Goal: Task Accomplishment & Management: Complete application form

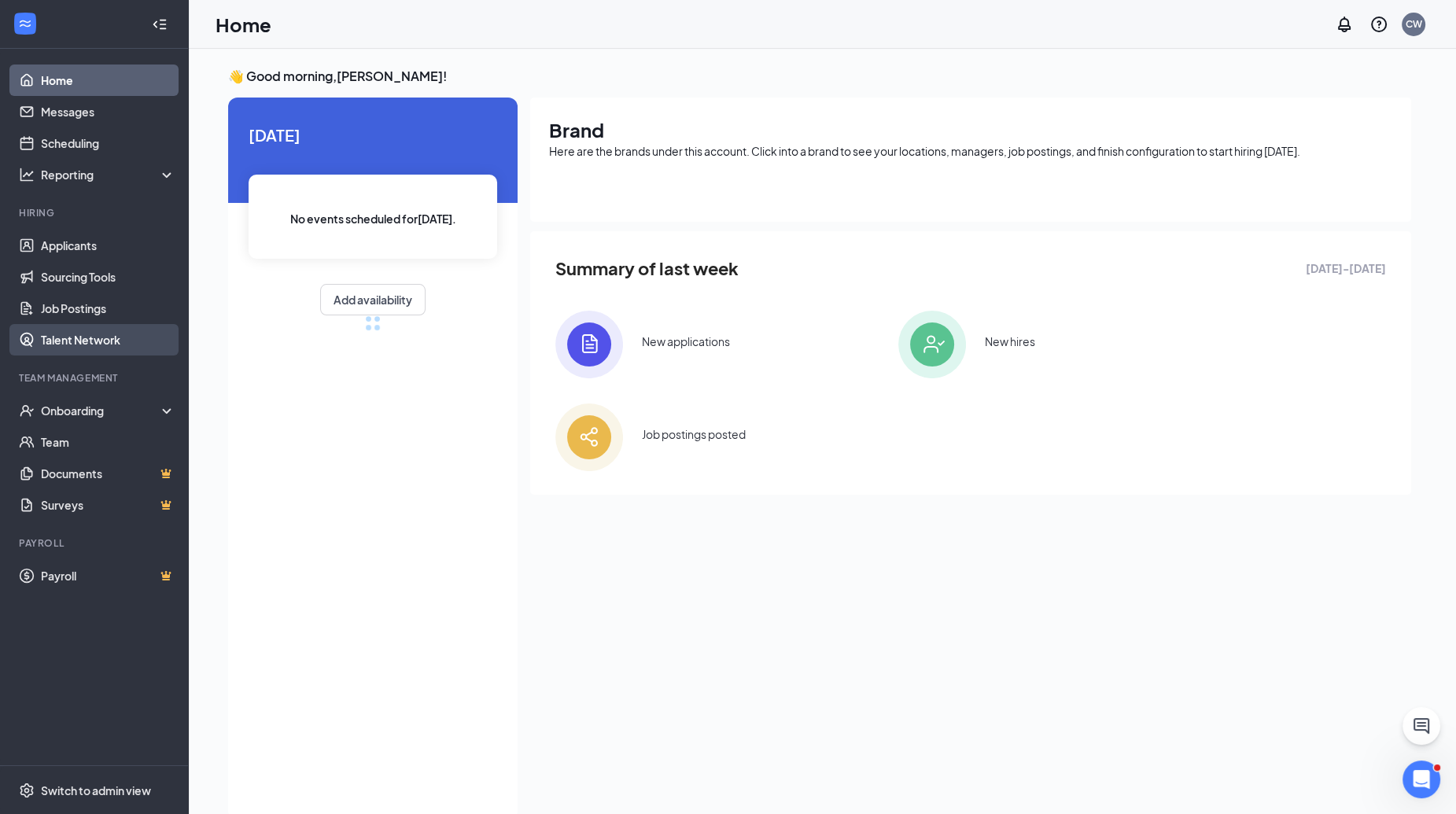
click at [71, 345] on link "Talent Network" at bounding box center [108, 340] width 134 height 32
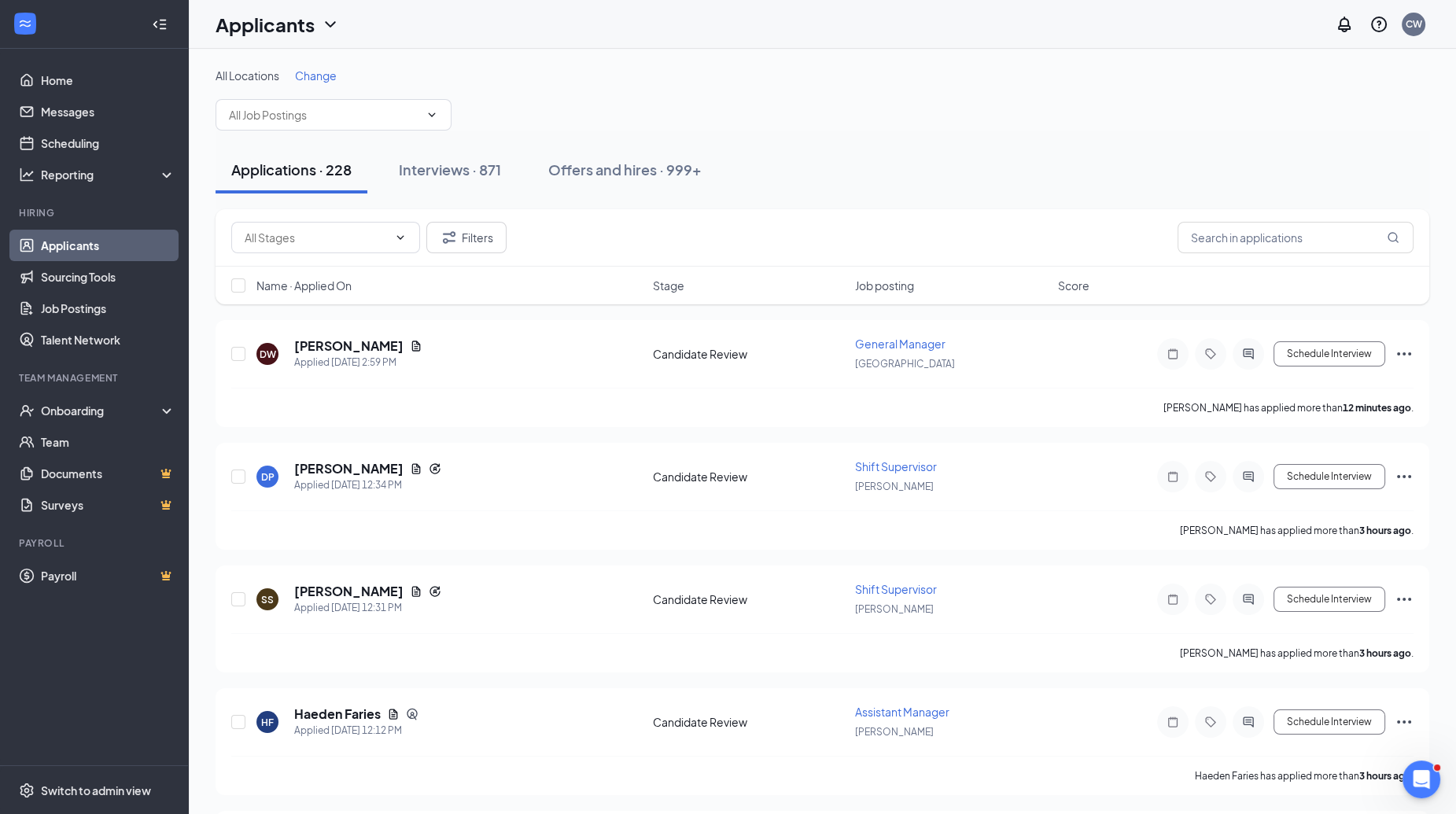
click at [324, 80] on span "Change" at bounding box center [316, 75] width 42 height 14
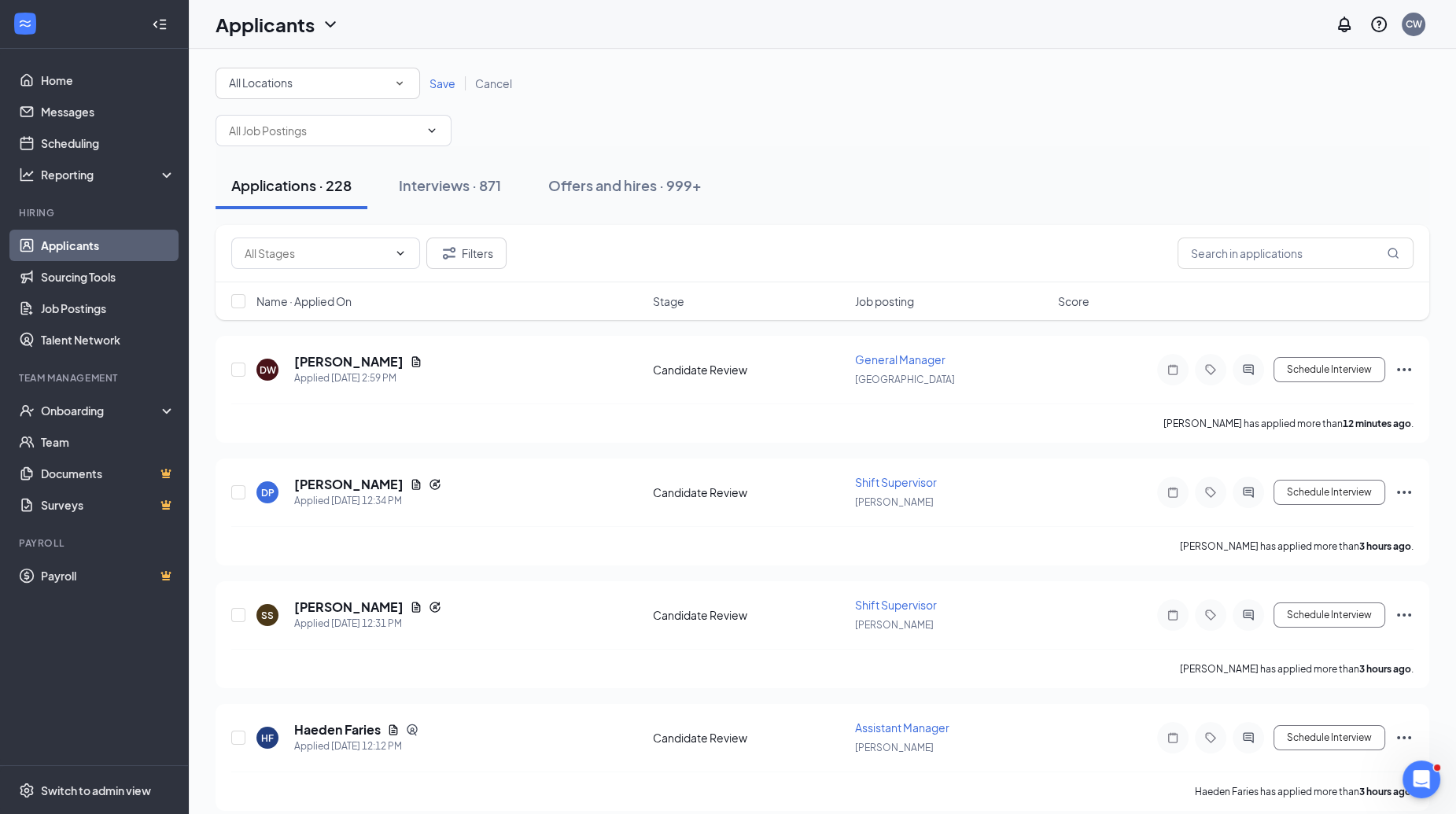
click at [318, 87] on div "All Locations" at bounding box center [317, 83] width 178 height 19
type input "val"
click at [291, 129] on div "[GEOGRAPHIC_DATA]" at bounding box center [316, 126] width 179 height 19
click at [448, 80] on span "Save" at bounding box center [442, 83] width 26 height 14
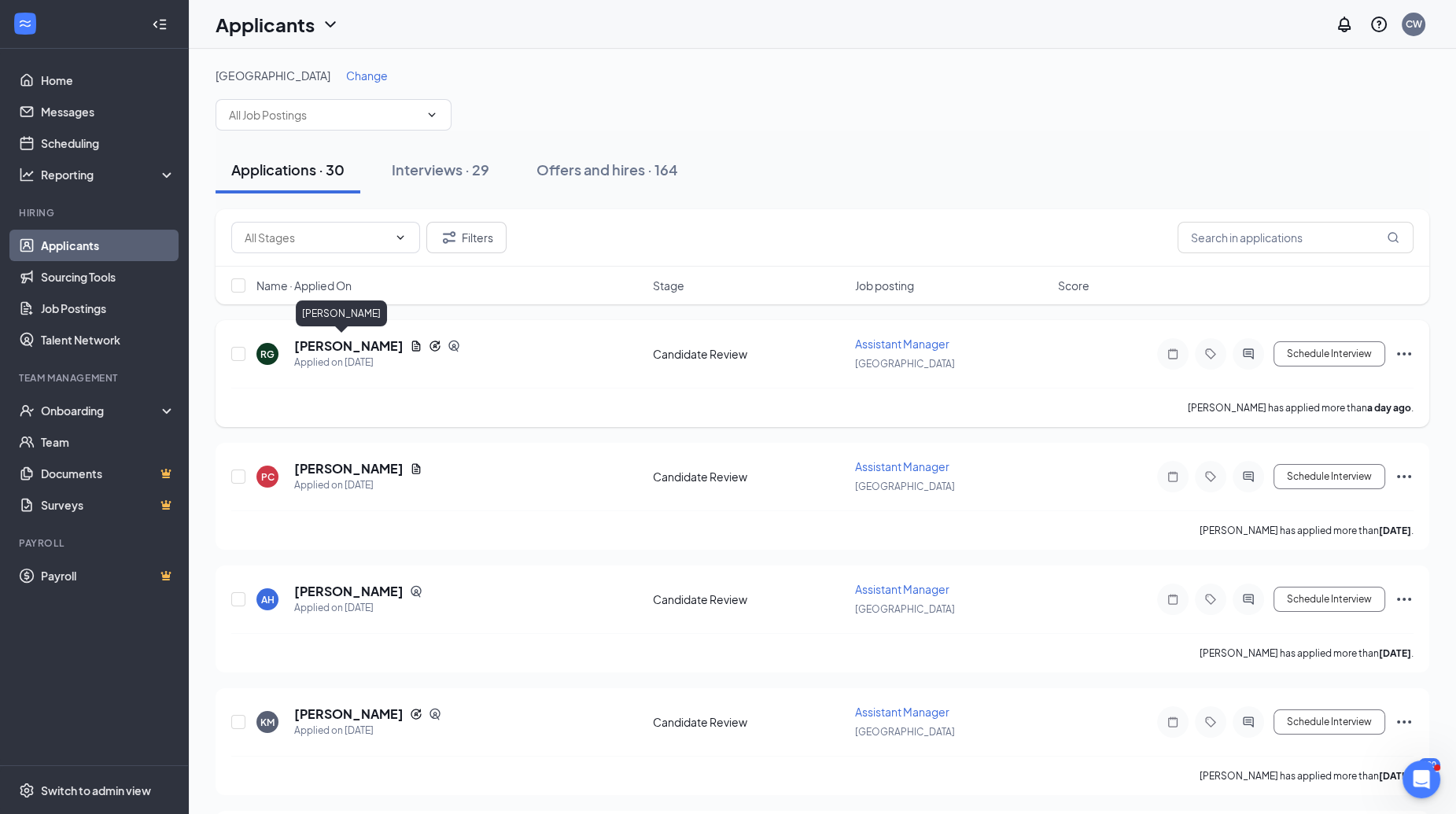
click at [346, 341] on h5 "[PERSON_NAME]" at bounding box center [348, 346] width 109 height 18
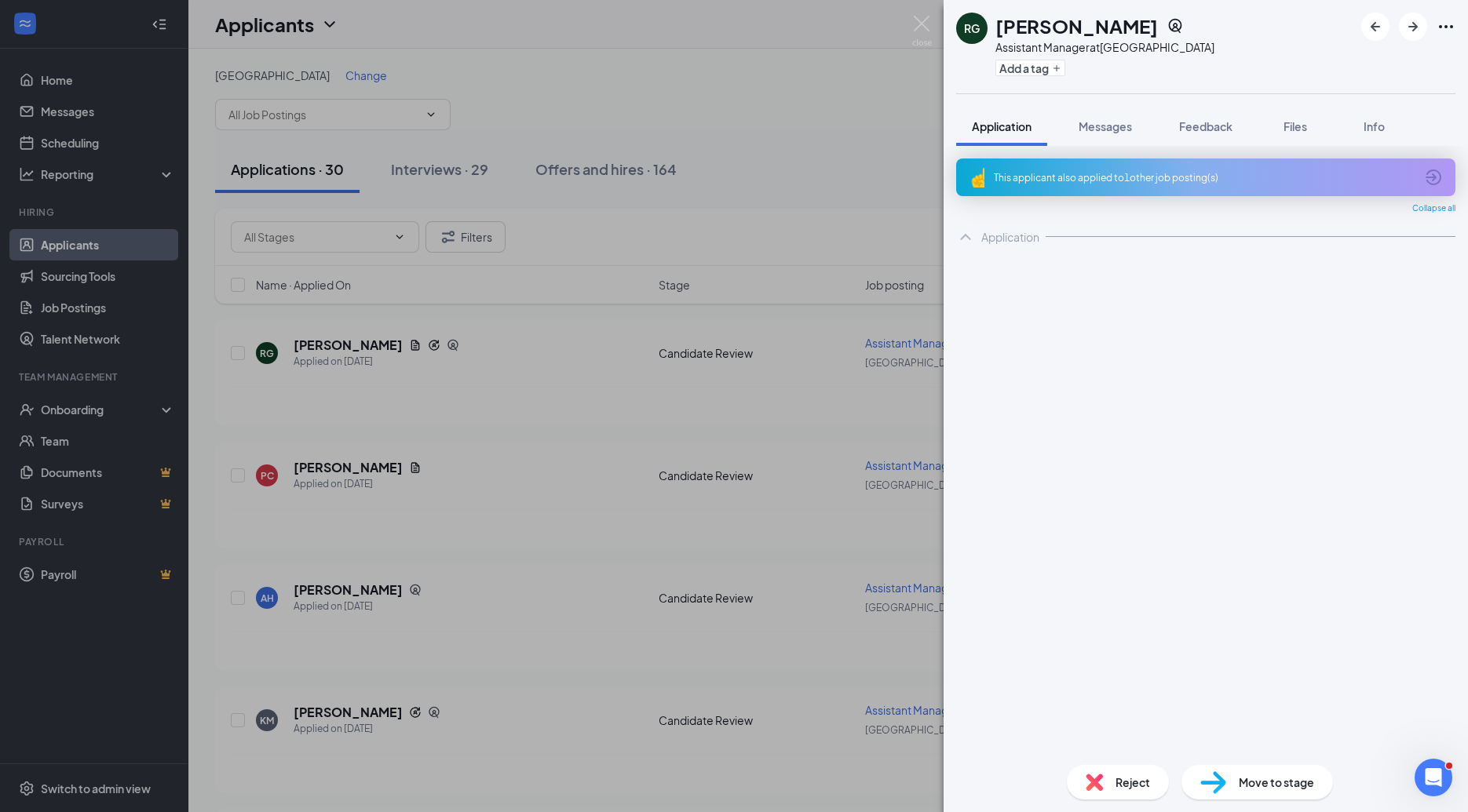
click at [530, 467] on div "[PERSON_NAME] Assistant Manager at [GEOGRAPHIC_DATA] Add a tag Application Mess…" at bounding box center [734, 406] width 1468 height 812
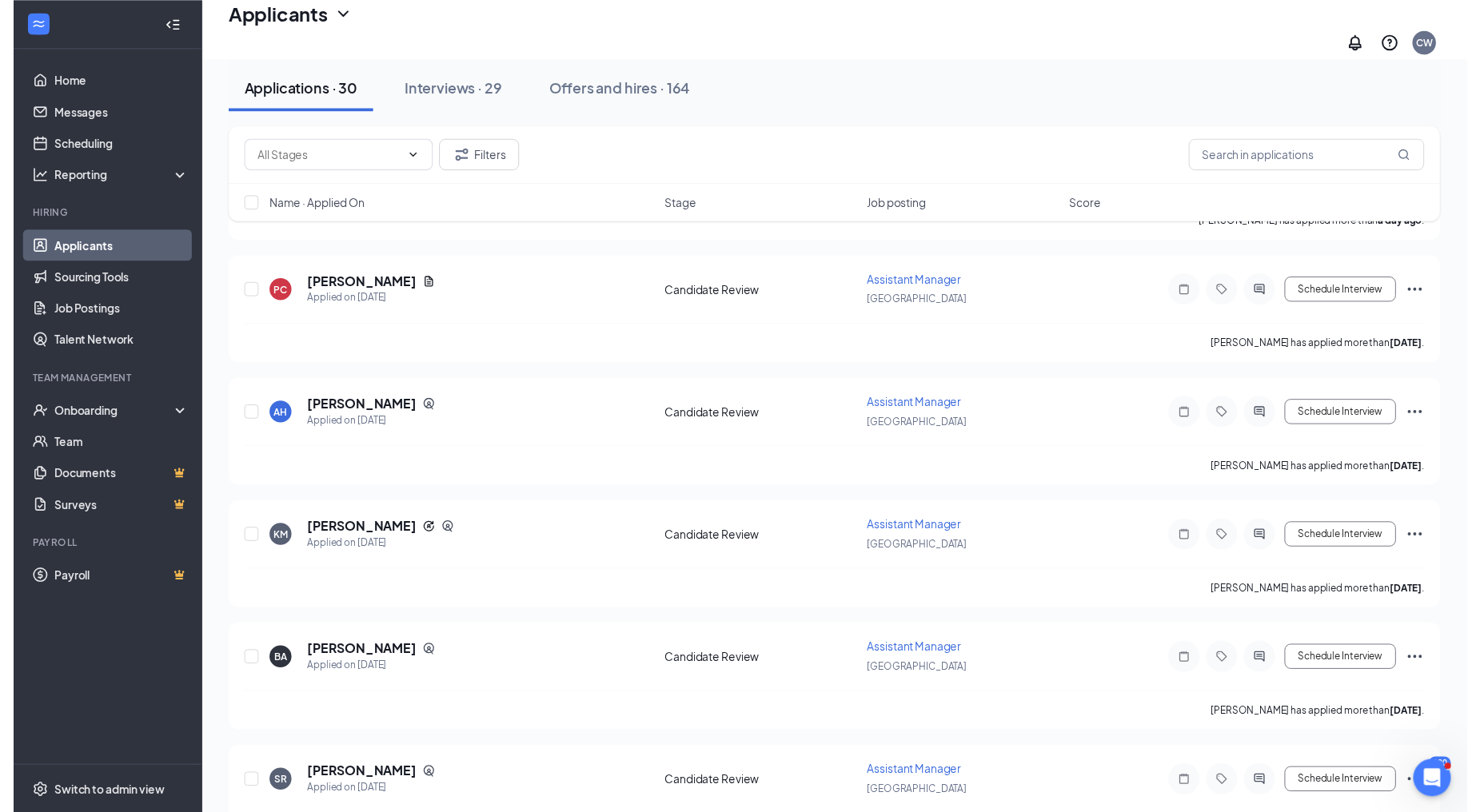
scroll to position [199, 0]
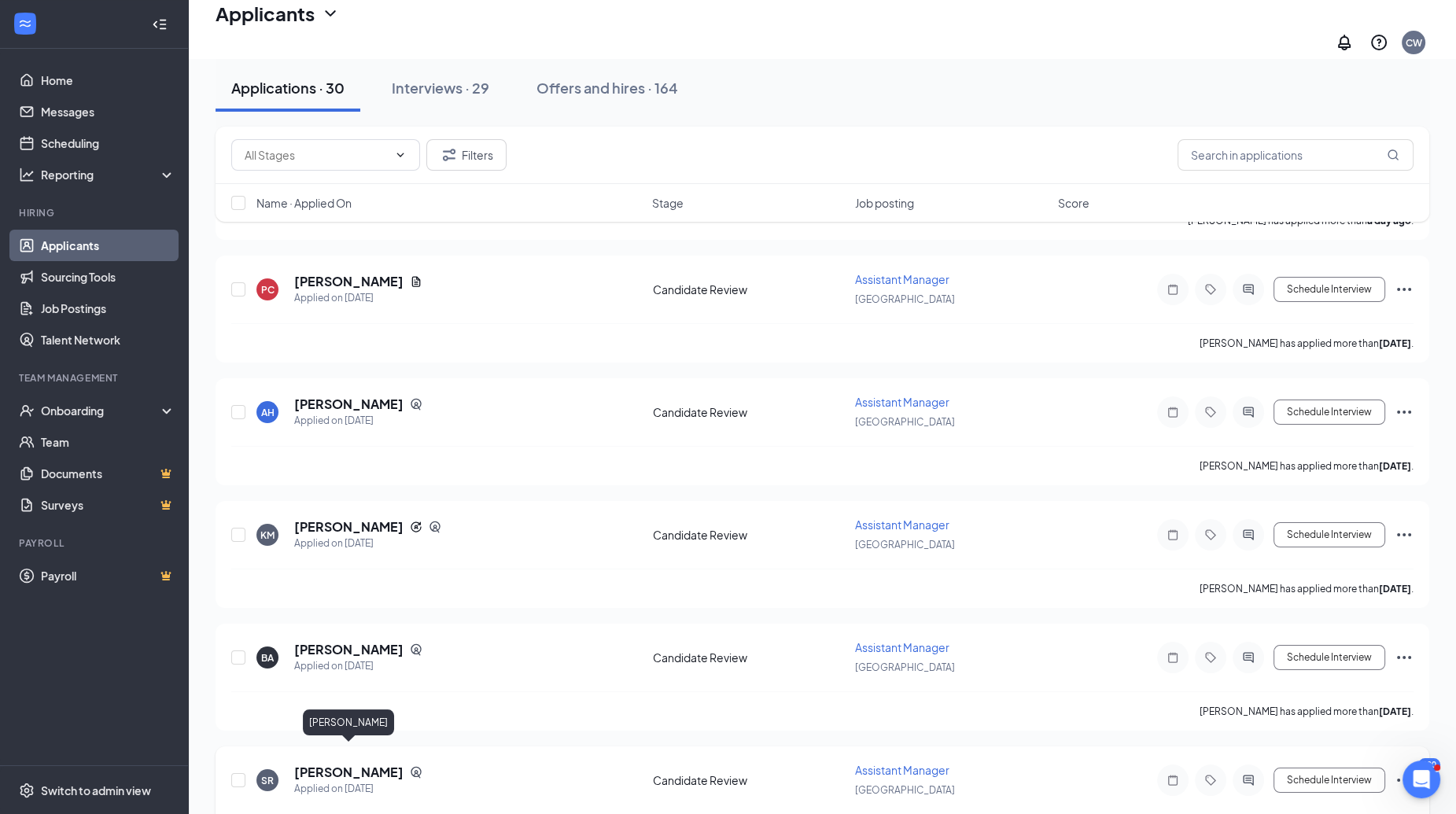
click at [326, 764] on h5 "[PERSON_NAME]" at bounding box center [348, 772] width 109 height 18
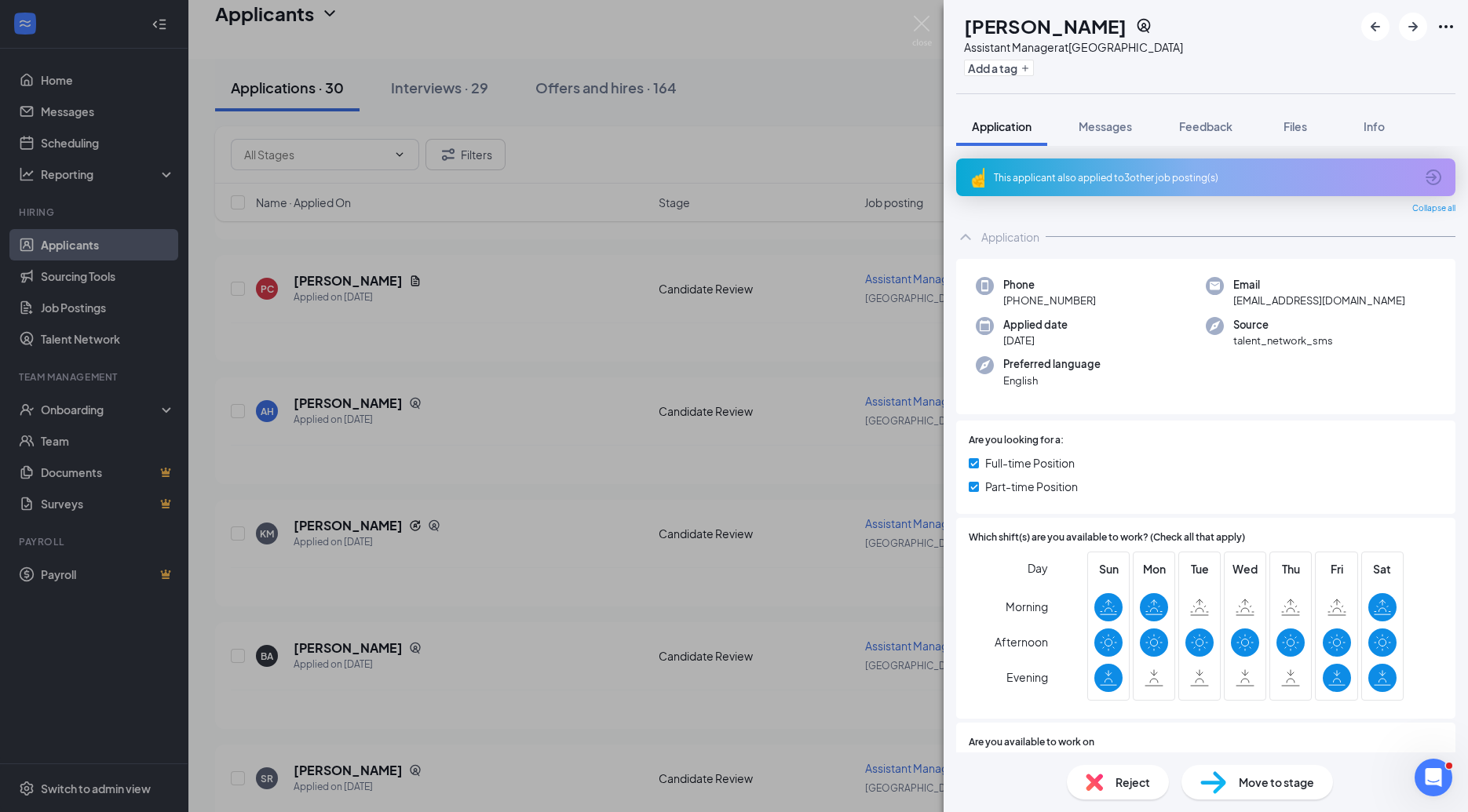
click at [1379, 174] on div "This applicant also applied to 3 other job posting(s)" at bounding box center [1204, 177] width 421 height 13
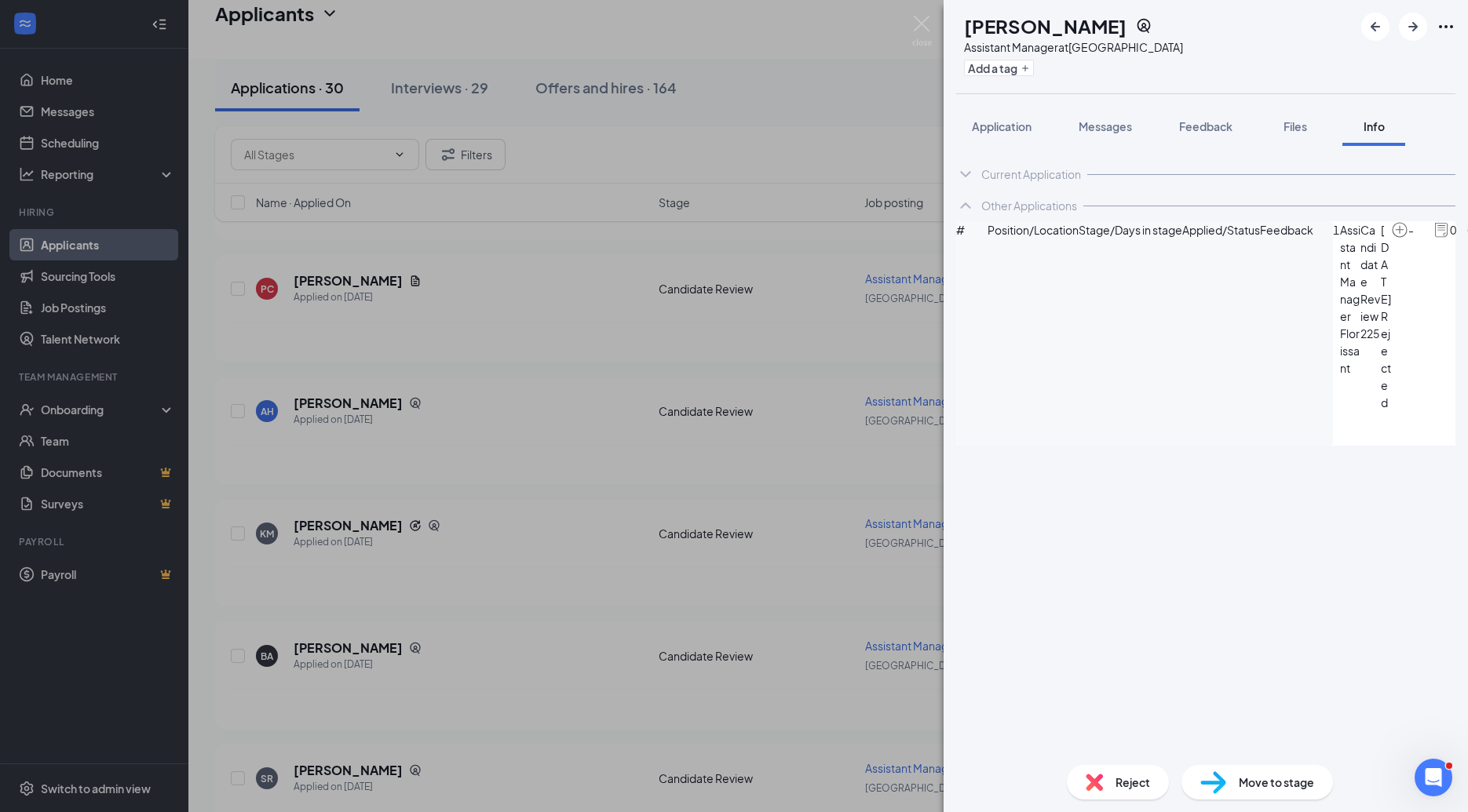
click at [828, 222] on div "SR [PERSON_NAME] Assistant Manager at [GEOGRAPHIC_DATA] Add a tag Application M…" at bounding box center [734, 406] width 1468 height 812
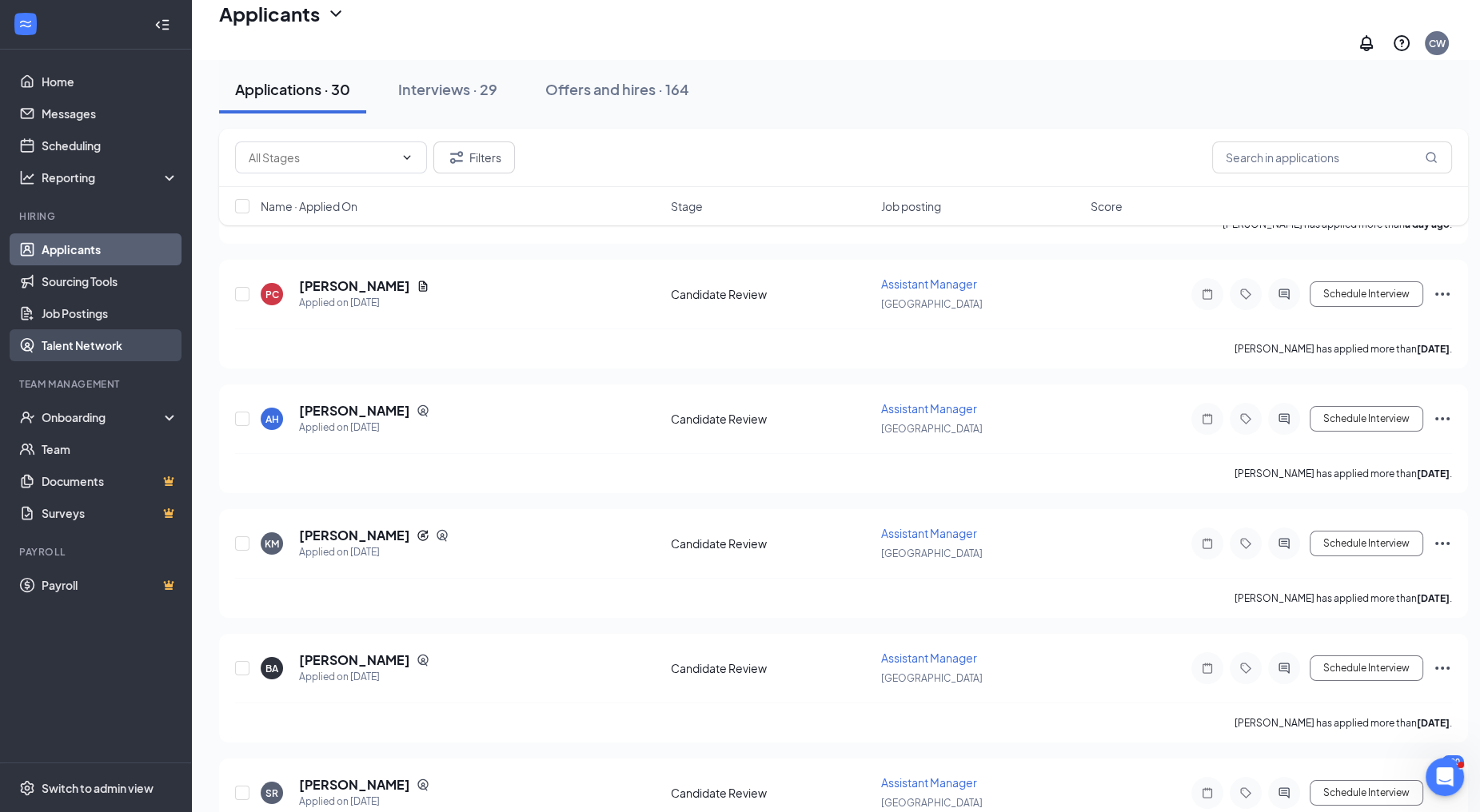
click at [78, 350] on link "Talent Network" at bounding box center [109, 345] width 137 height 32
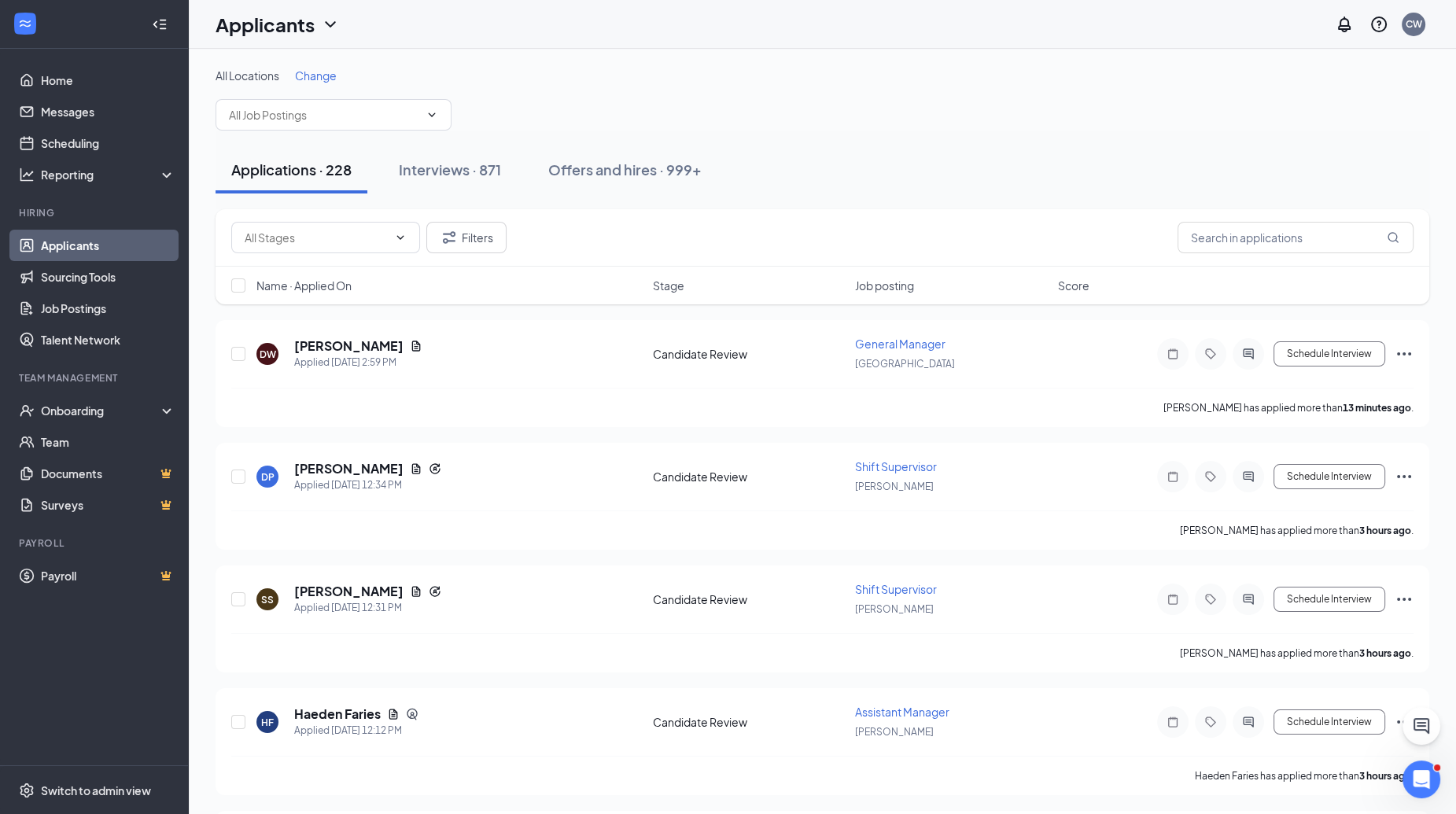
click at [321, 88] on div "All Locations Change" at bounding box center [822, 99] width 1214 height 63
click at [326, 64] on div "All Locations Change Applications · 228 Interviews · 871 Offers and hires · 999…" at bounding box center [822, 799] width 1267 height 1502
click at [326, 70] on span "Change" at bounding box center [316, 75] width 42 height 14
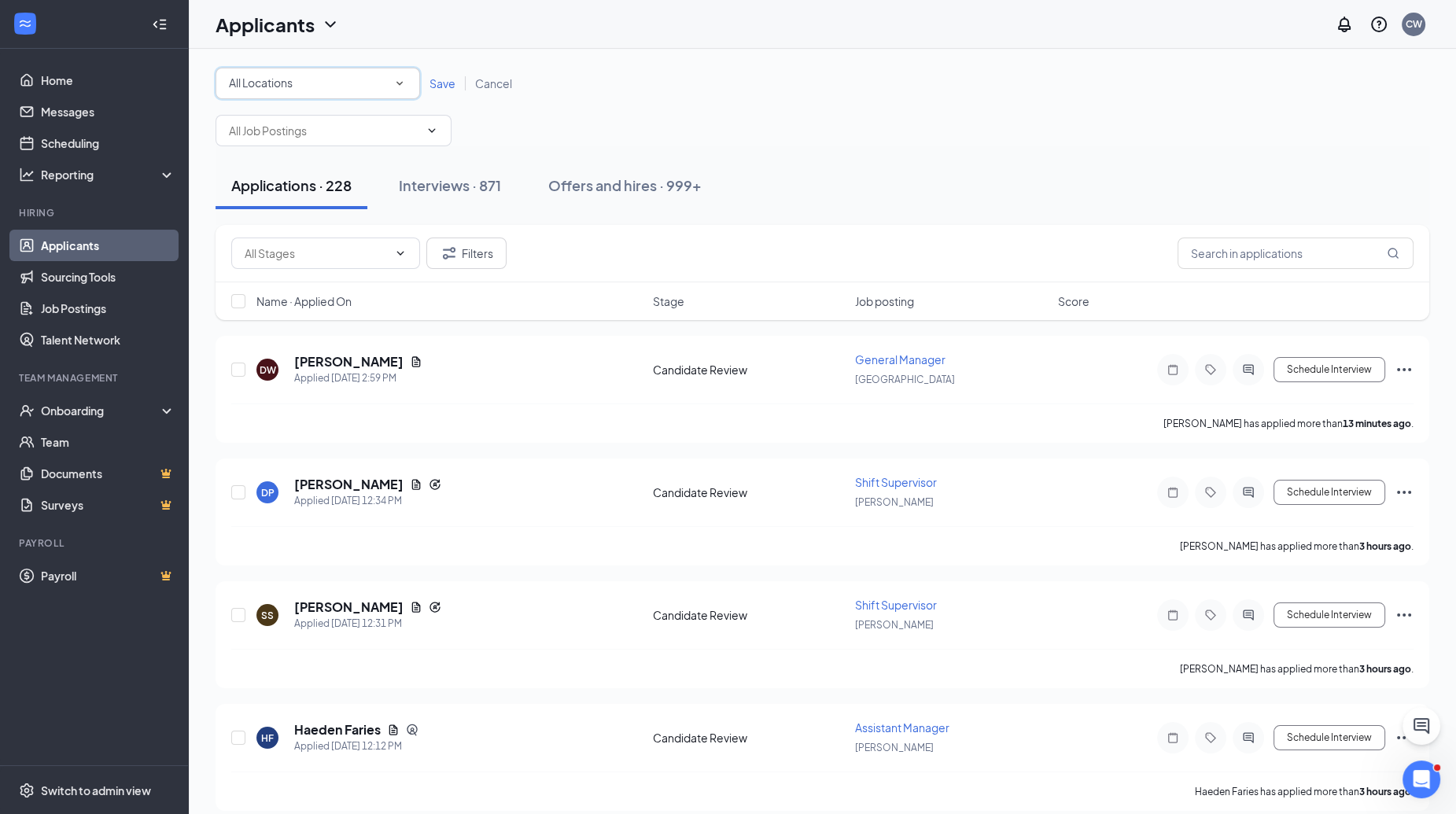
click at [316, 88] on div "All Locations" at bounding box center [317, 83] width 178 height 19
type input "valle"
click at [293, 131] on div "[GEOGRAPHIC_DATA]" at bounding box center [316, 126] width 179 height 19
click at [436, 75] on div "Save Cancel" at bounding box center [471, 83] width 102 height 16
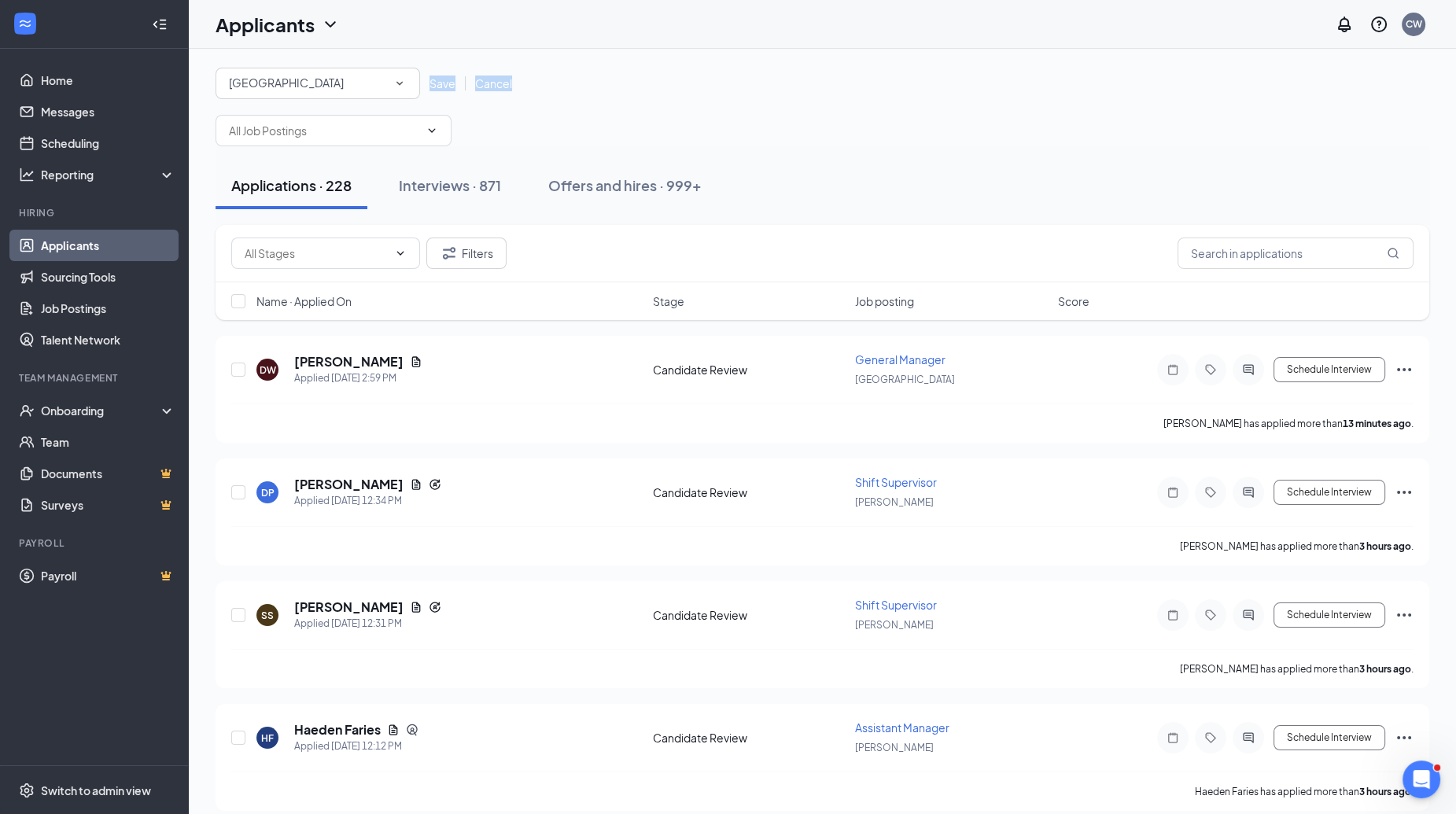
drag, startPoint x: 436, startPoint y: 75, endPoint x: 436, endPoint y: 103, distance: 28.0
click at [436, 103] on div "All Locations Valley Park Save Cancel" at bounding box center [822, 107] width 1214 height 78
click at [439, 76] on span "Save" at bounding box center [442, 83] width 26 height 14
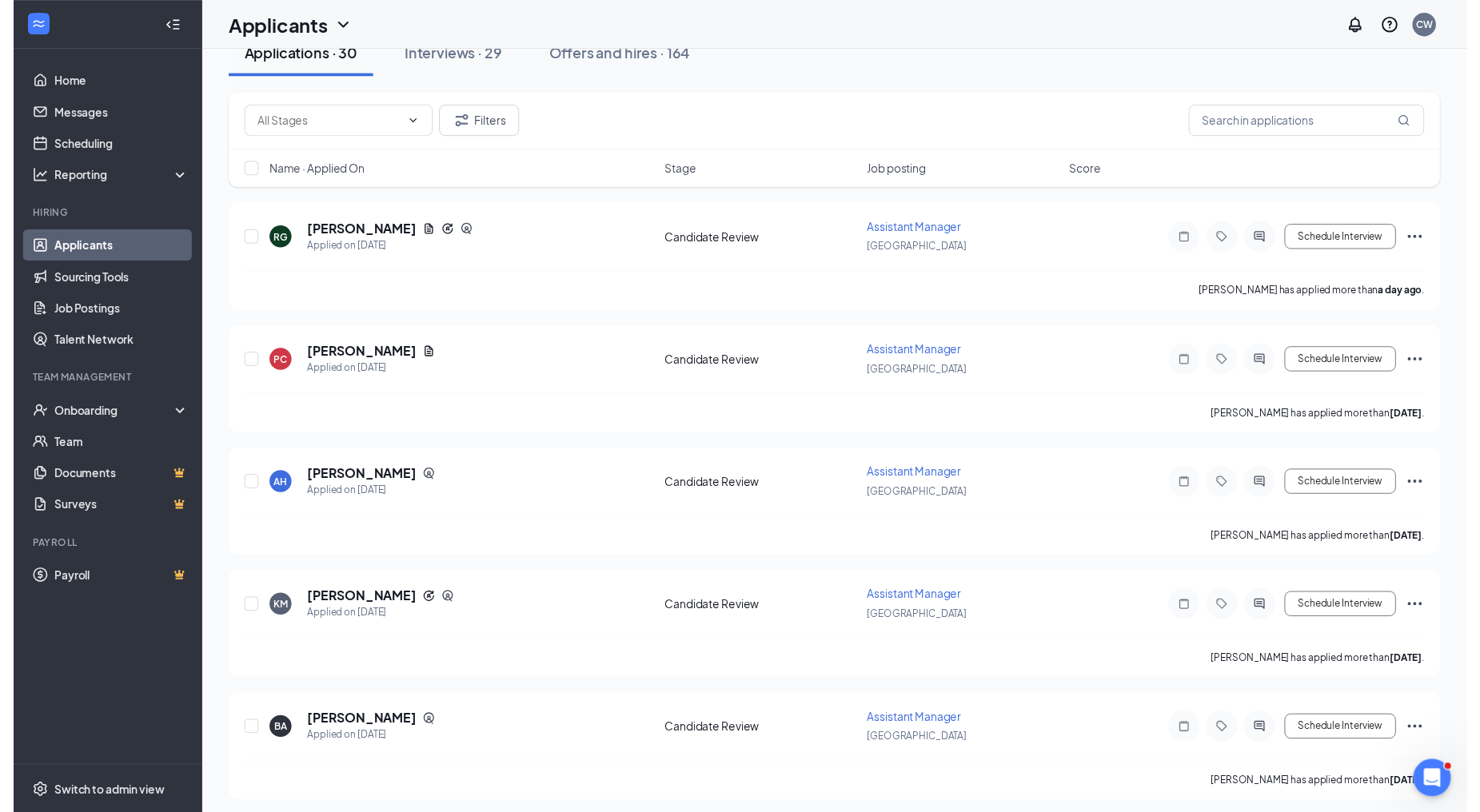
scroll to position [399, 0]
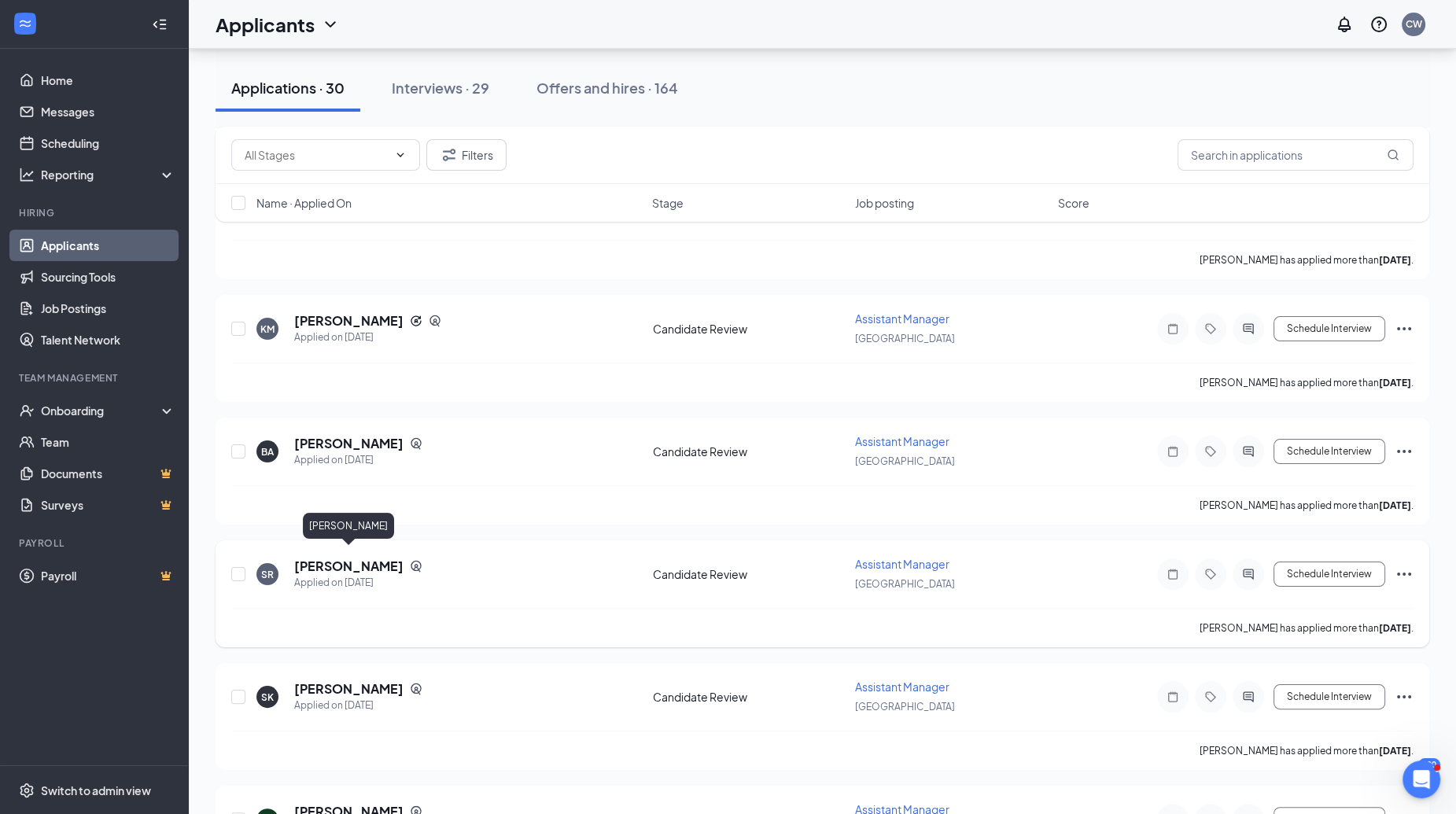
click at [364, 558] on h5 "[PERSON_NAME]" at bounding box center [348, 566] width 109 height 18
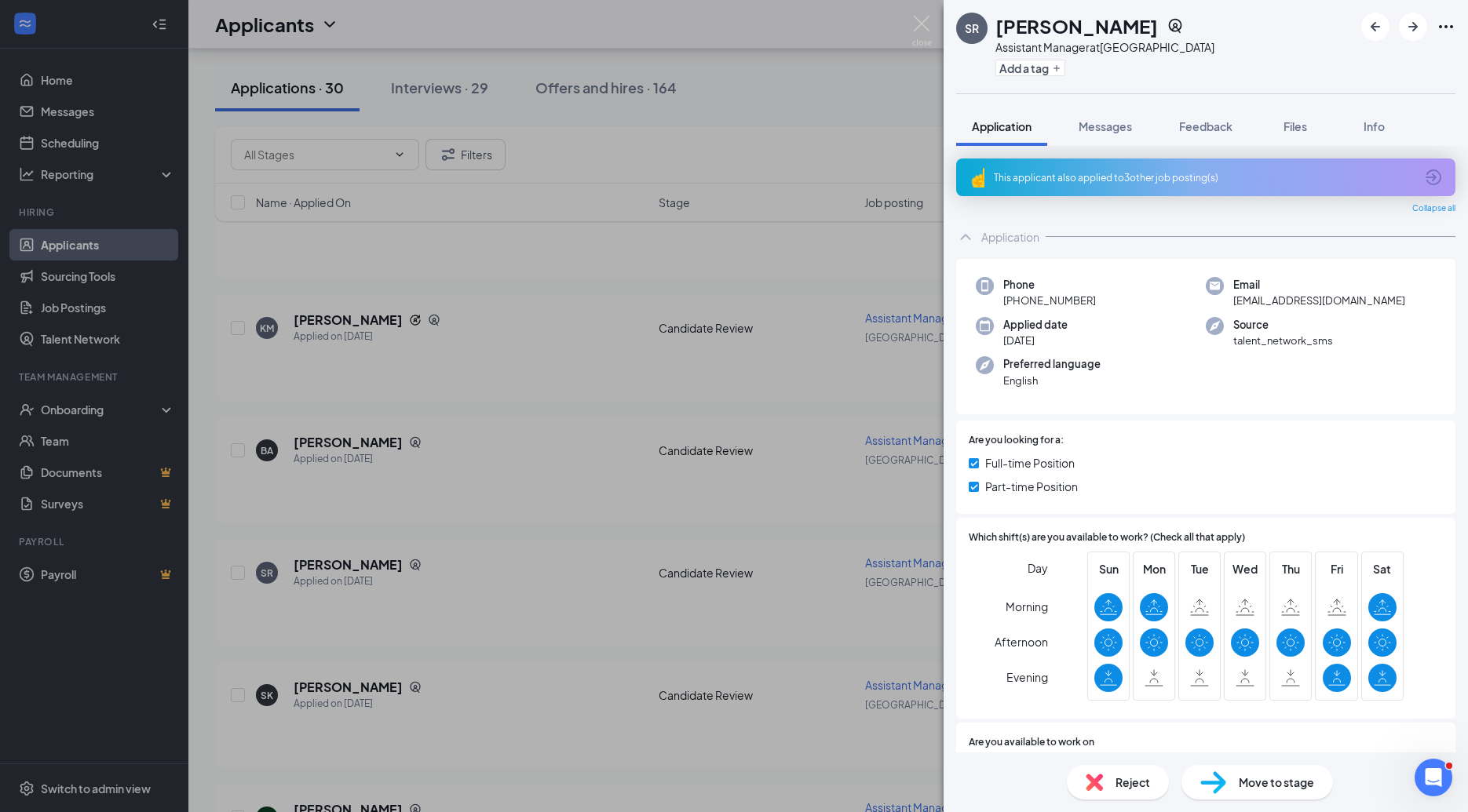
drag, startPoint x: 1001, startPoint y: 27, endPoint x: 1205, endPoint y: 32, distance: 204.1
click at [1205, 32] on div "SR Senecqua Robinson Assistant Manager at Valley Park Add a tag" at bounding box center [1206, 47] width 524 height 93
drag, startPoint x: 1205, startPoint y: 32, endPoint x: 1116, endPoint y: 28, distance: 89.1
copy h1 "[PERSON_NAME]"
click at [1091, 185] on div "This applicant also applied to 3 other job posting(s)" at bounding box center [1206, 177] width 499 height 37
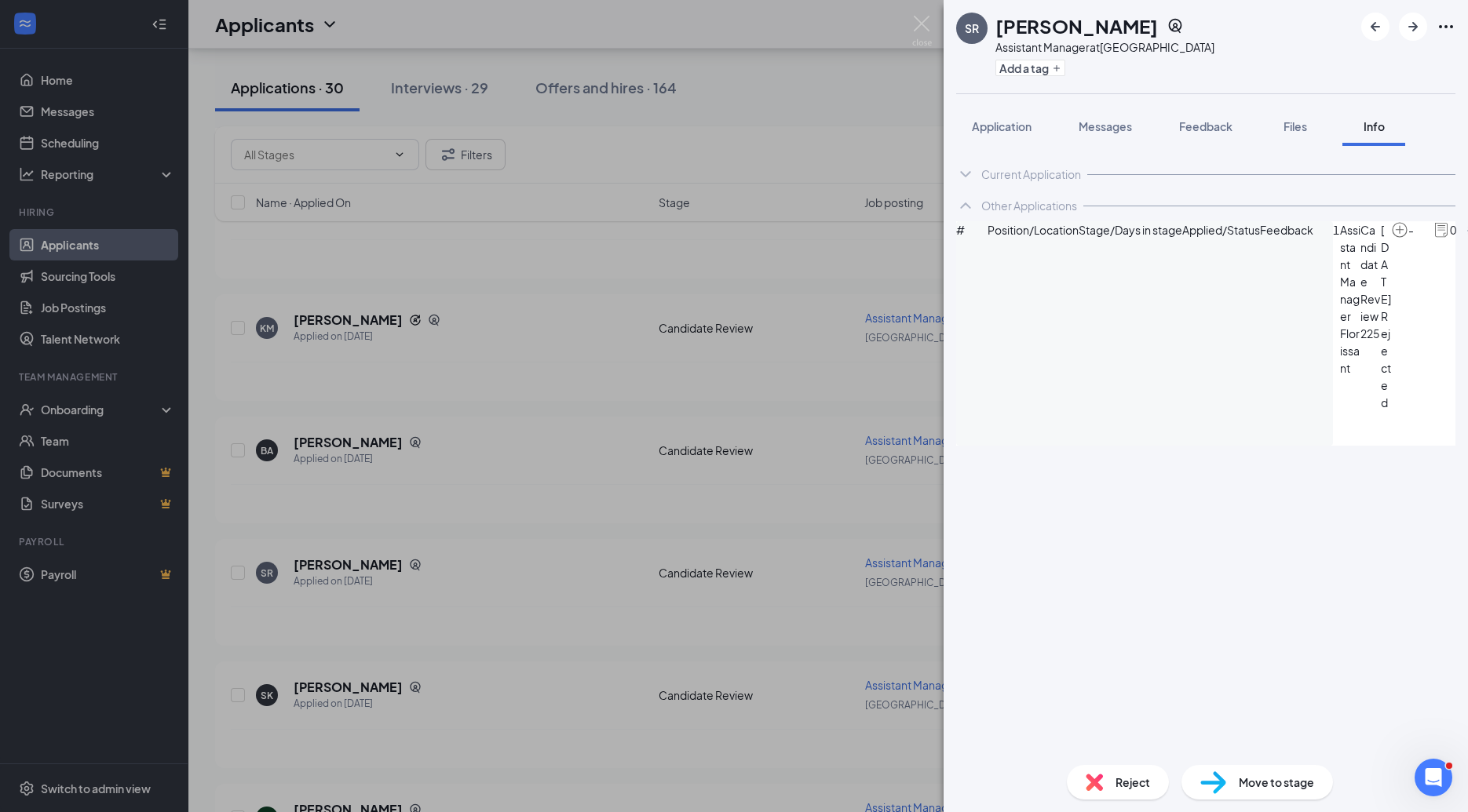
click at [727, 374] on div "SR [PERSON_NAME] Assistant Manager at [GEOGRAPHIC_DATA] Add a tag Application M…" at bounding box center [734, 406] width 1468 height 812
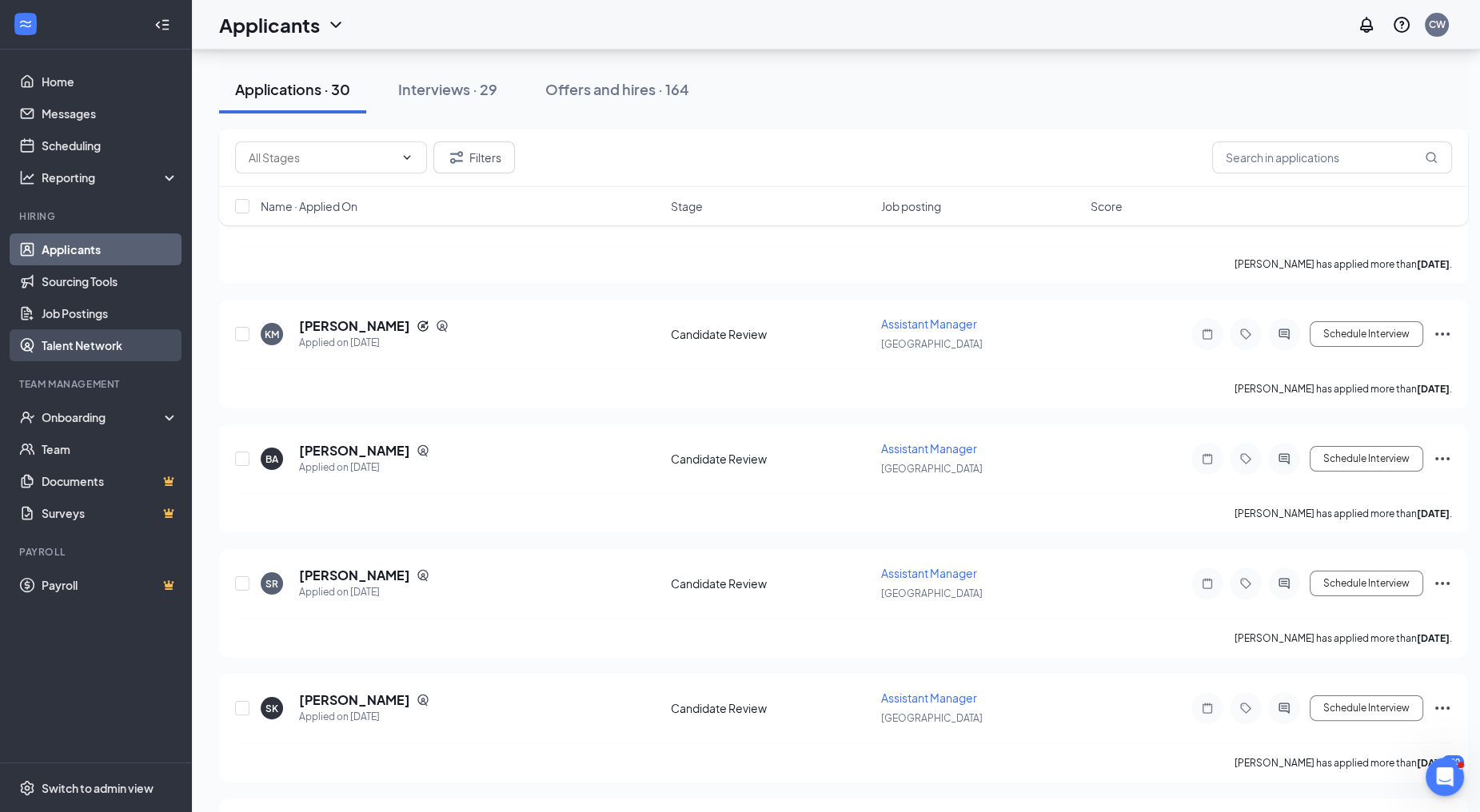
click at [56, 341] on link "Talent Network" at bounding box center [109, 345] width 137 height 32
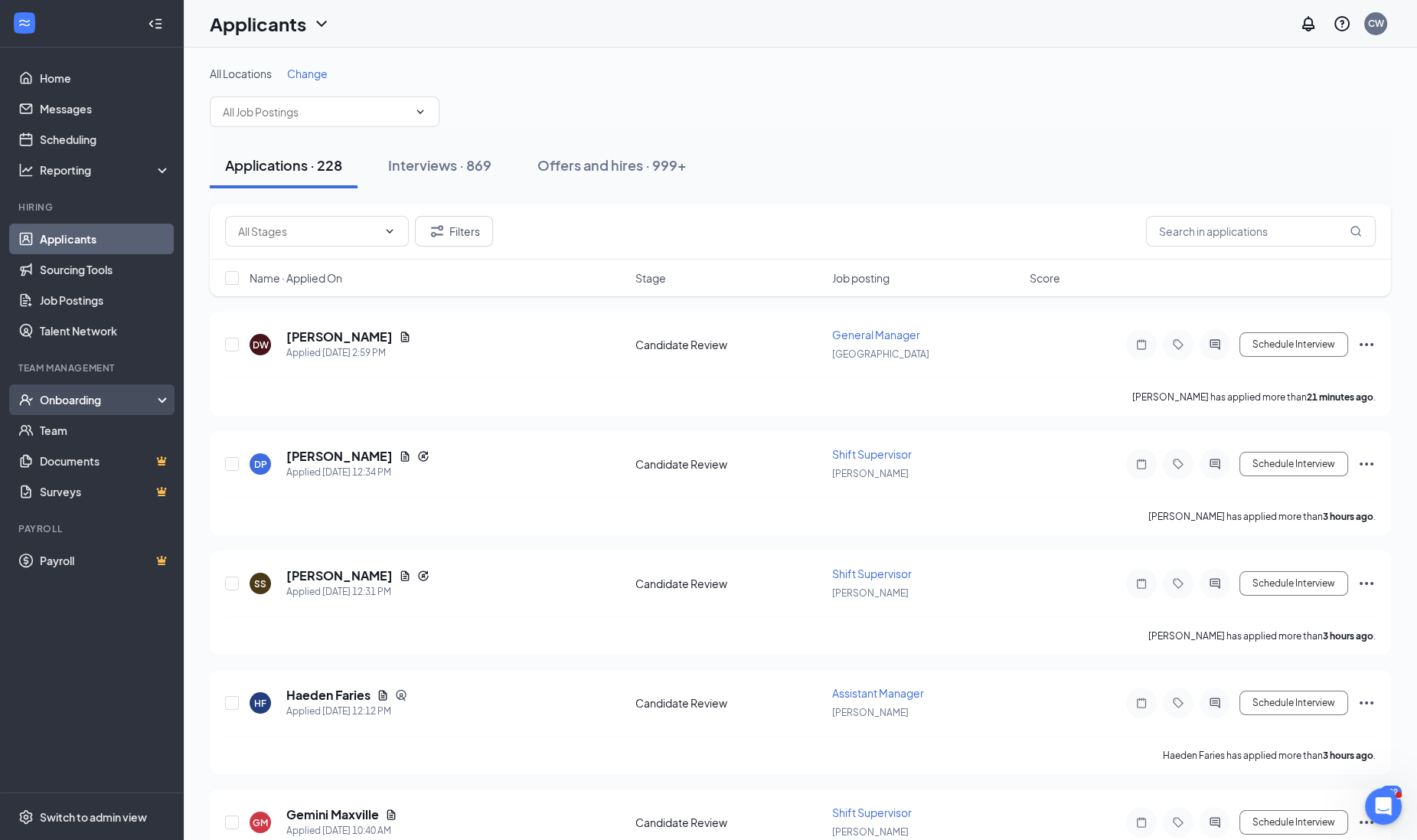
click at [98, 392] on div "Onboarding" at bounding box center [98, 399] width 118 height 15
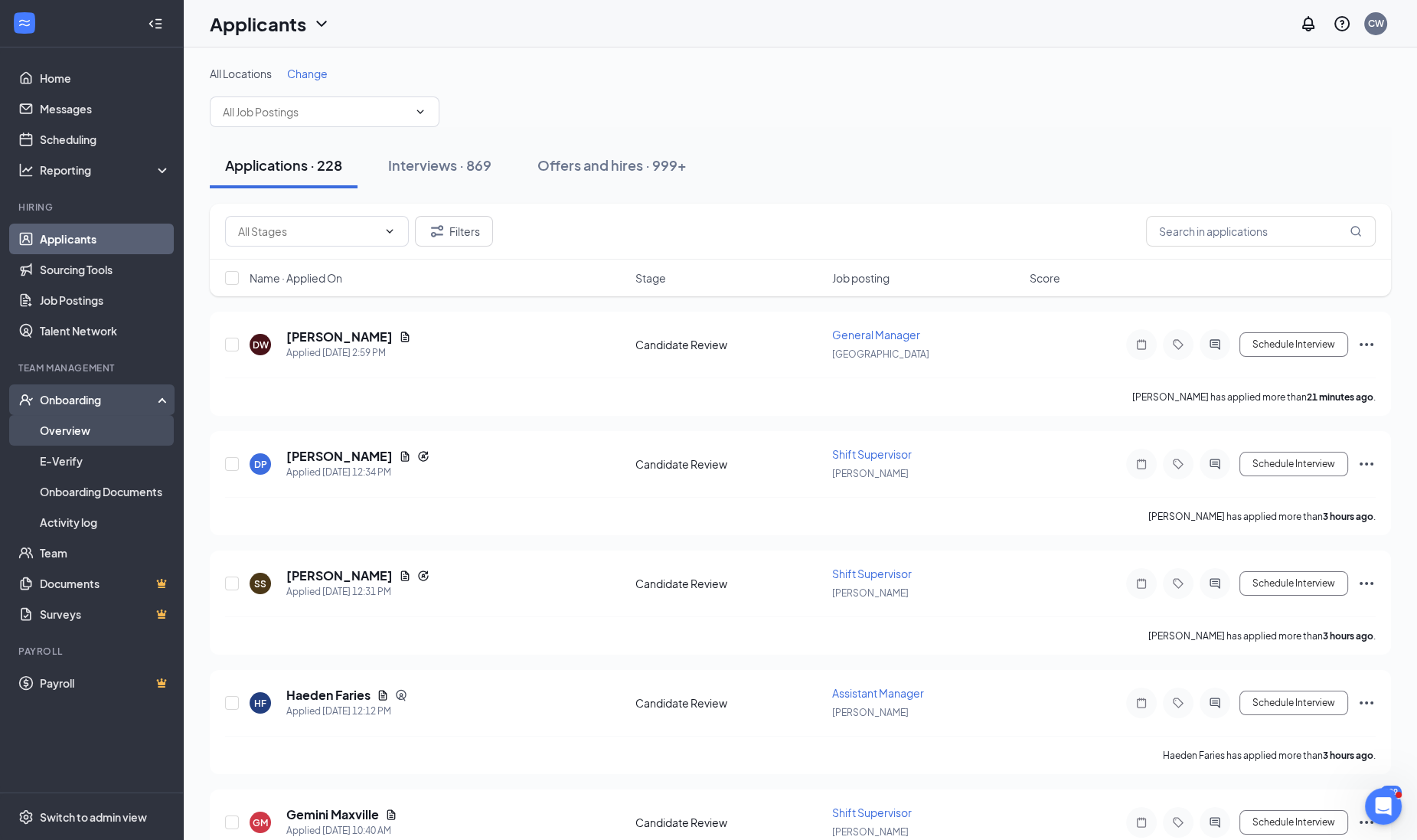
click at [87, 430] on link "Overview" at bounding box center [105, 431] width 131 height 31
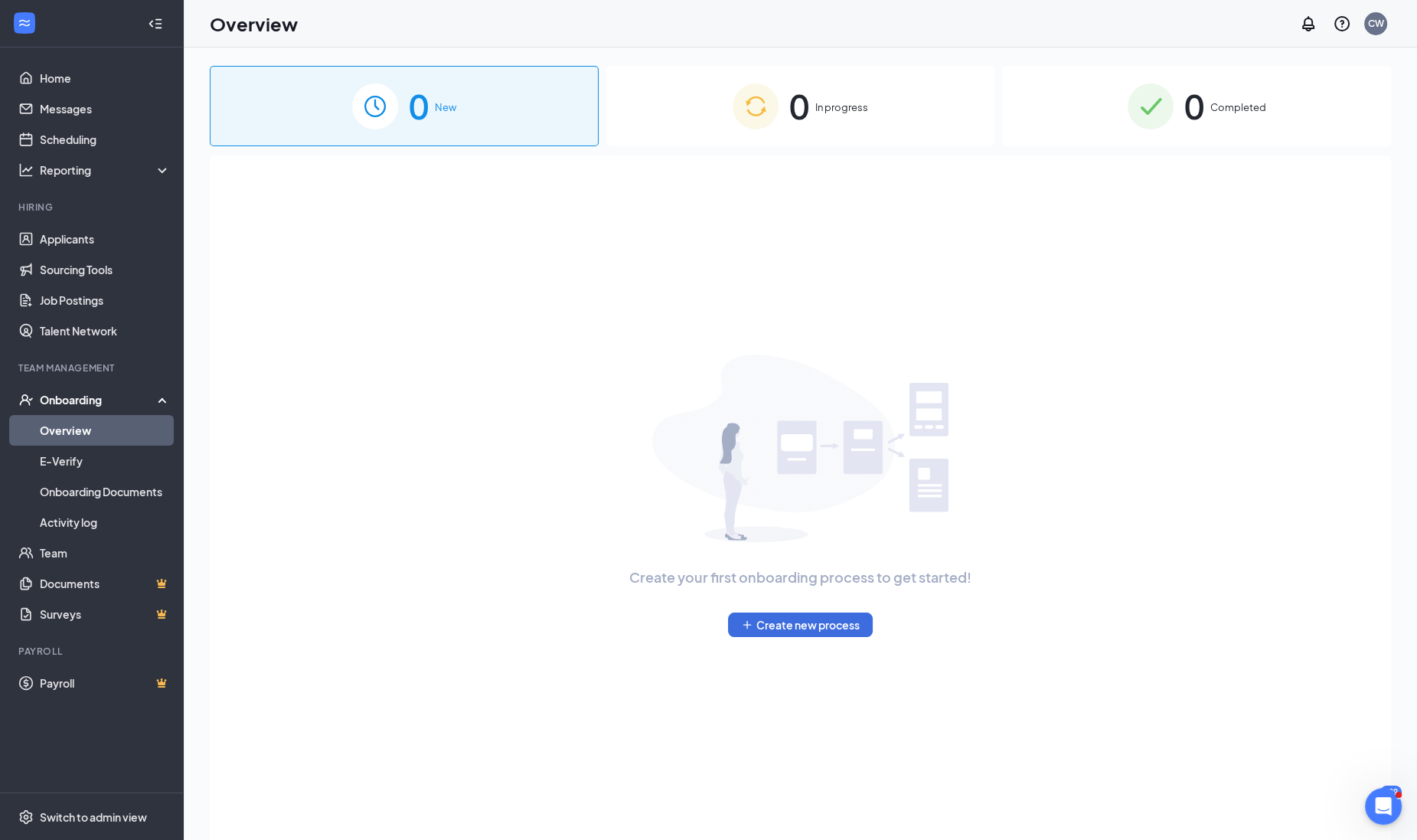
click at [811, 86] on div "0 In progress" at bounding box center [800, 106] width 389 height 80
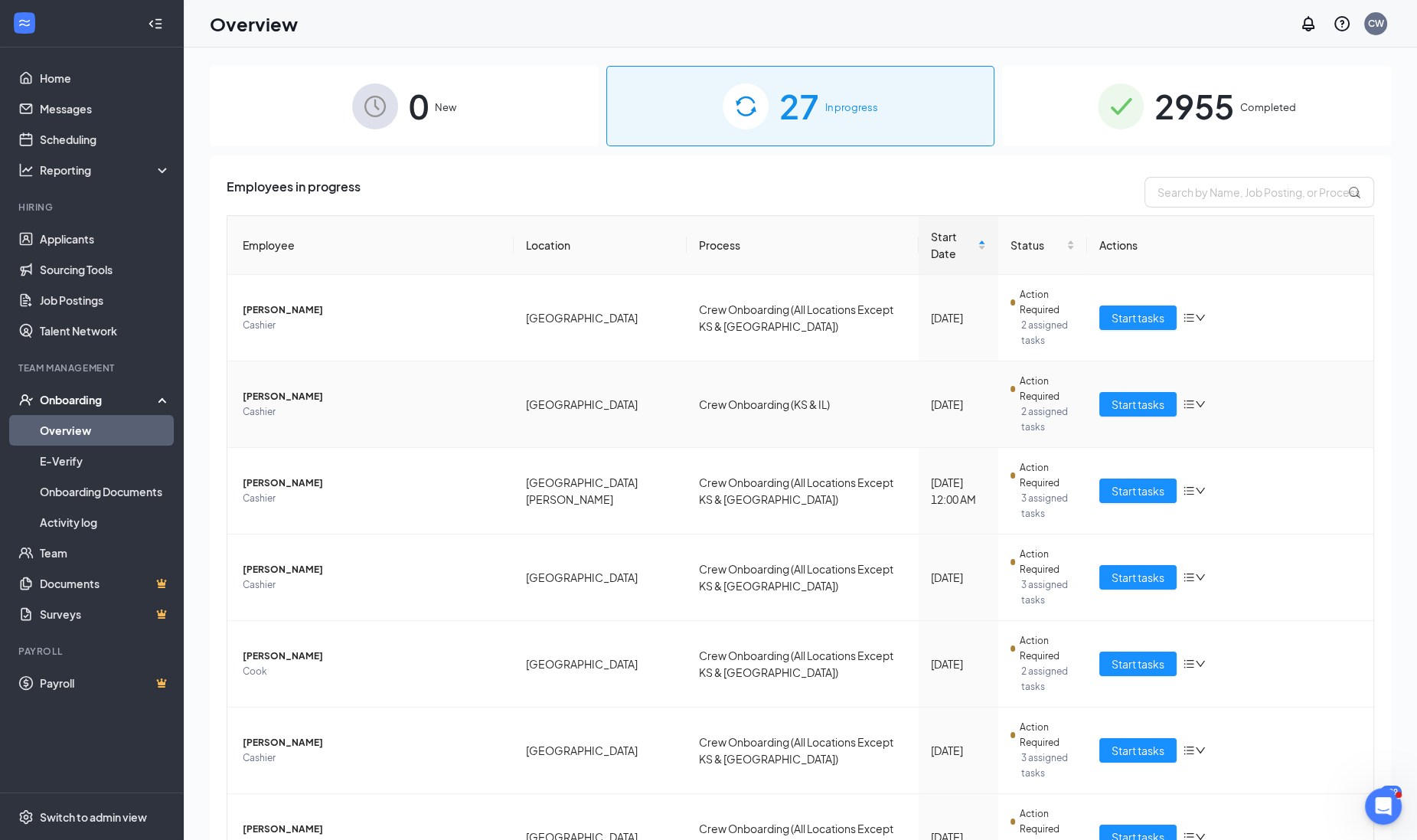
click at [269, 389] on span "John Phillips" at bounding box center [372, 396] width 259 height 15
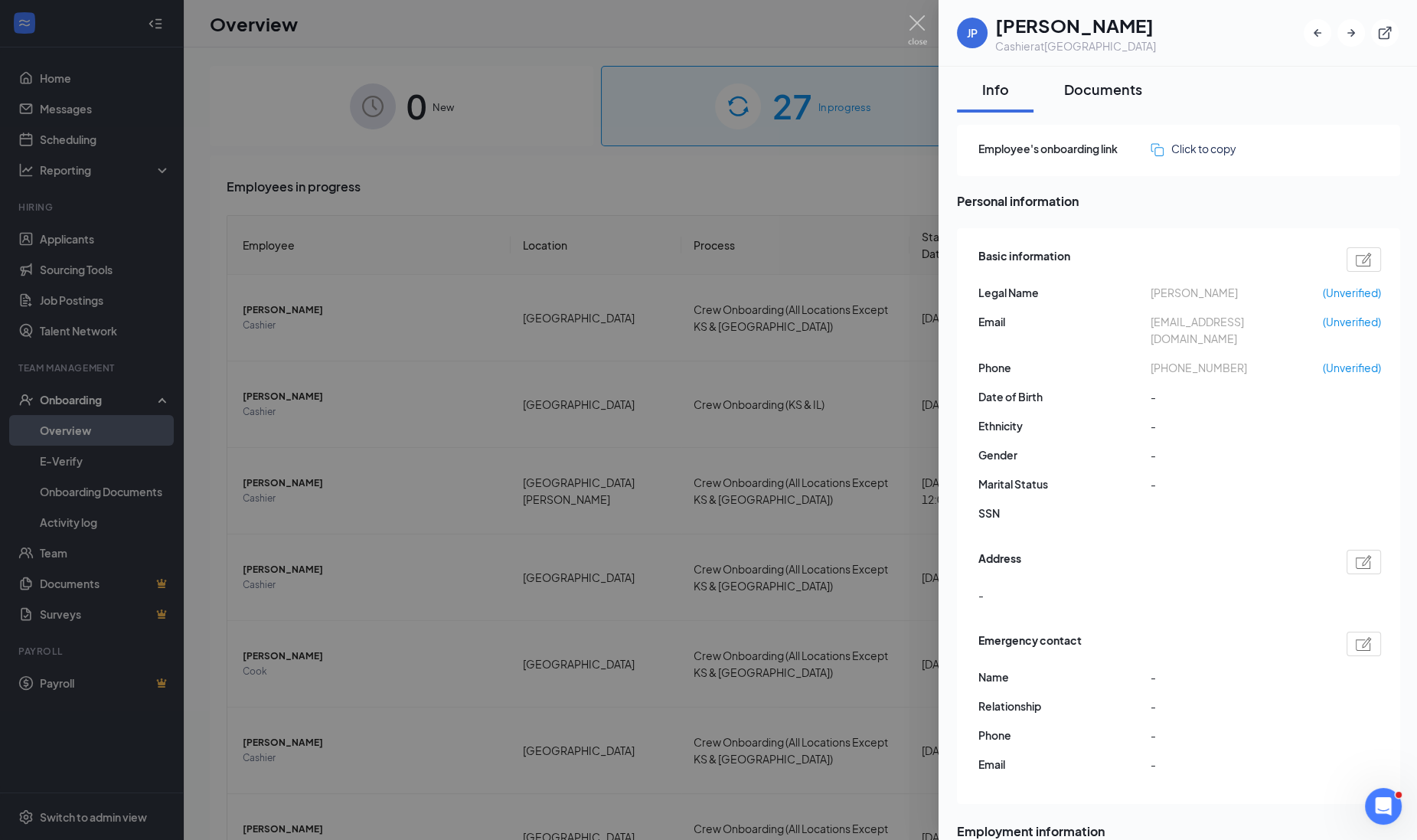
click at [1103, 86] on div "Documents" at bounding box center [1103, 89] width 78 height 19
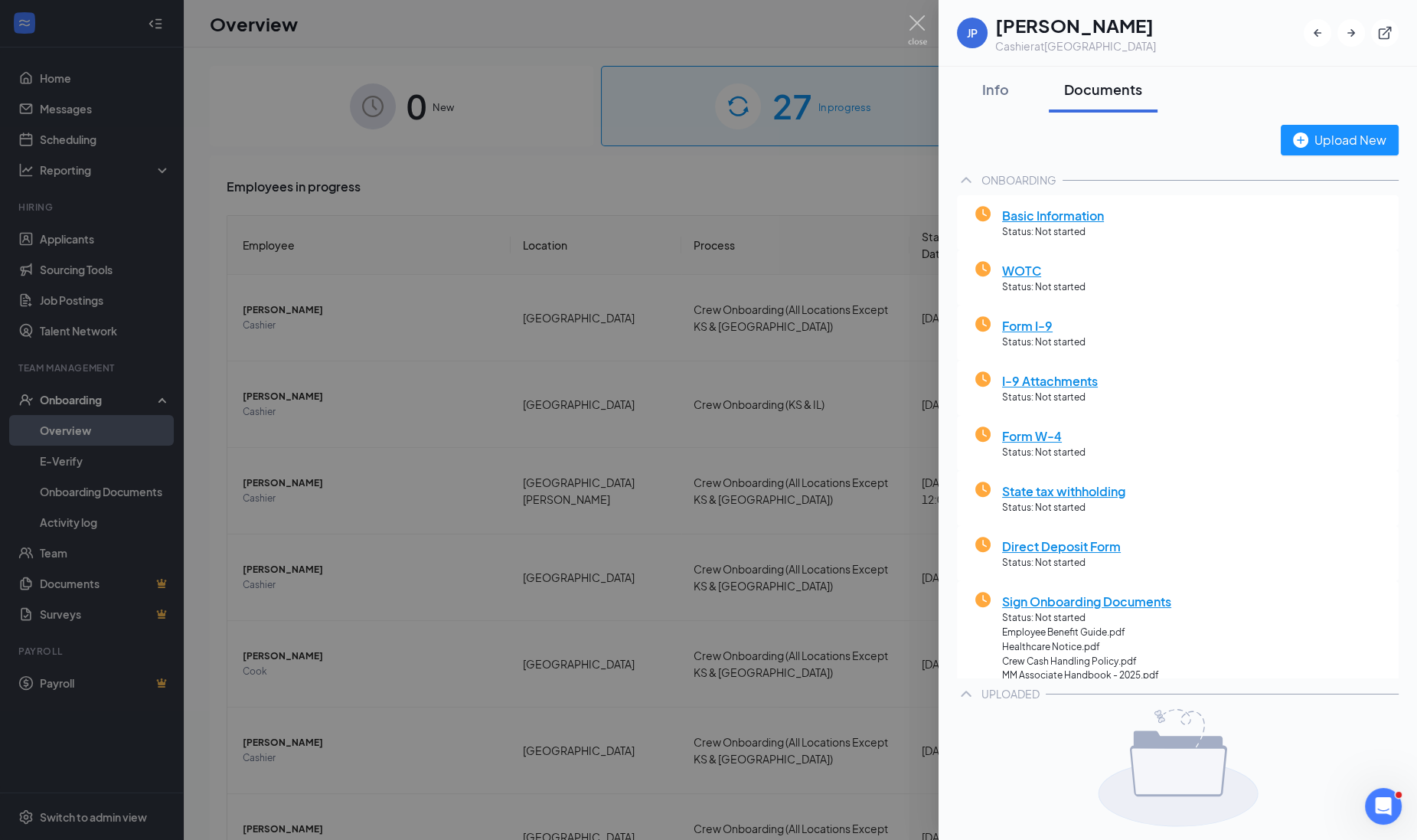
click at [344, 440] on div at bounding box center [708, 420] width 1417 height 840
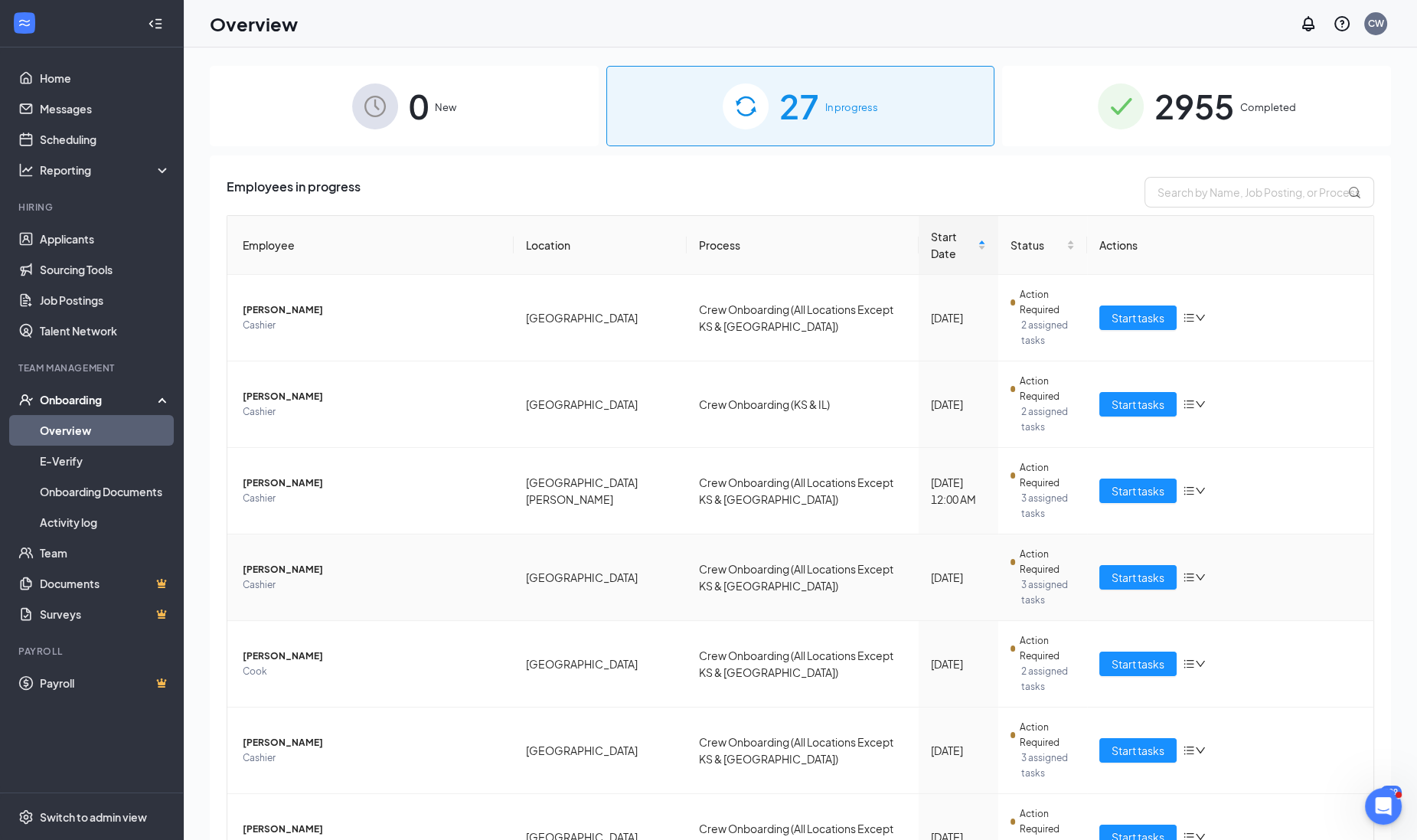
click at [295, 562] on span "Jennifer Bradtke" at bounding box center [372, 569] width 259 height 15
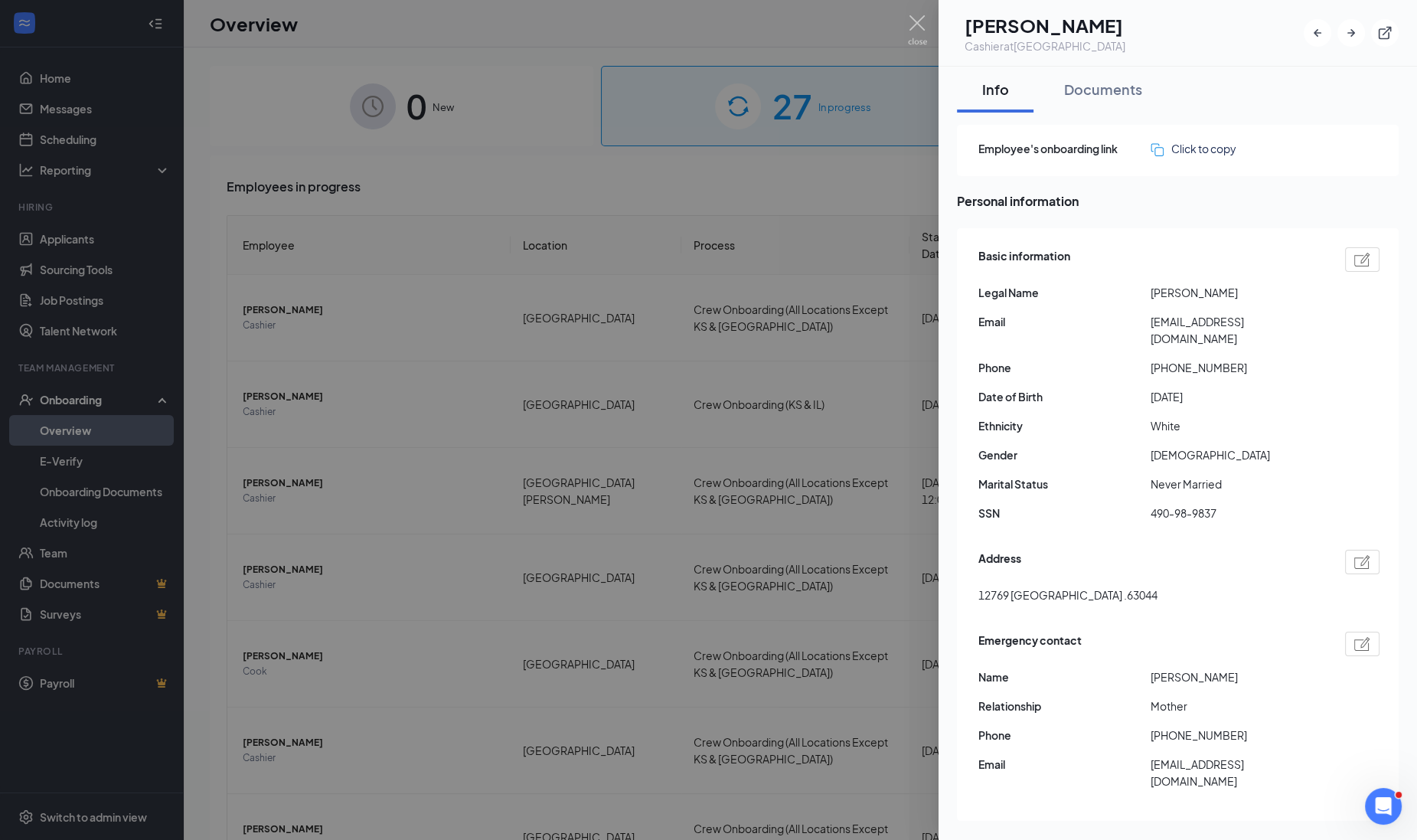
drag, startPoint x: 1063, startPoint y: 25, endPoint x: 1140, endPoint y: 32, distance: 77.3
click at [1125, 32] on h1 "Jennifer Bradtke" at bounding box center [1045, 25] width 161 height 26
drag, startPoint x: 1140, startPoint y: 32, endPoint x: 1114, endPoint y: 31, distance: 26.0
copy h1 "Bradtke"
click at [80, 232] on div at bounding box center [708, 420] width 1417 height 840
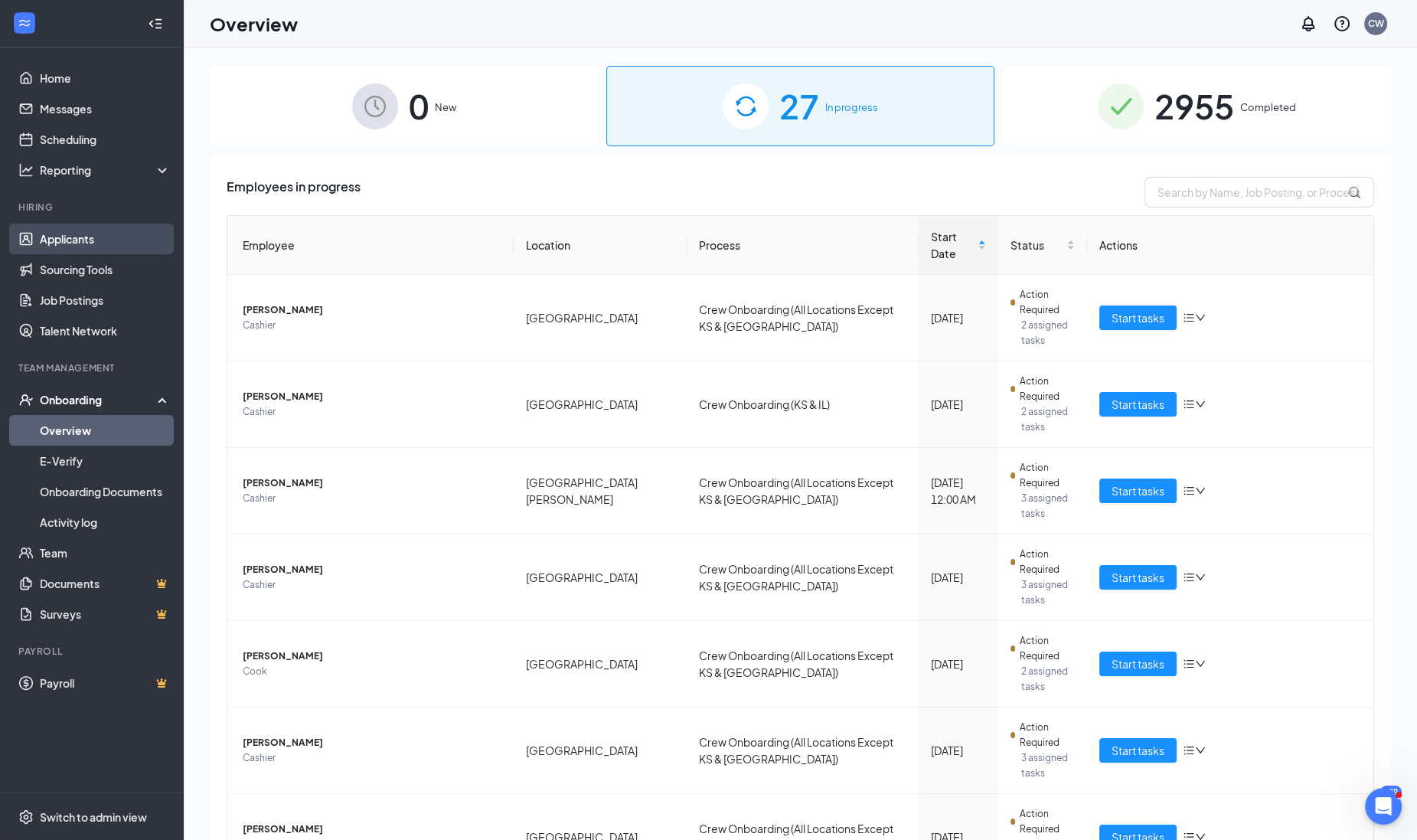
click at [80, 232] on link "Applicants" at bounding box center [105, 239] width 131 height 31
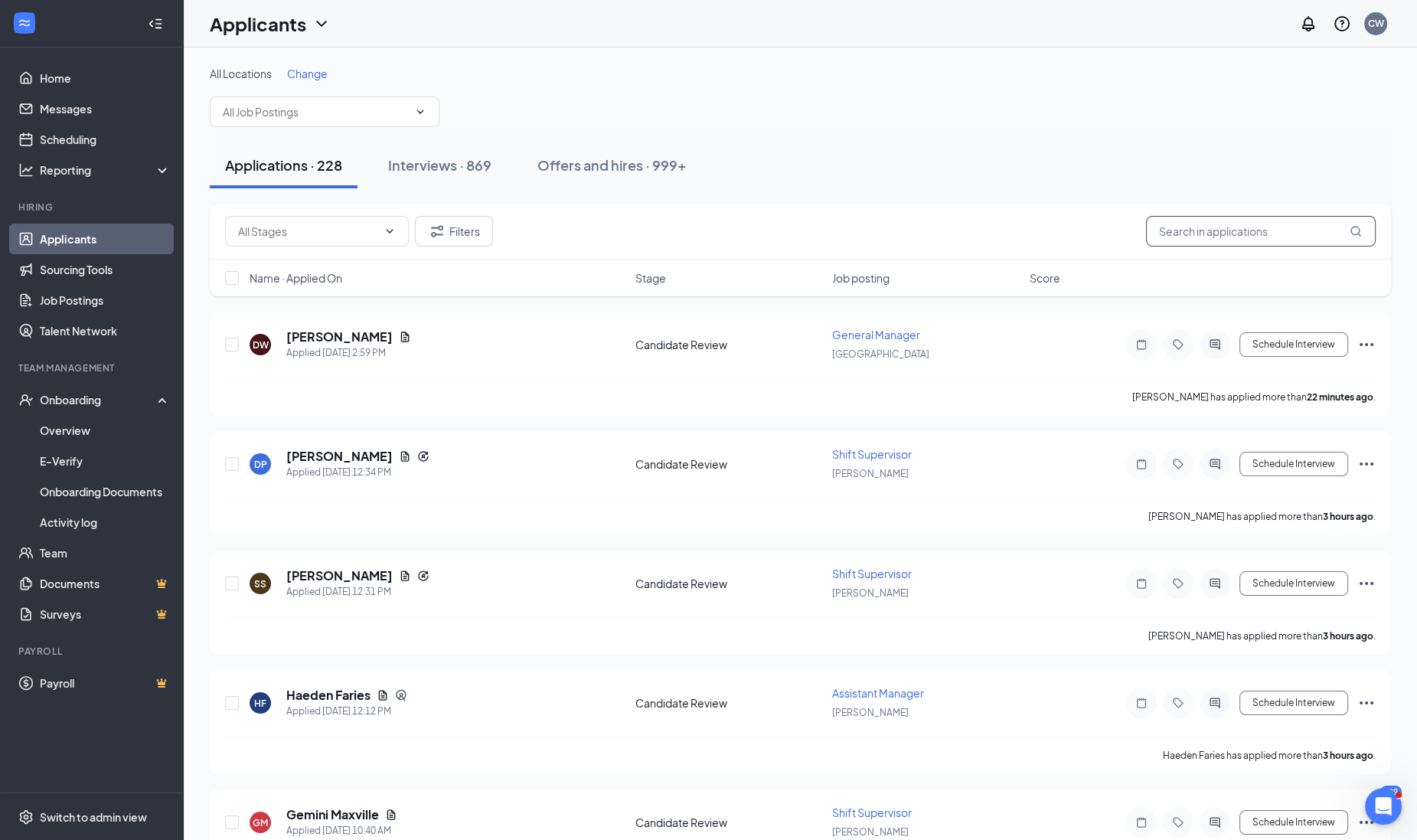
paste input "Bradtke"
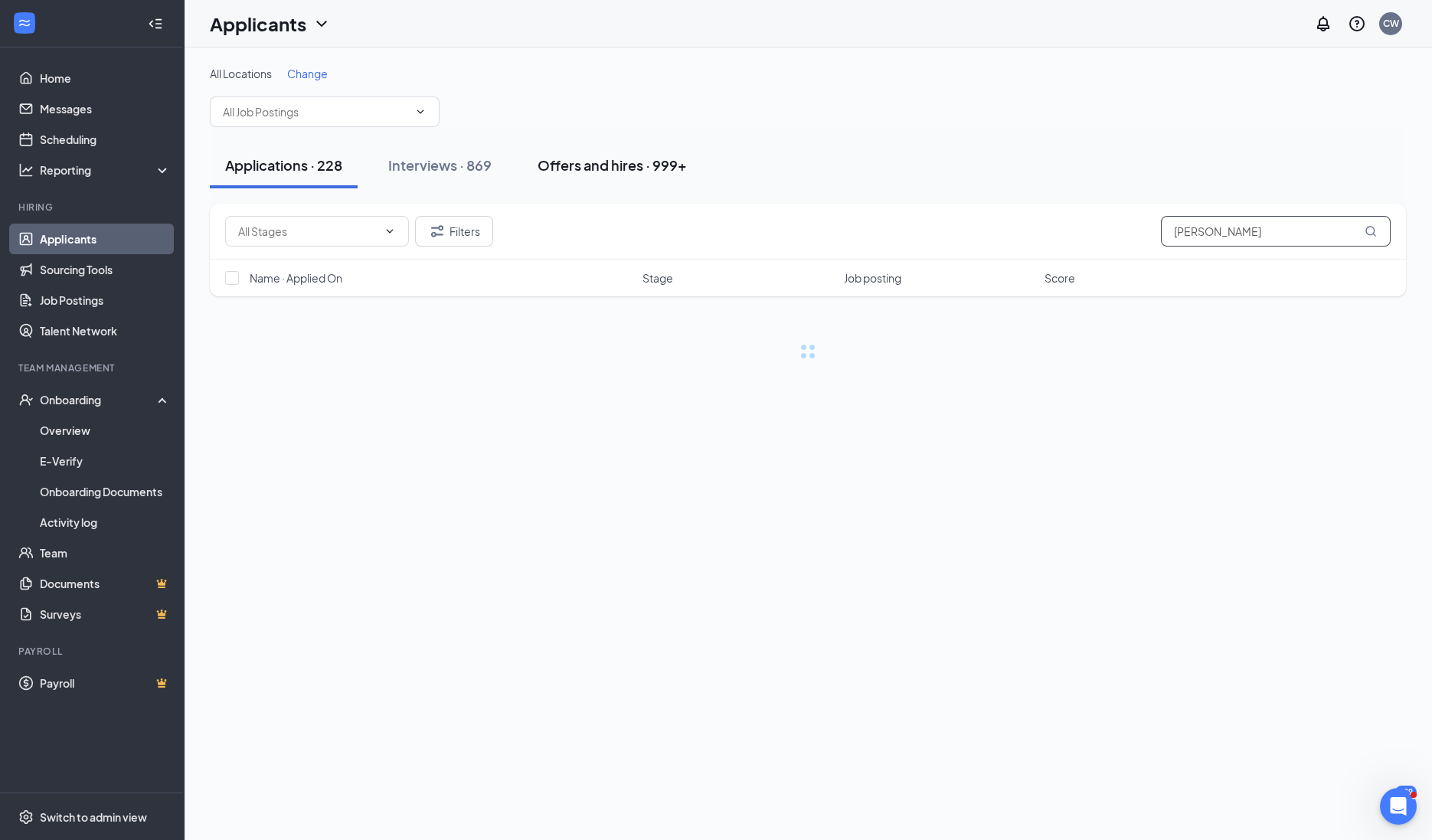
type input "Bradtke"
click at [610, 158] on div "Offers and hires · 999+" at bounding box center [613, 165] width 150 height 19
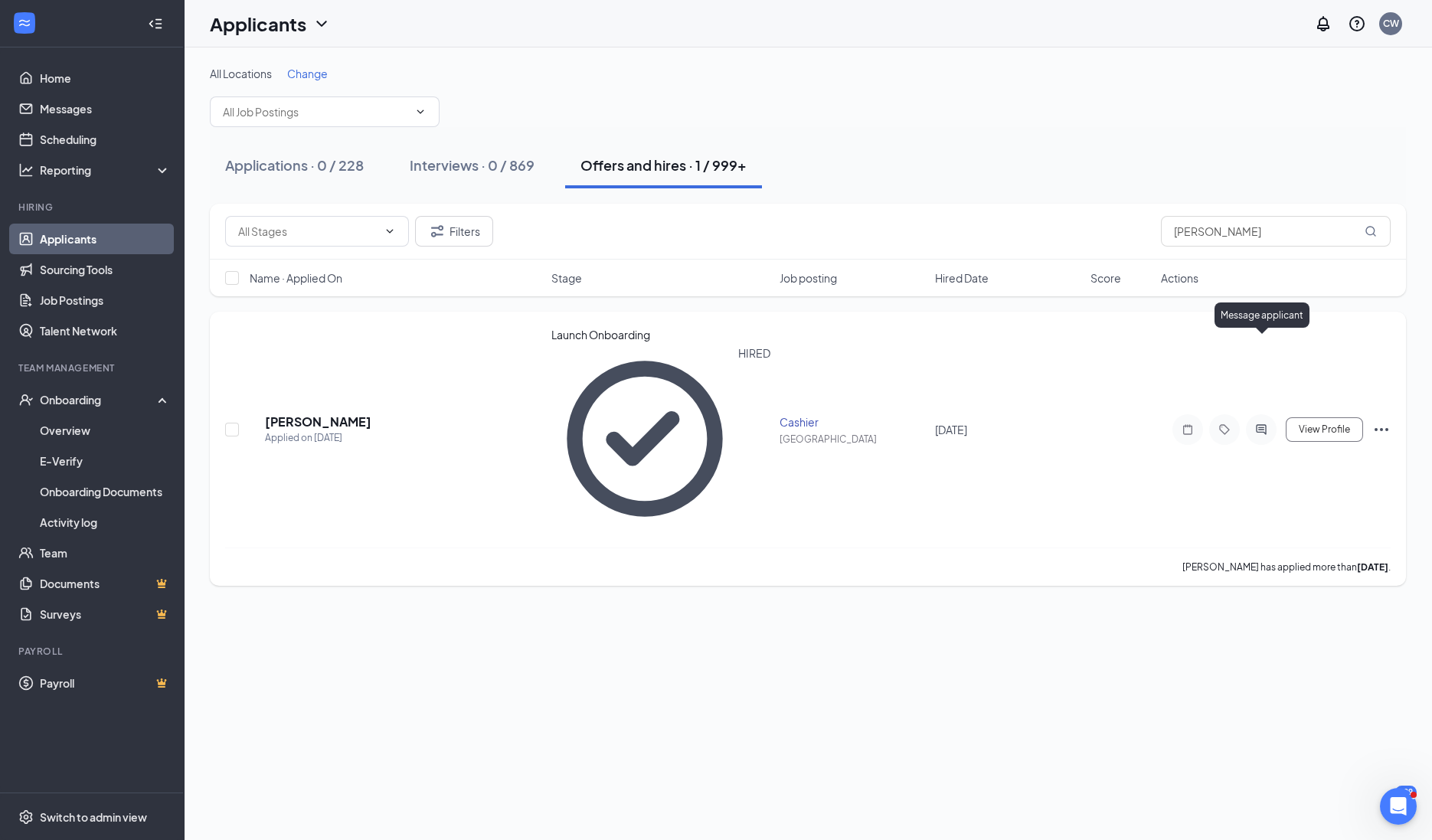
click at [1265, 423] on icon "ActiveChat" at bounding box center [1261, 429] width 19 height 12
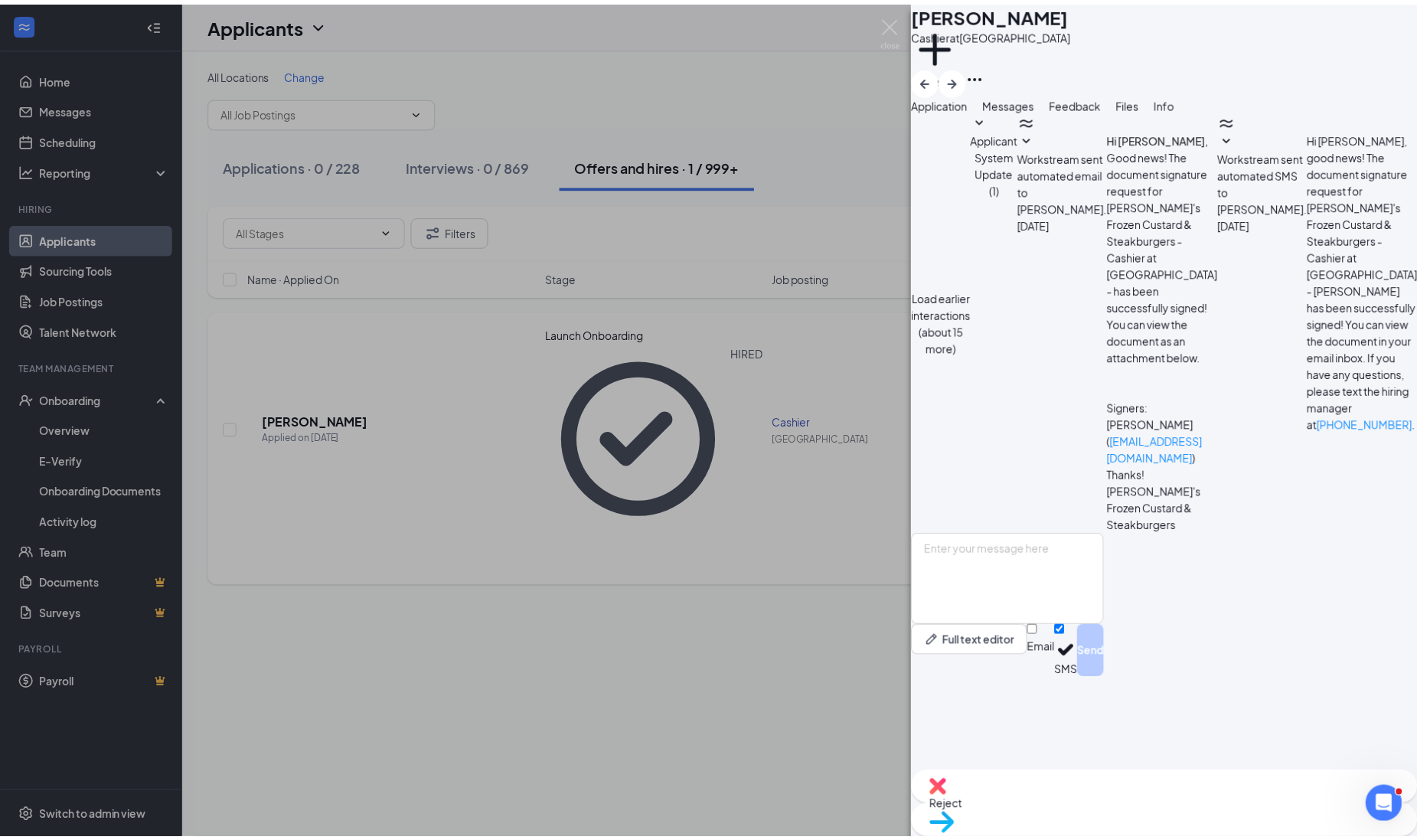
scroll to position [214, 0]
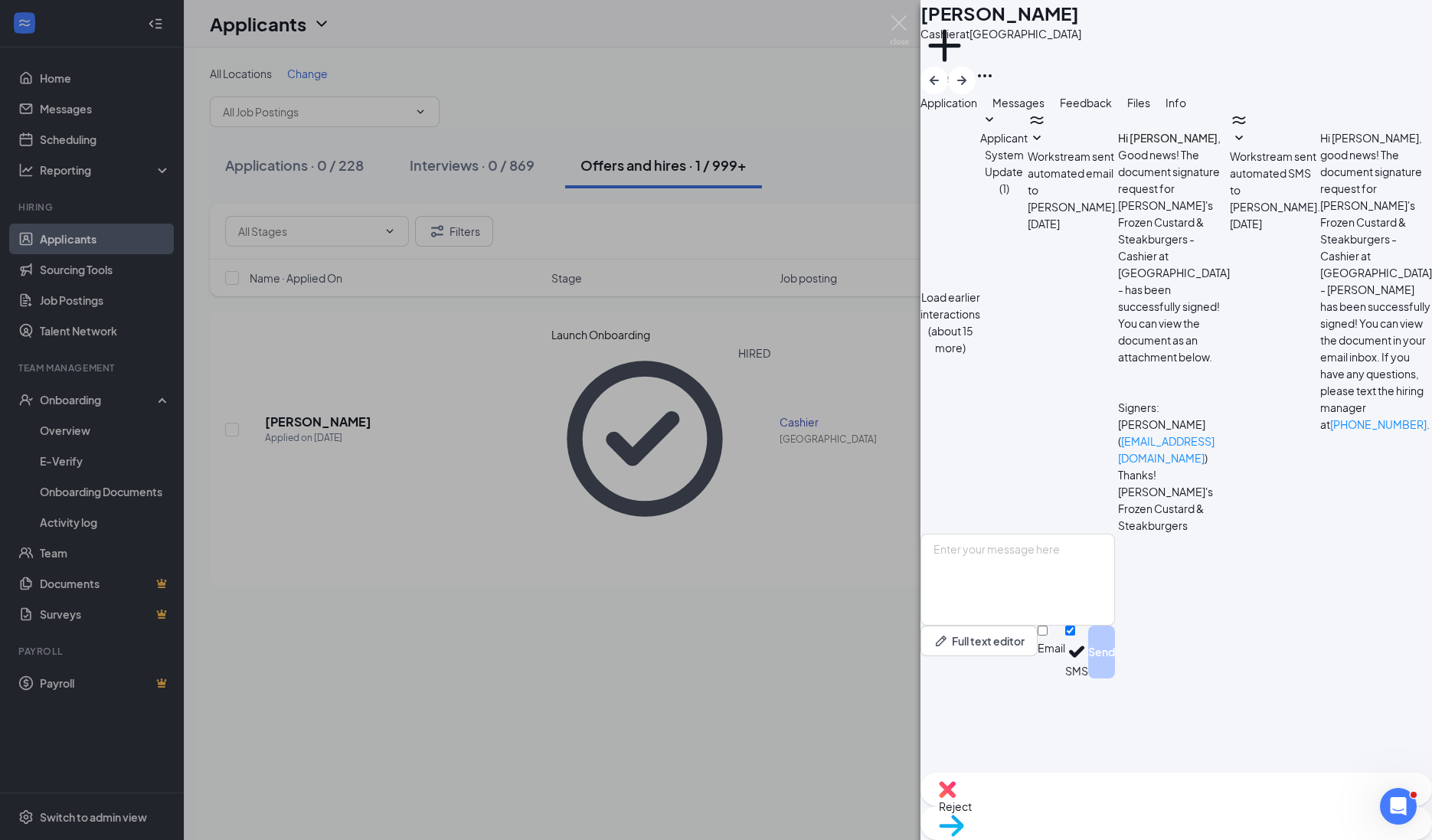
click at [844, 367] on div "JB Jennifer Bradtke Cashier at Wentzville Add a tag Application Messages Feedba…" at bounding box center [716, 420] width 1432 height 840
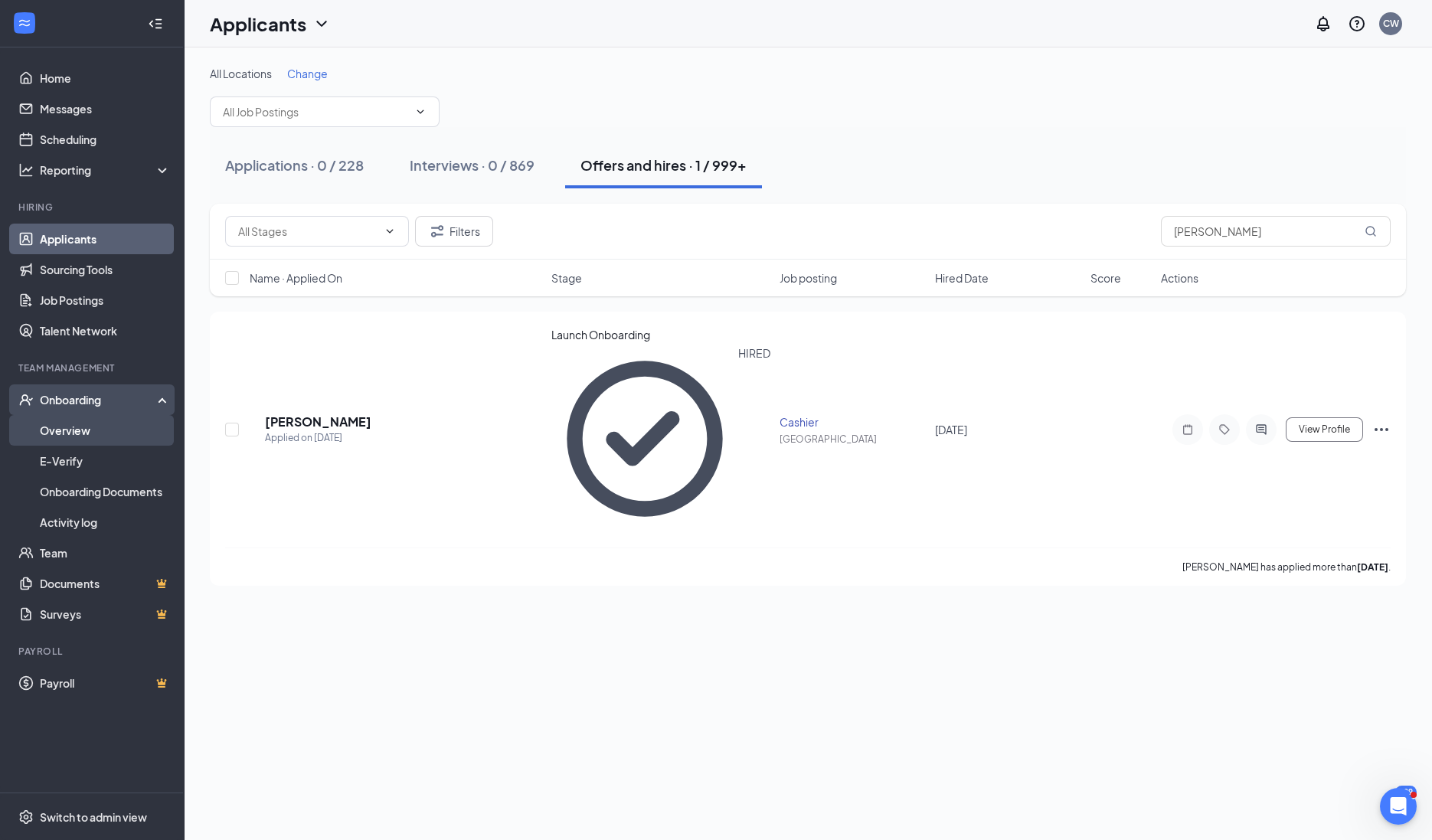
click at [78, 418] on link "Overview" at bounding box center [105, 431] width 131 height 31
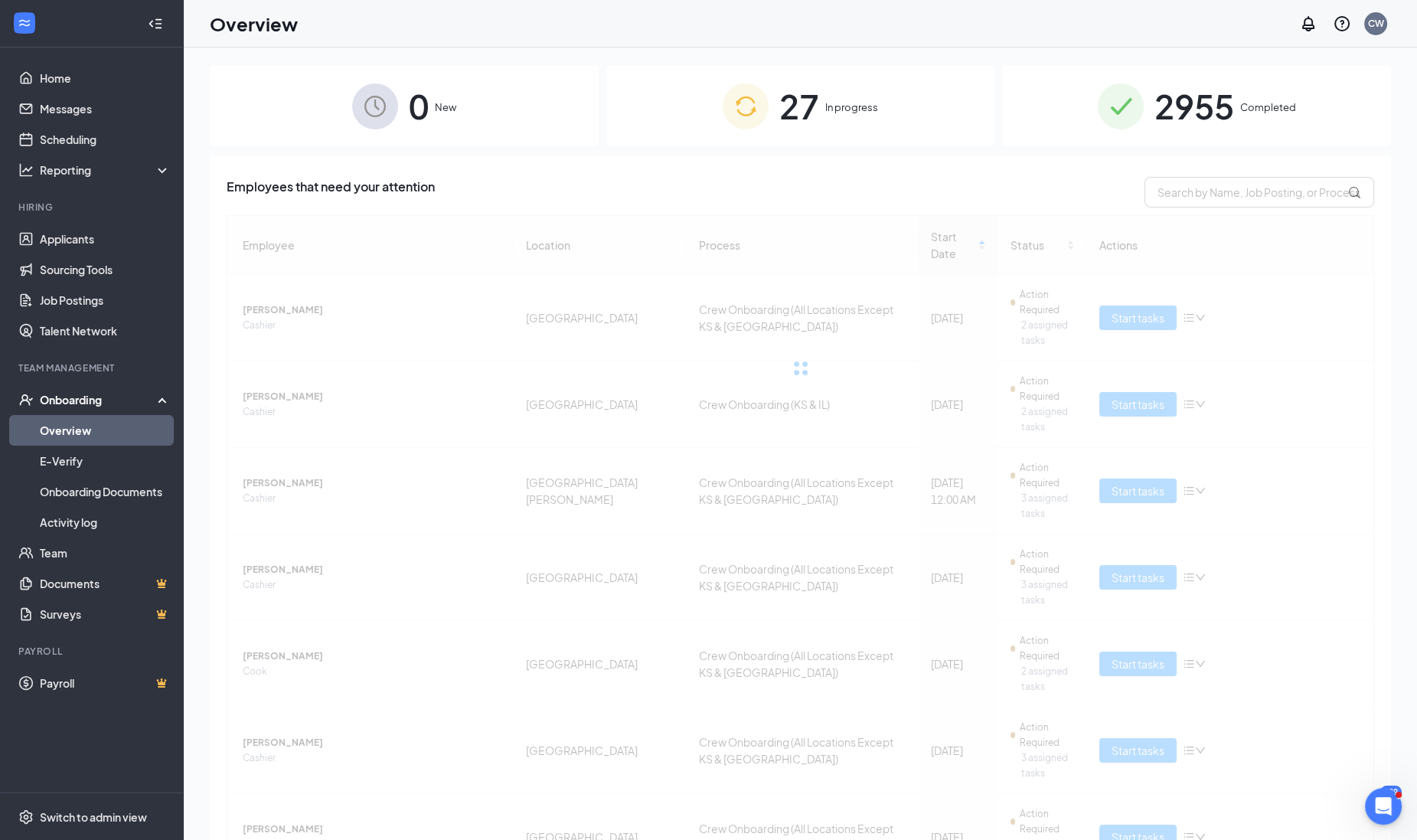
click at [847, 123] on div "27 In progress" at bounding box center [800, 106] width 389 height 80
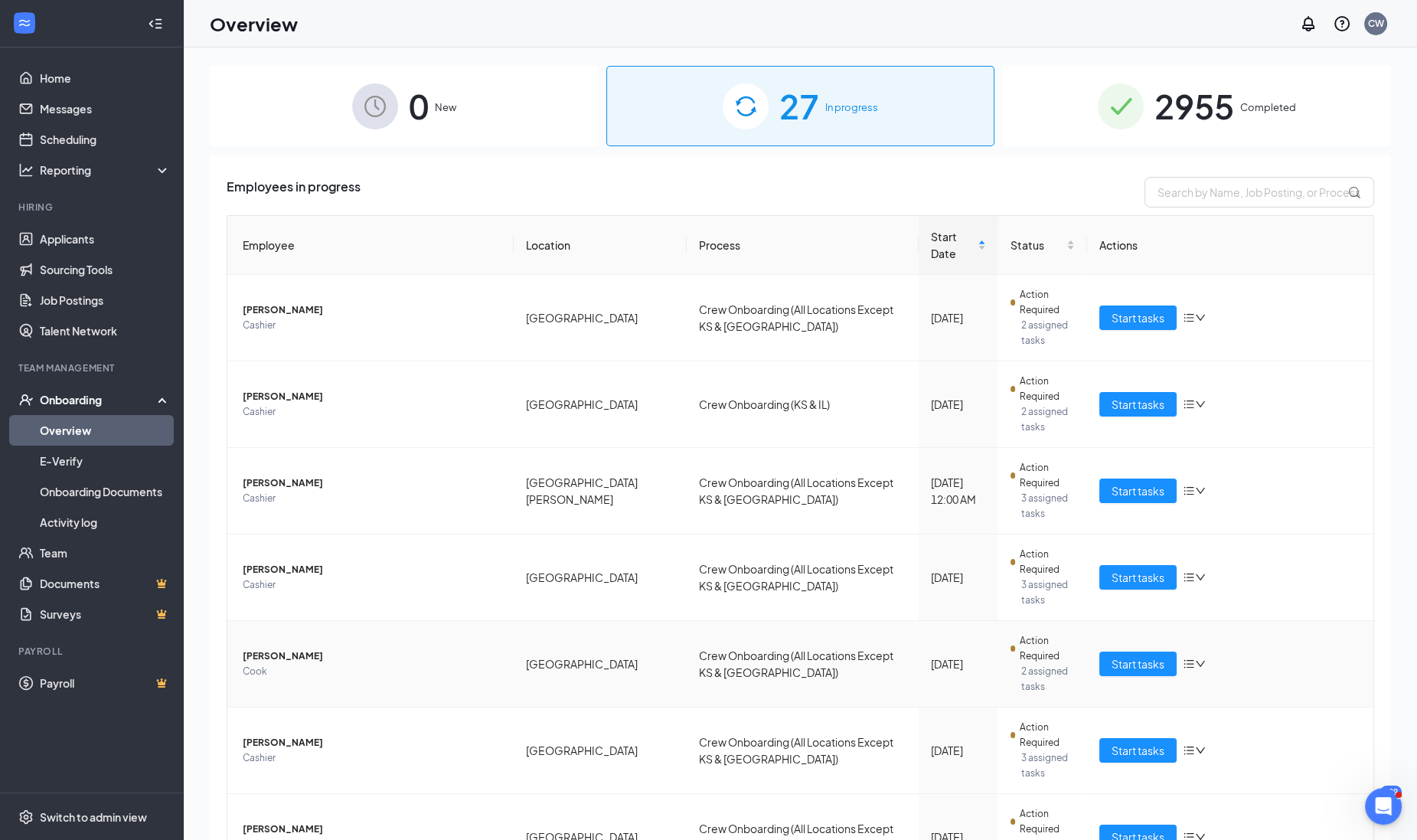
click at [291, 648] on span "Jerod R Lewis" at bounding box center [372, 656] width 259 height 15
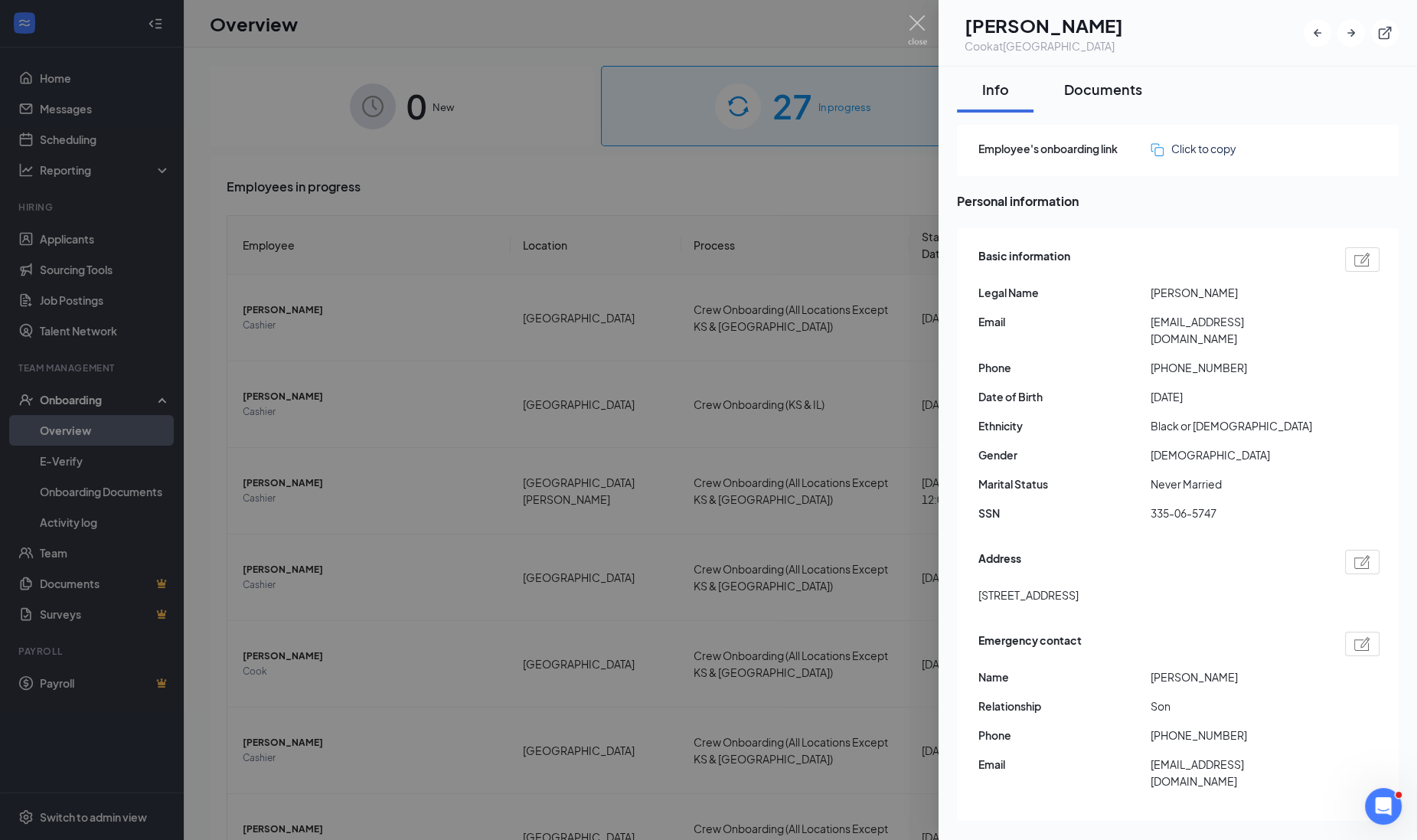
click at [1098, 96] on div "Documents" at bounding box center [1103, 89] width 78 height 19
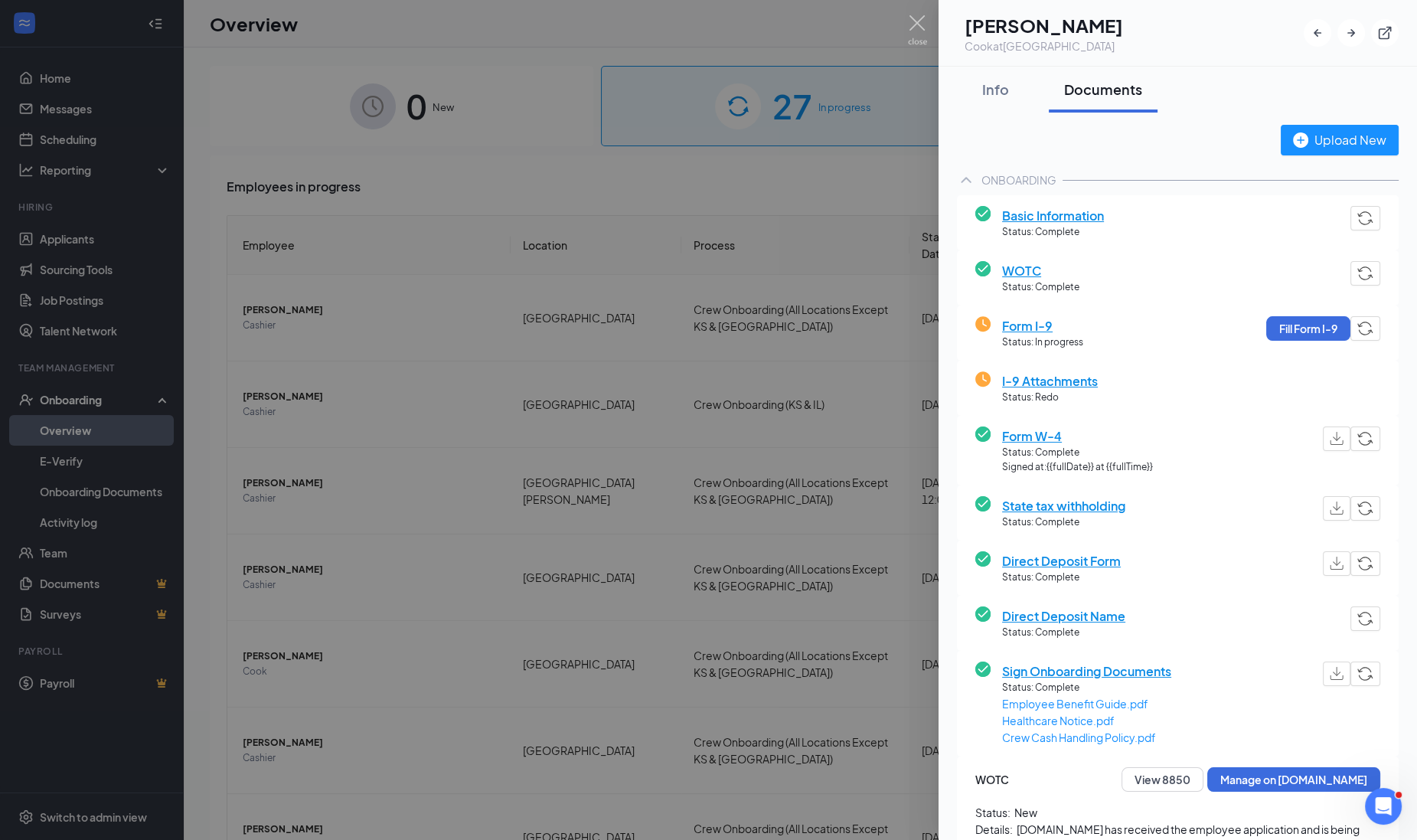
click at [310, 444] on div at bounding box center [708, 420] width 1417 height 840
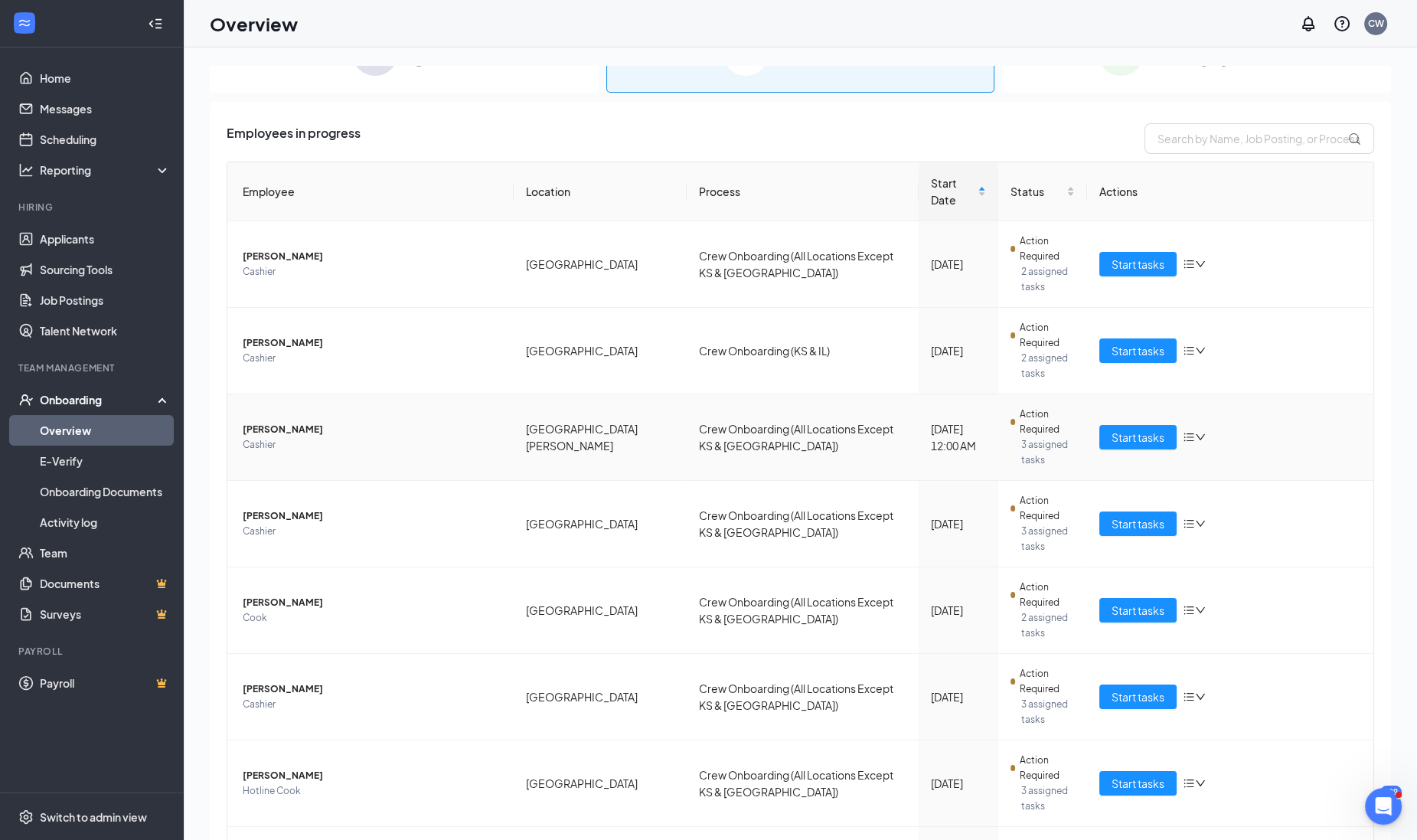
scroll to position [95, 0]
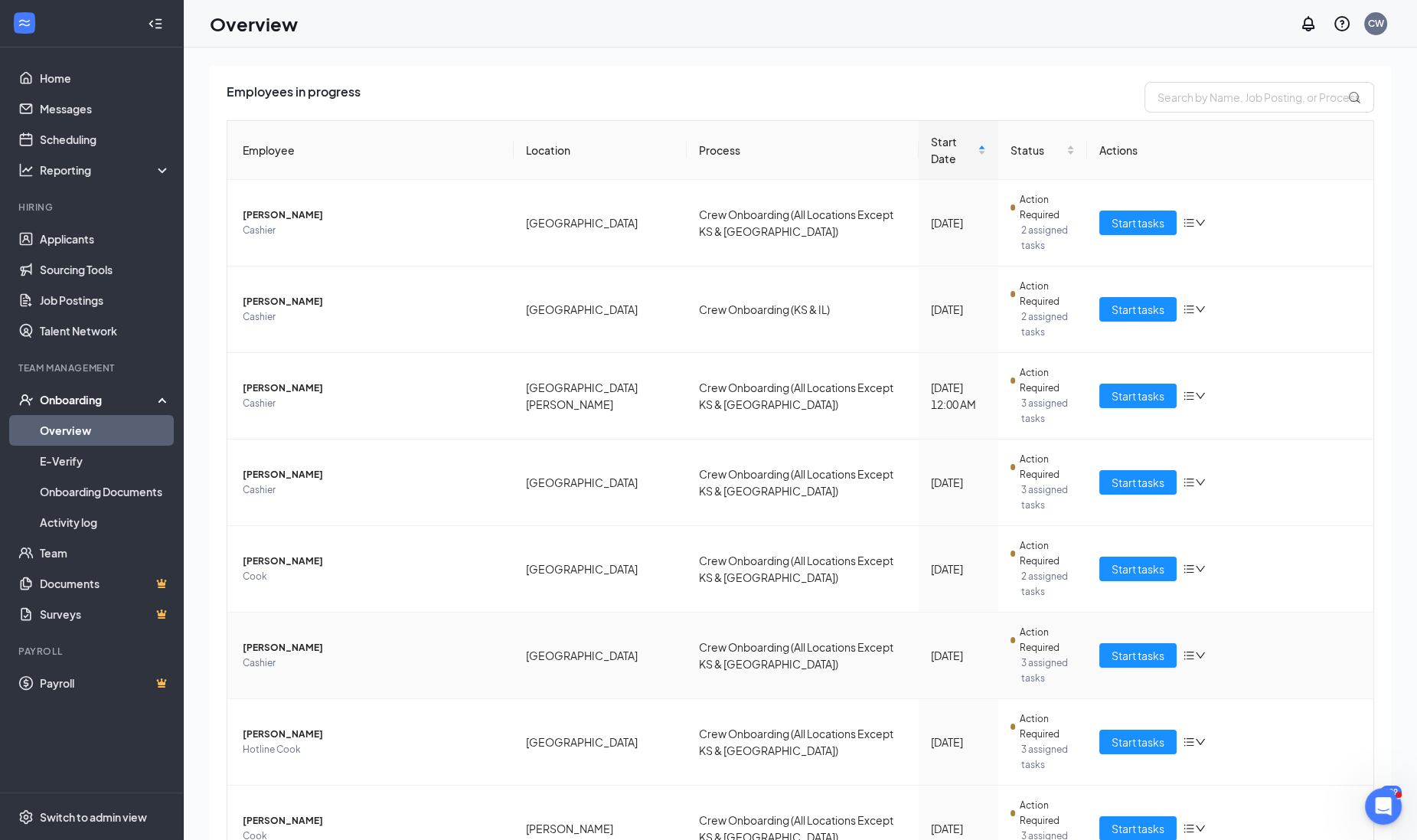
click at [278, 640] on span "Melissa A Feldpausch" at bounding box center [372, 647] width 259 height 15
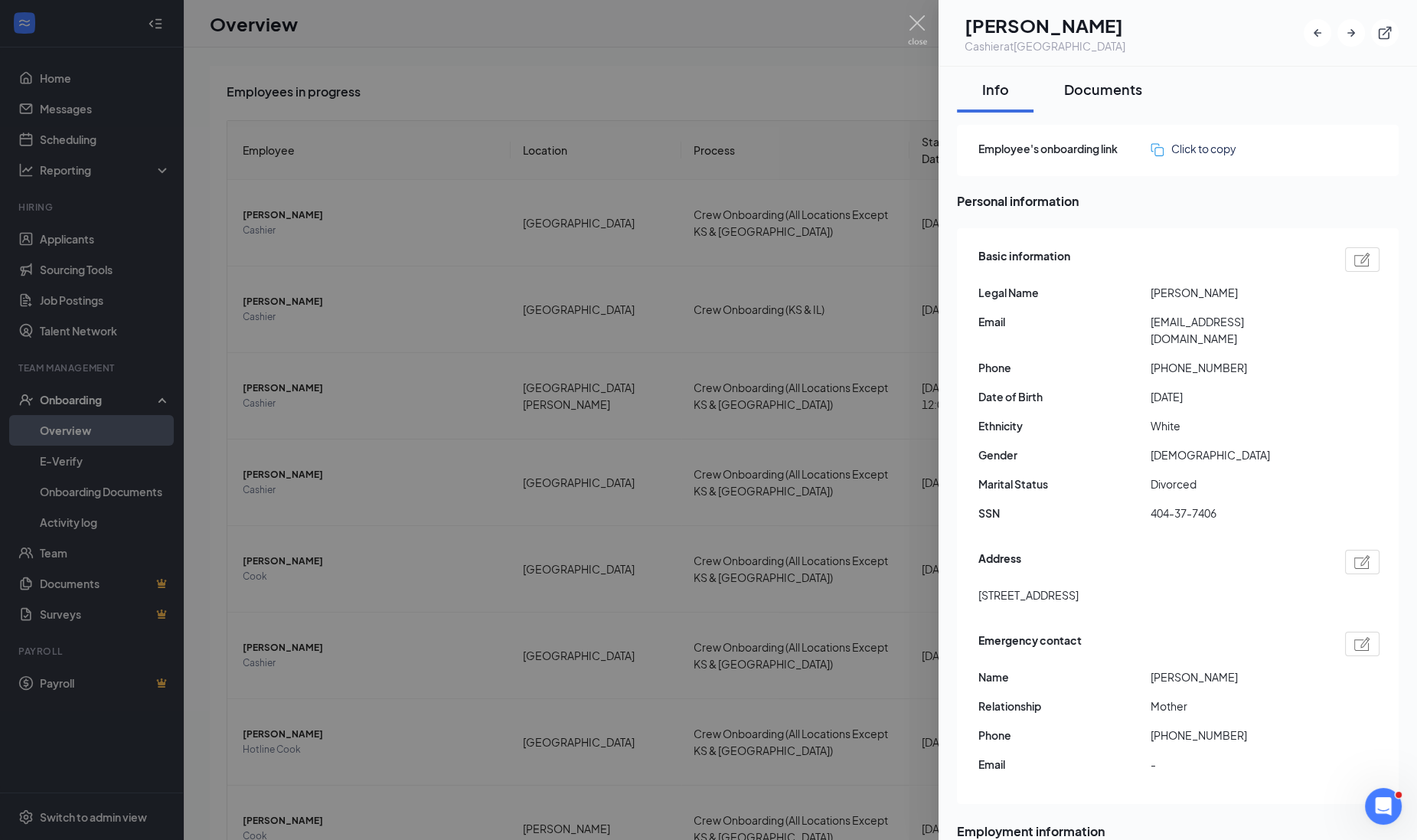
click at [1126, 88] on div "Documents" at bounding box center [1103, 89] width 78 height 19
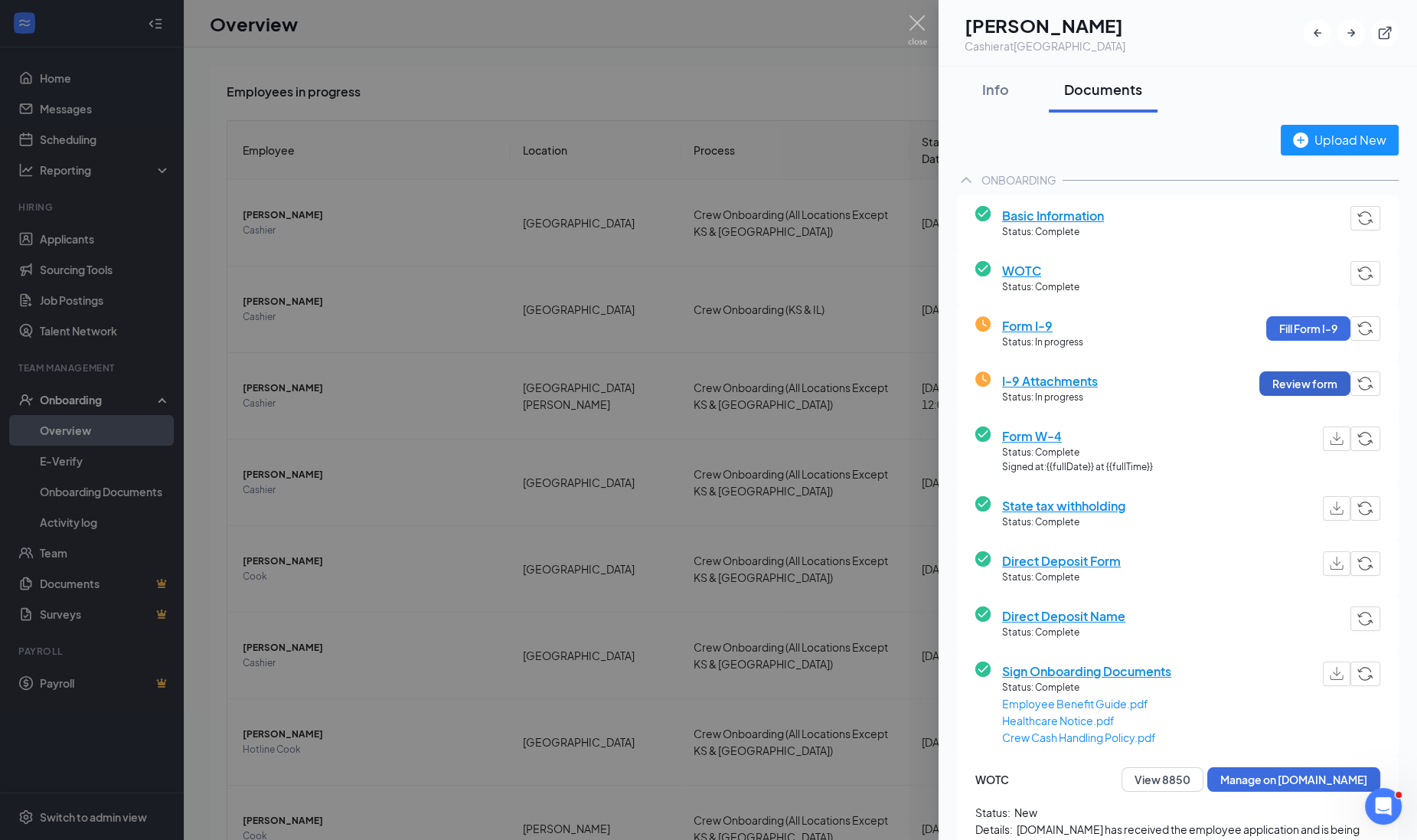
click at [1268, 376] on button "Review form" at bounding box center [1305, 383] width 91 height 24
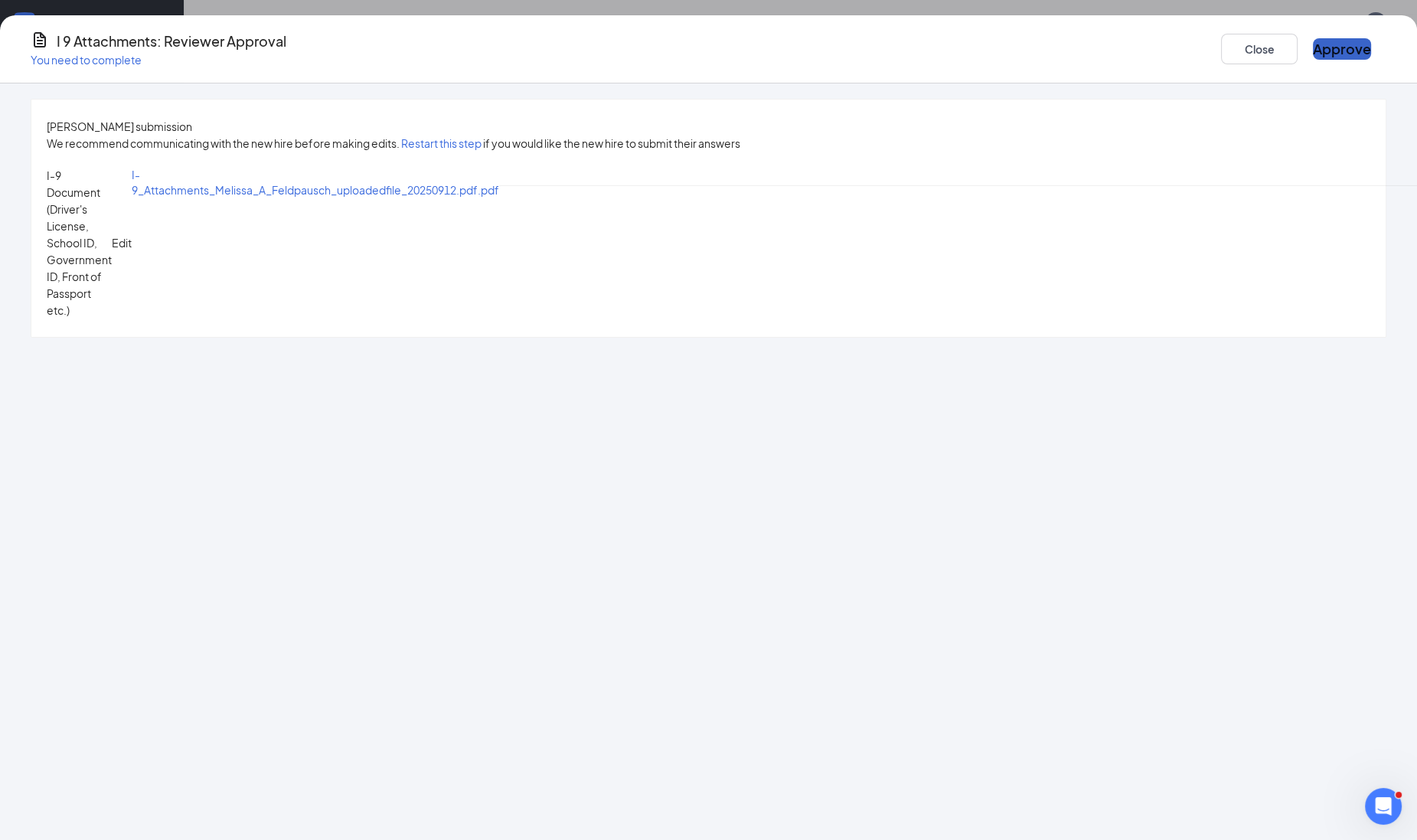
click at [1313, 41] on button "Approve" at bounding box center [1342, 49] width 58 height 21
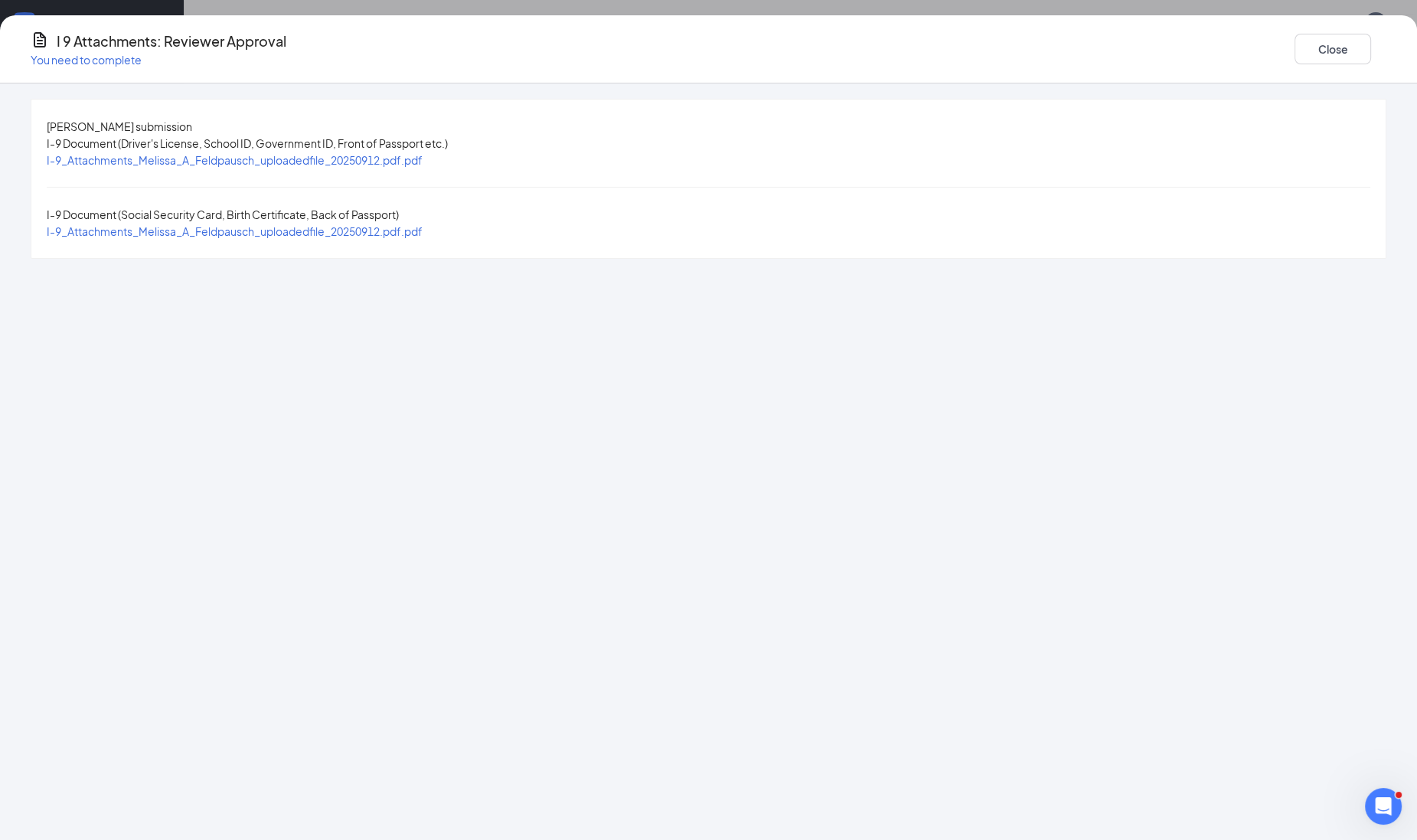
click at [422, 155] on div "I-9_Attachments_Melissa_A_Feldpausch_uploadedfile_20250912.pdf.pdf" at bounding box center [234, 160] width 376 height 17
click at [422, 165] on span "I-9_Attachments_Melissa_A_Feldpausch_uploadedfile_20250912.pdf.pdf" at bounding box center [234, 159] width 376 height 14
click at [422, 224] on span "I-9_Attachments_Melissa_A_Feldpausch_uploadedfile_20250912.pdf.pdf" at bounding box center [234, 231] width 376 height 14
click at [1294, 44] on button "Close" at bounding box center [1332, 49] width 76 height 31
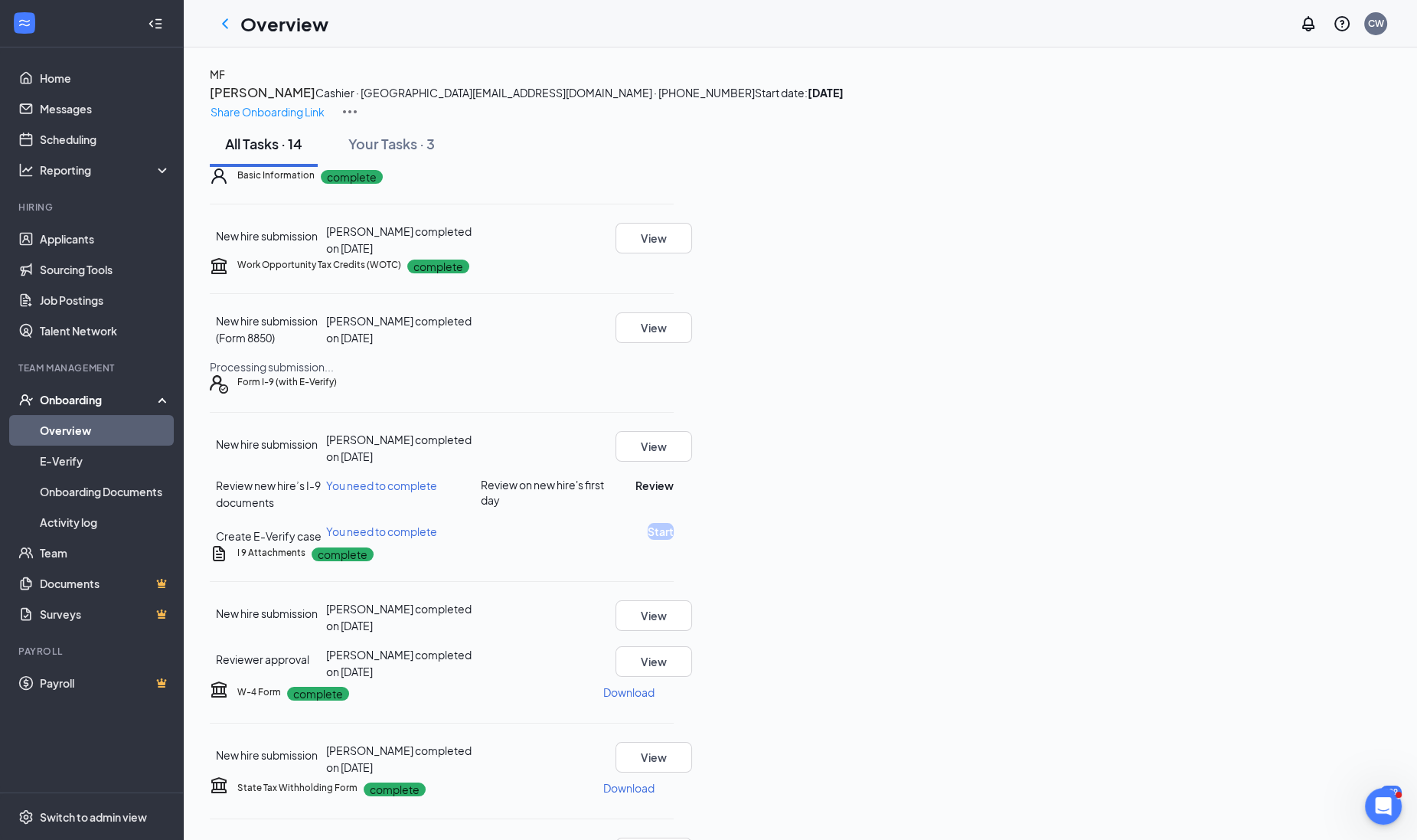
click at [674, 544] on div "New hire submission Melissa A Feldpausch completed on Sep 12, 2025 View Review …" at bounding box center [441, 487] width 464 height 113
click at [692, 461] on button "View" at bounding box center [654, 447] width 76 height 31
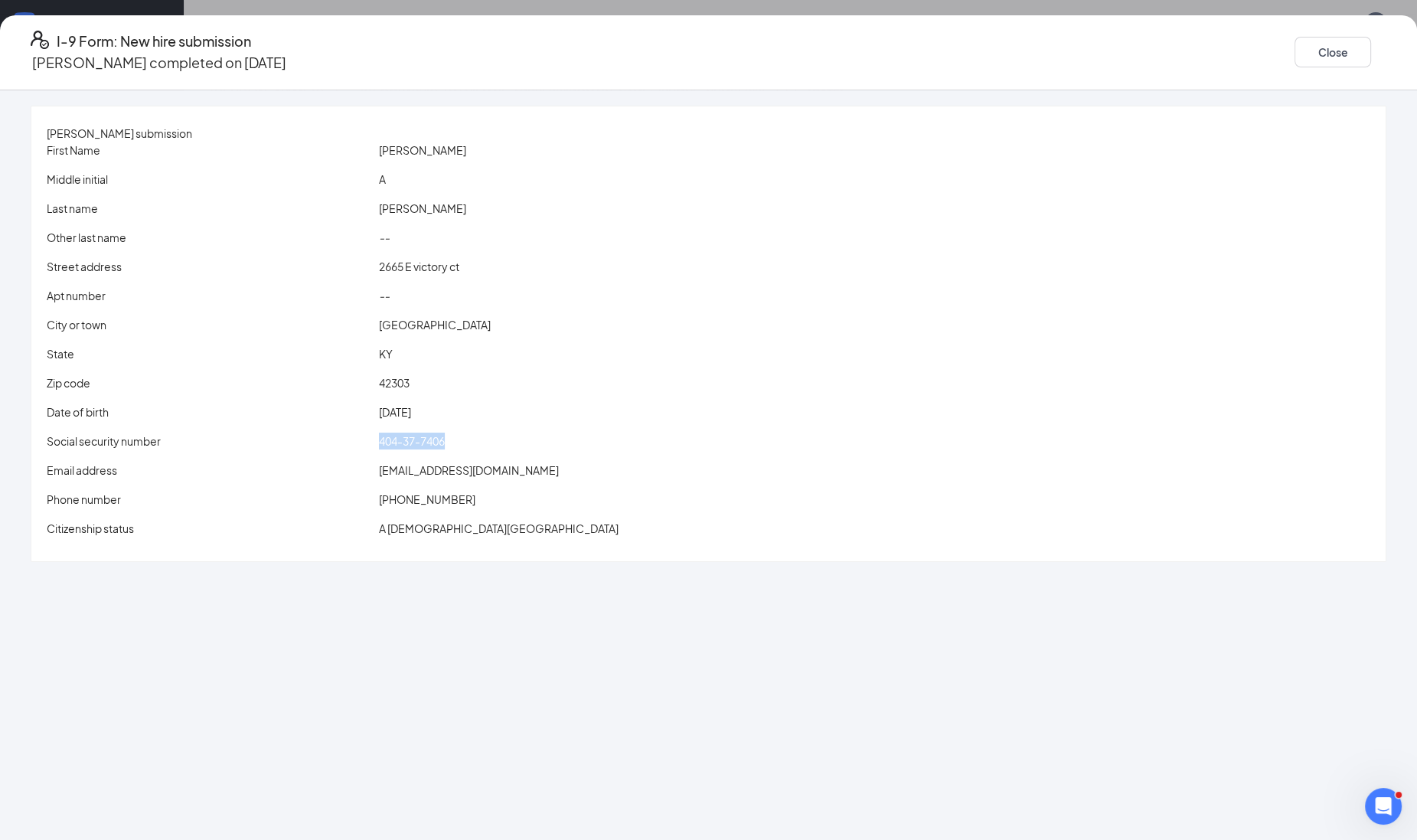
drag, startPoint x: 462, startPoint y: 444, endPoint x: 568, endPoint y: 448, distance: 106.1
click at [568, 448] on div "Social security number 404-37-7406" at bounding box center [708, 440] width 1330 height 17
drag, startPoint x: 568, startPoint y: 448, endPoint x: 497, endPoint y: 447, distance: 71.0
copy div "404-37-7406"
click at [1294, 42] on button "Close" at bounding box center [1332, 52] width 76 height 31
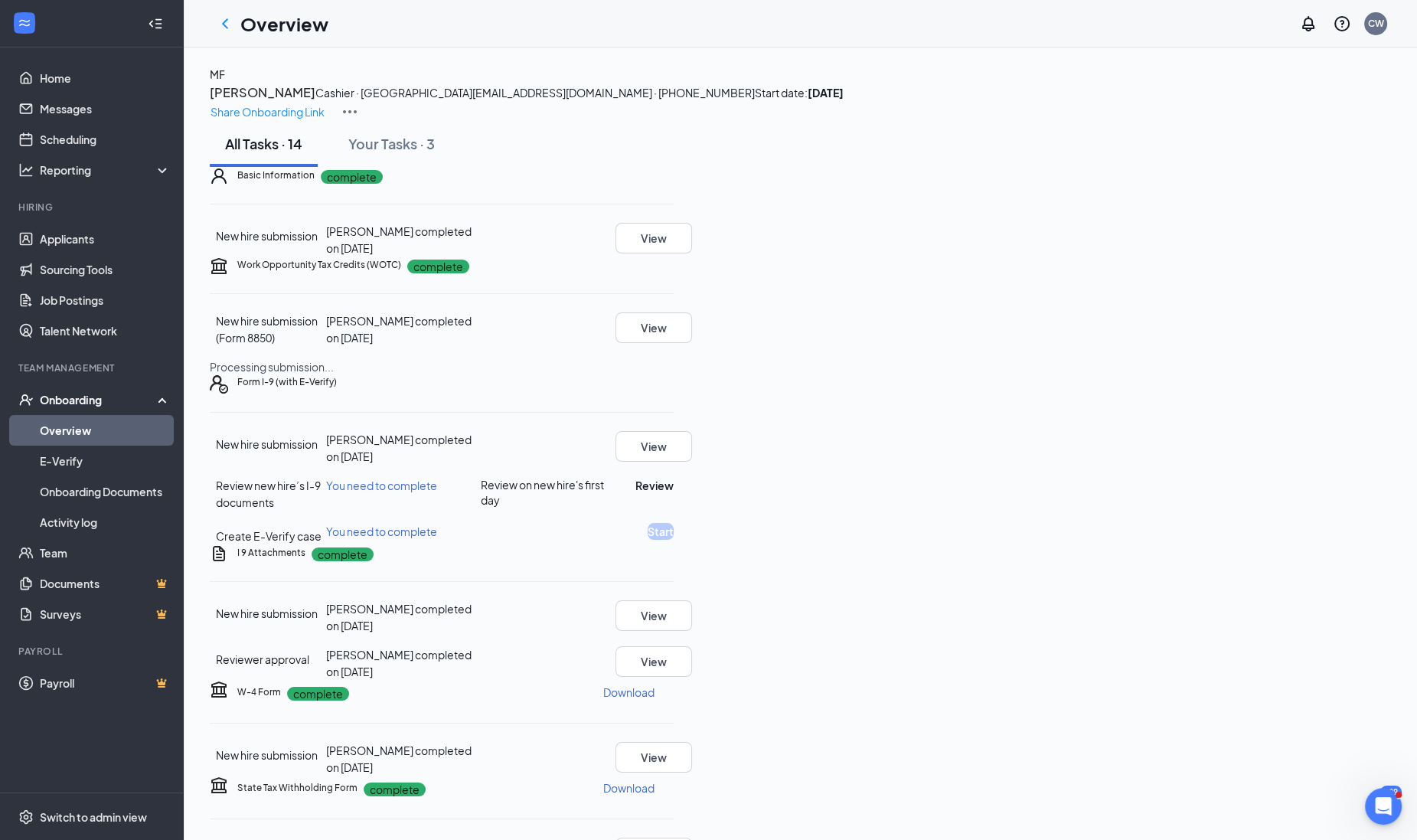
click at [674, 544] on div "New hire submission Melissa A Feldpausch completed on Sep 12, 2025 View Review …" at bounding box center [441, 487] width 464 height 113
click at [674, 494] on button "Review" at bounding box center [654, 485] width 38 height 17
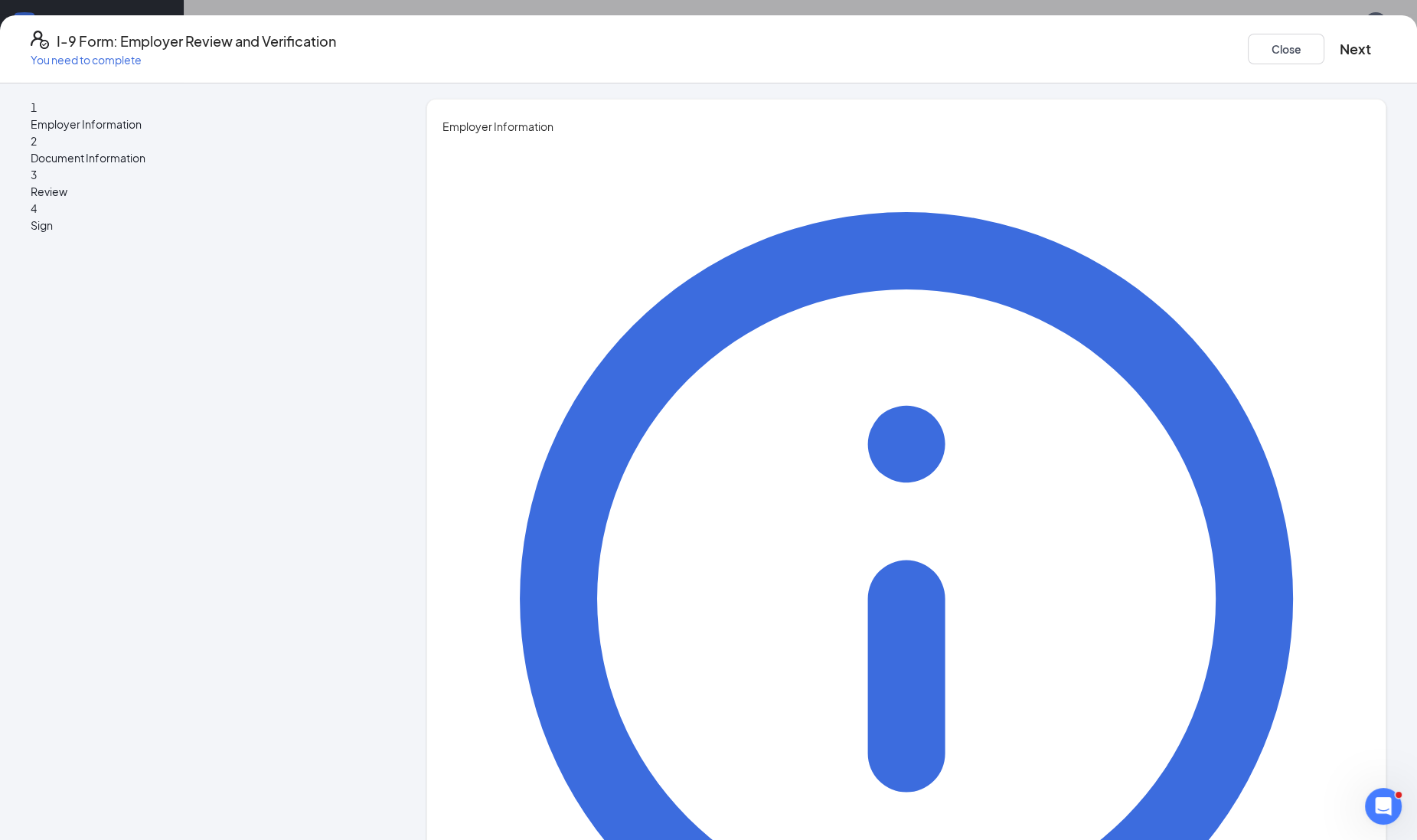
type input "Carrie"
type input "Williams"
type input "carrie.williams@mmcustard.com"
type input "4063965388"
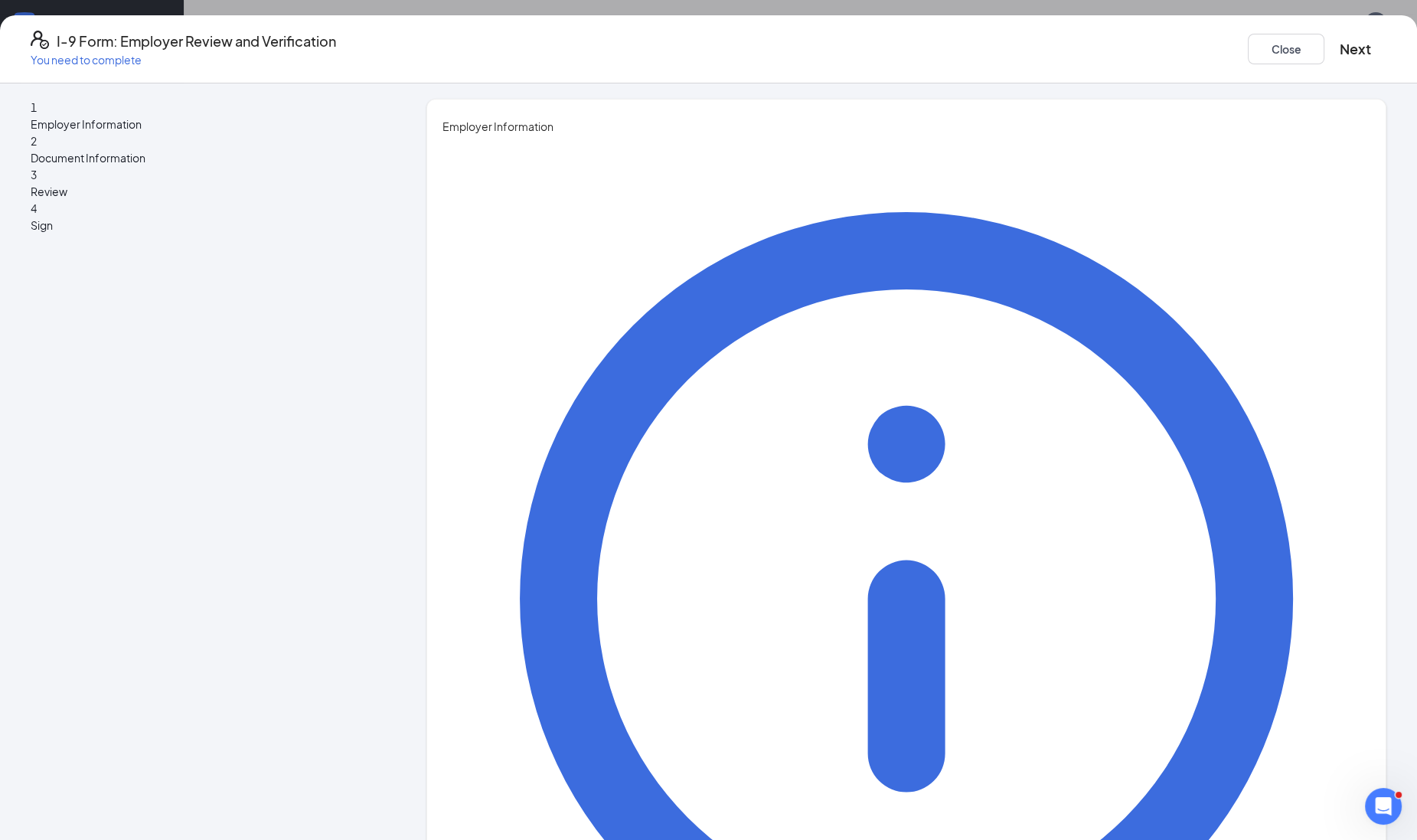
type input "Recruiter"
click at [1340, 44] on button "Next" at bounding box center [1355, 49] width 32 height 21
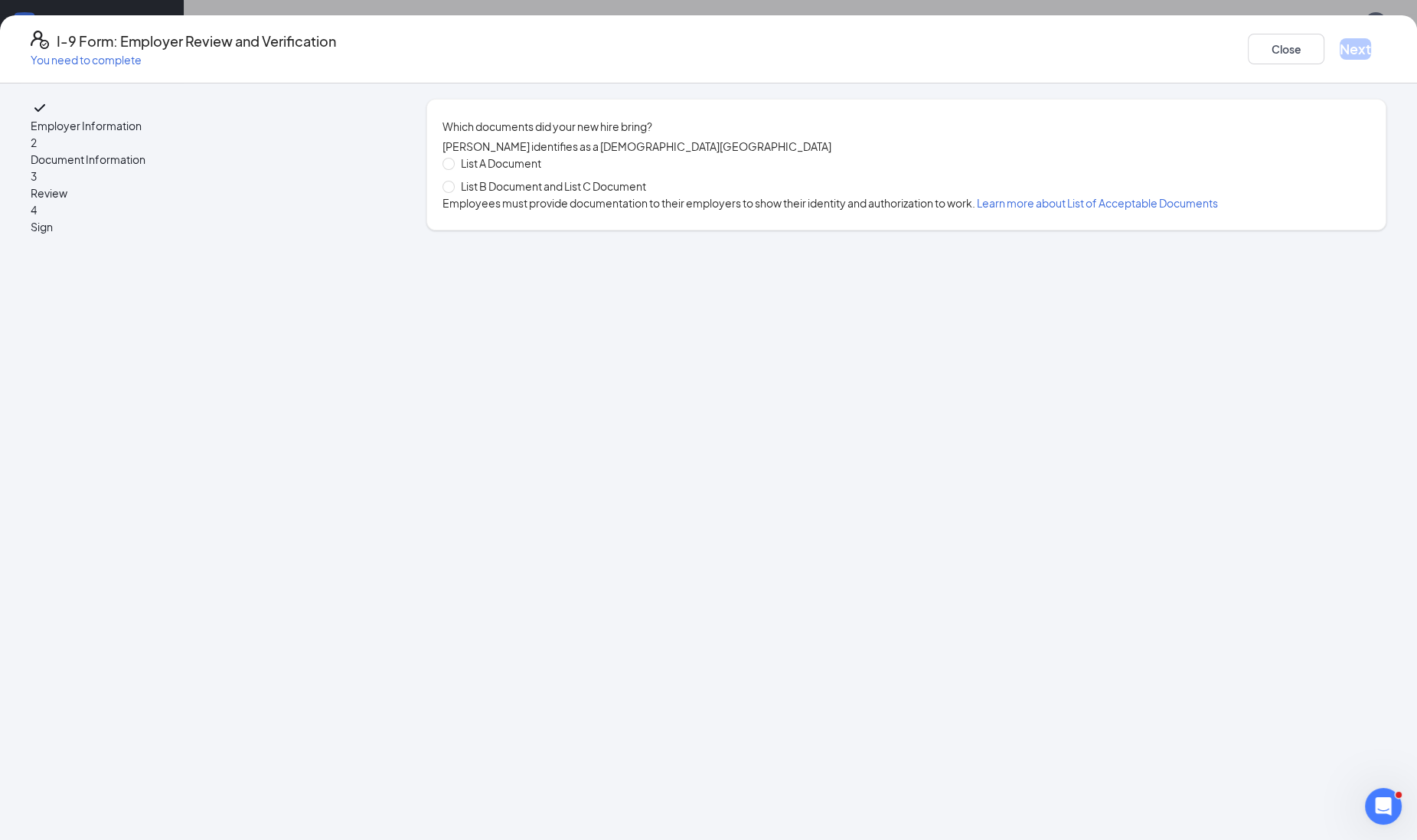
click at [631, 194] on span "List B Document and List C Document" at bounding box center [553, 186] width 197 height 17
click at [453, 192] on input "List B Document and List C Document" at bounding box center [448, 185] width 11 height 11
radio input "true"
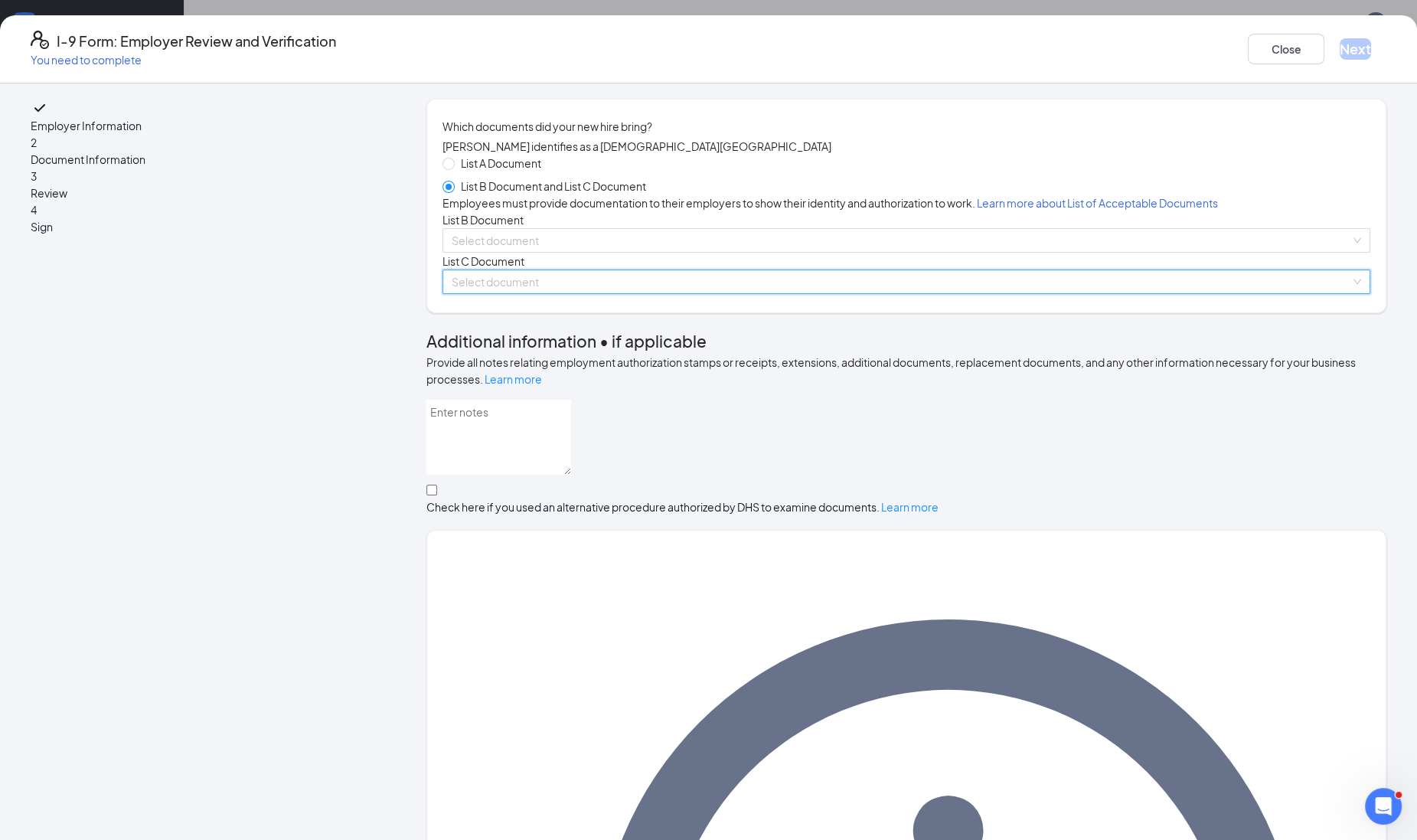
click at [559, 293] on input "search" at bounding box center [901, 282] width 899 height 23
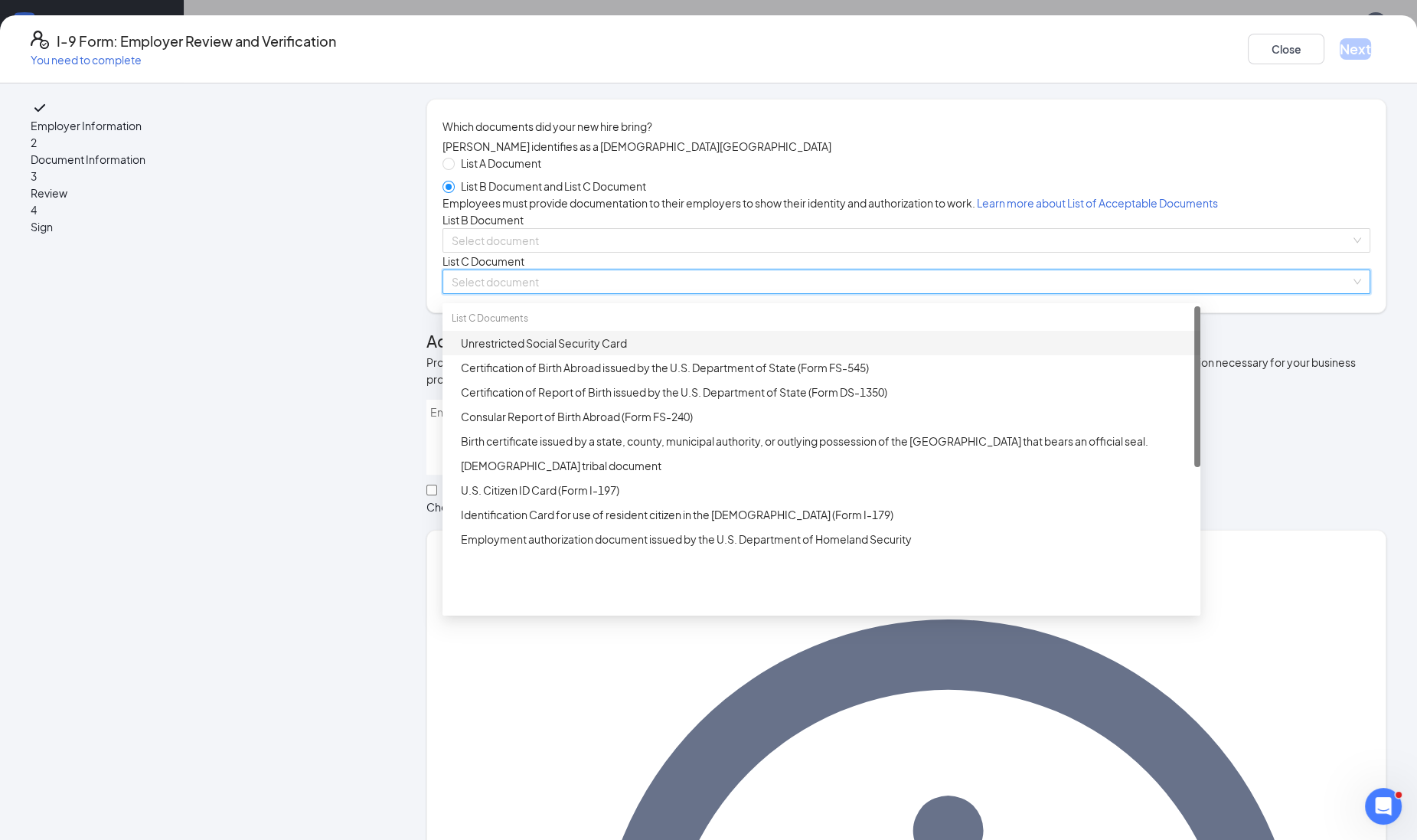
click at [551, 352] on div "Unrestricted Social Security Card" at bounding box center [826, 343] width 730 height 17
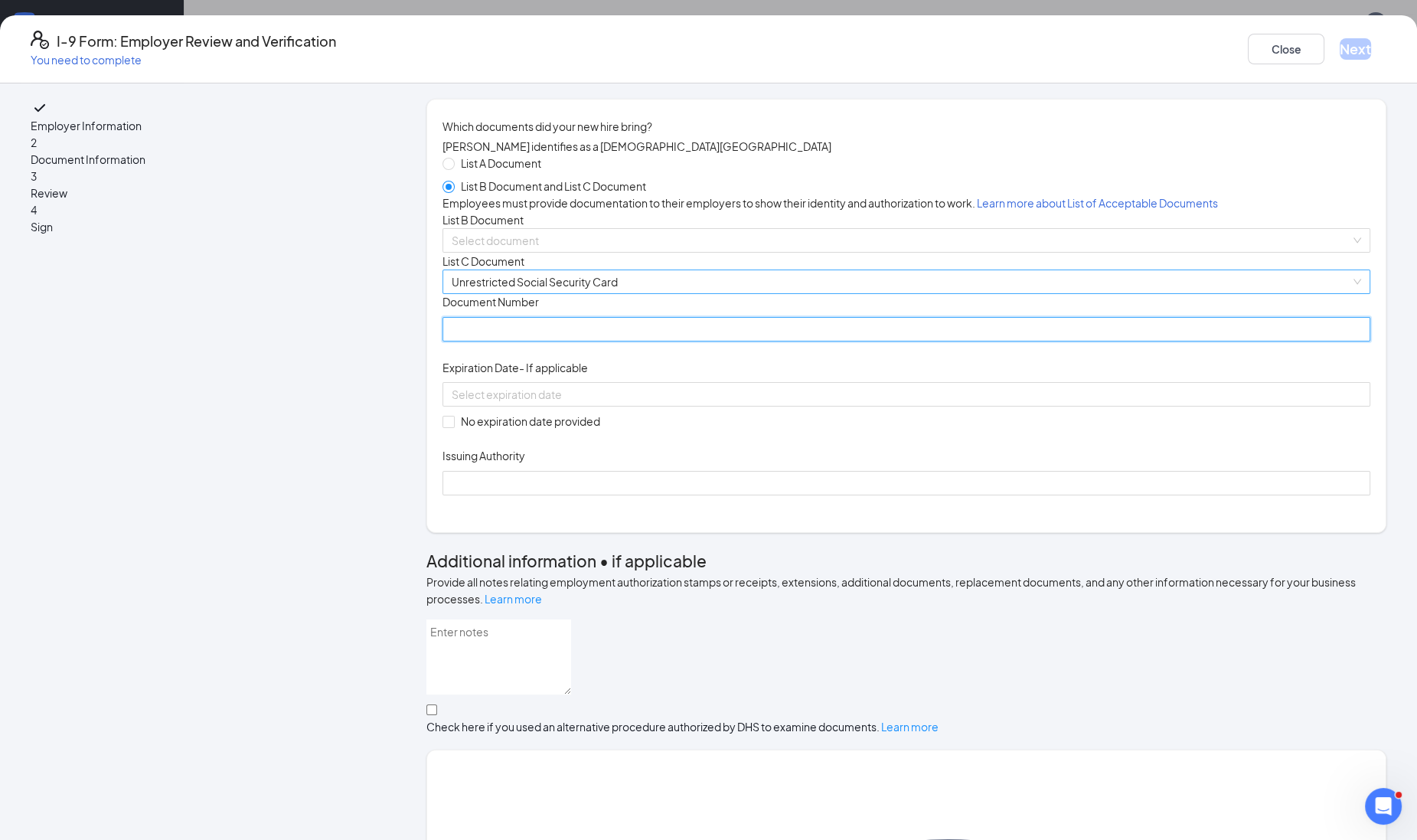
paste input "404-37-7406"
type input "404377406"
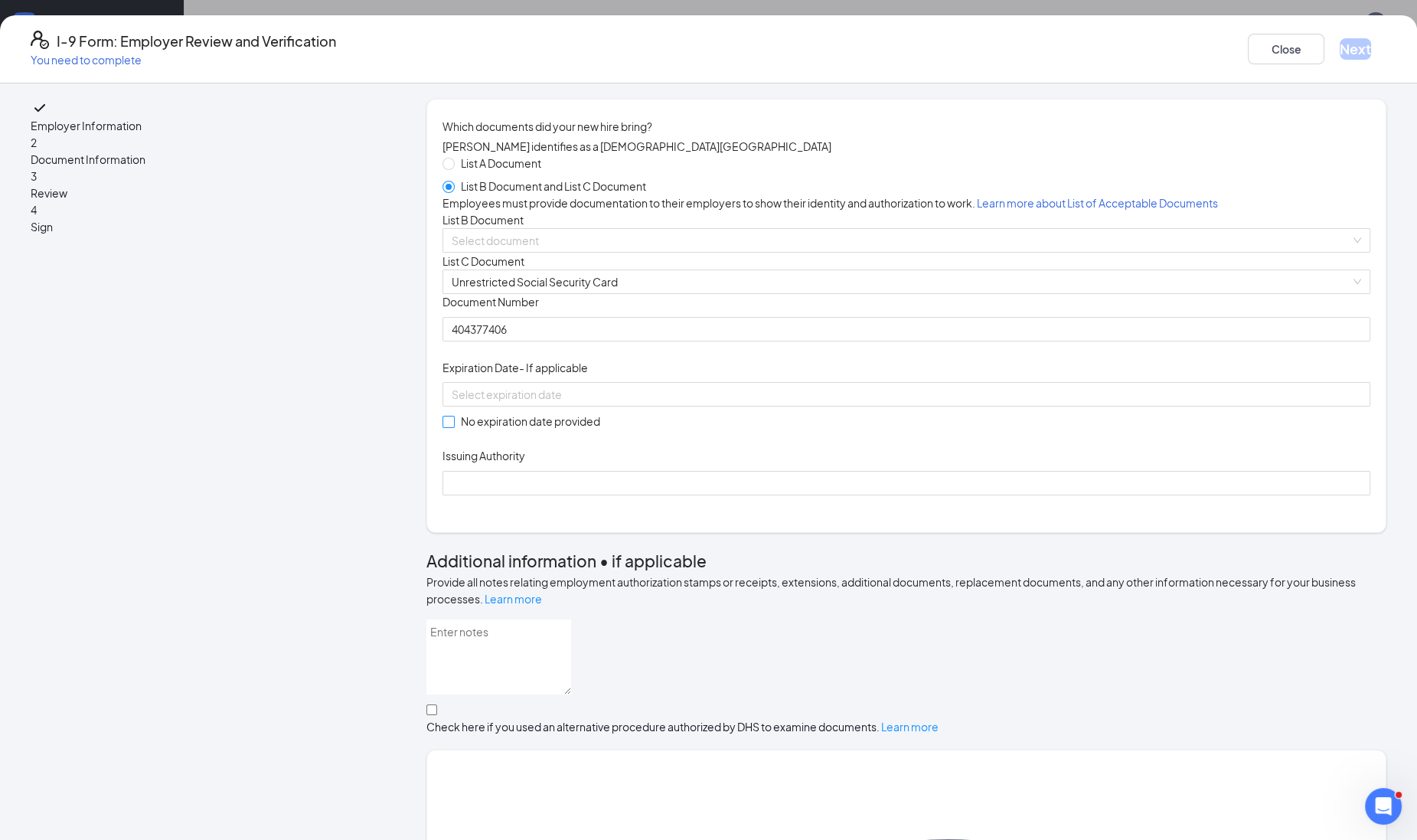
click at [453, 426] on input "No expiration date provided" at bounding box center [448, 421] width 11 height 11
checkbox input "true"
click at [525, 498] on input "Issuing Authority" at bounding box center [907, 485] width 928 height 24
type input "Social Security Administration"
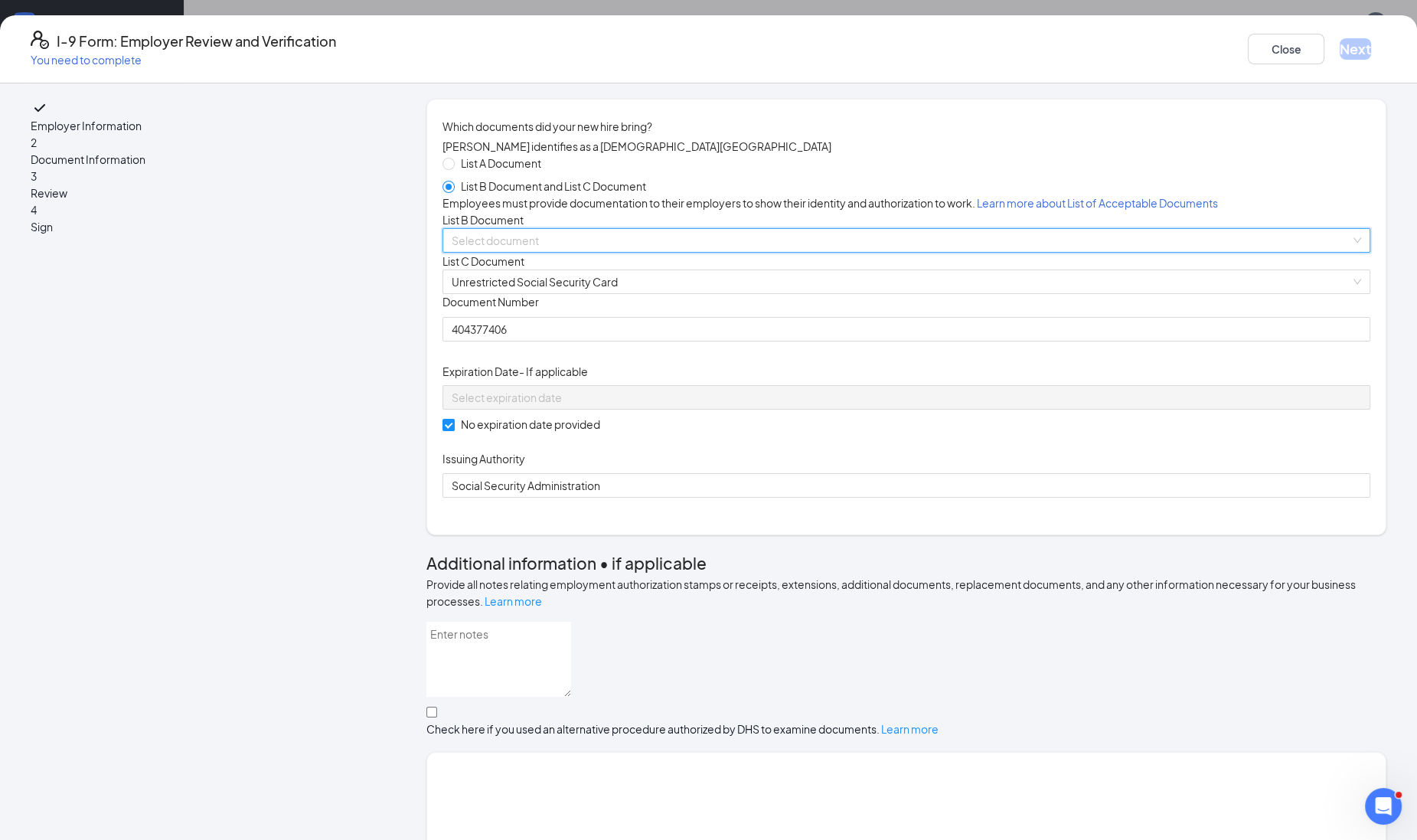
click at [609, 252] on input "search" at bounding box center [901, 240] width 899 height 23
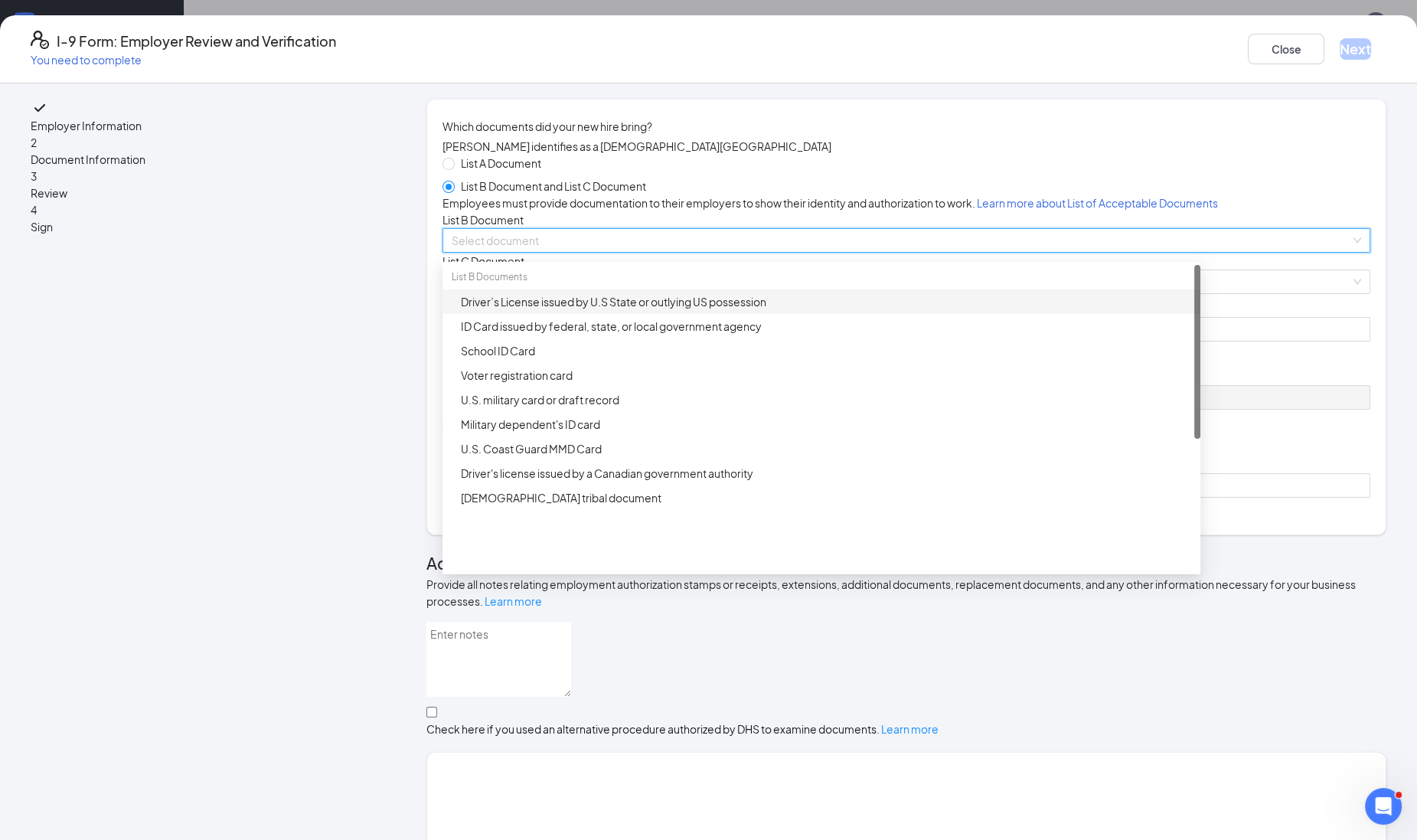
click at [560, 310] on div "Driver’s License issued by U.S State or outlying US possession" at bounding box center [826, 301] width 730 height 17
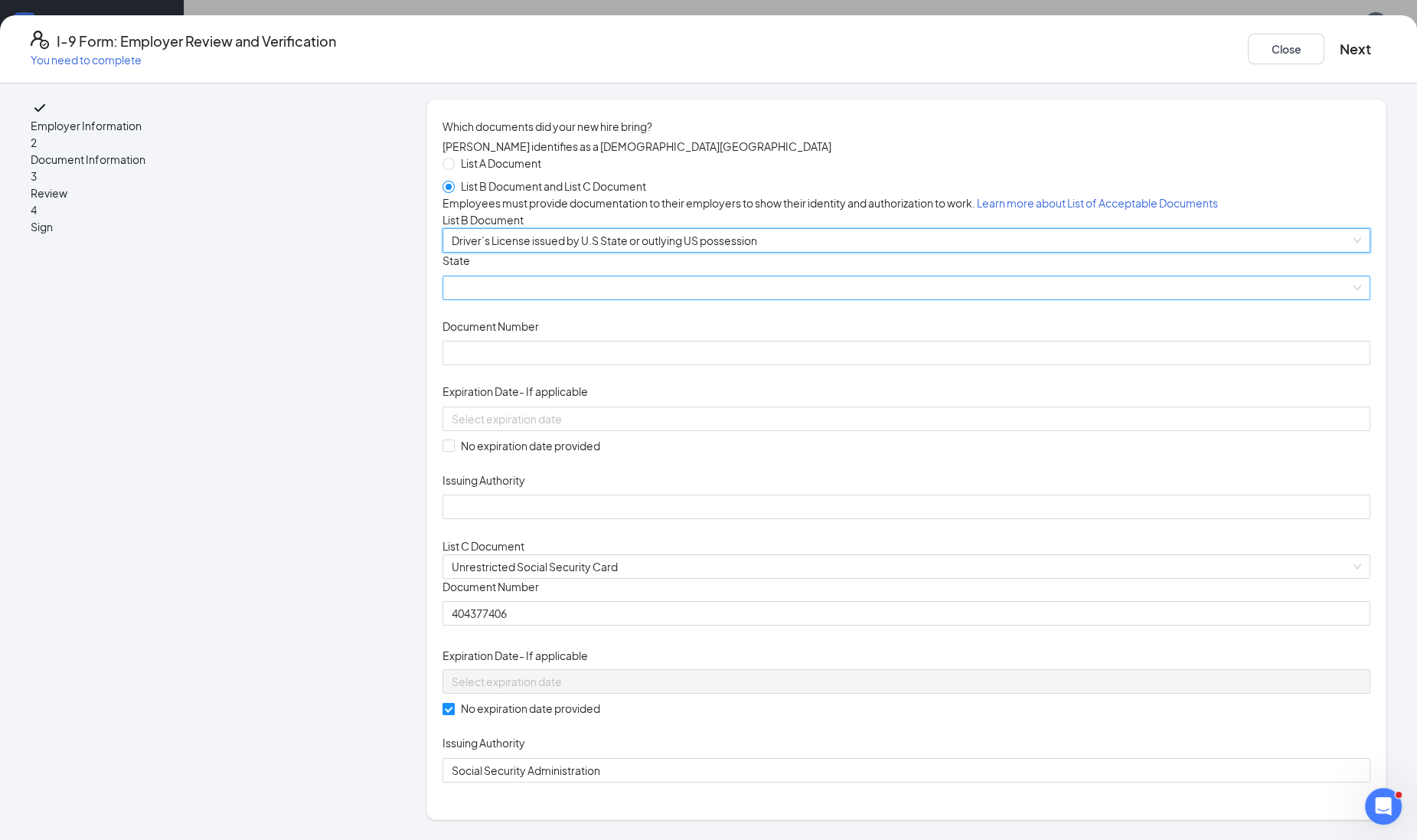
click at [553, 299] on span at bounding box center [906, 288] width 909 height 23
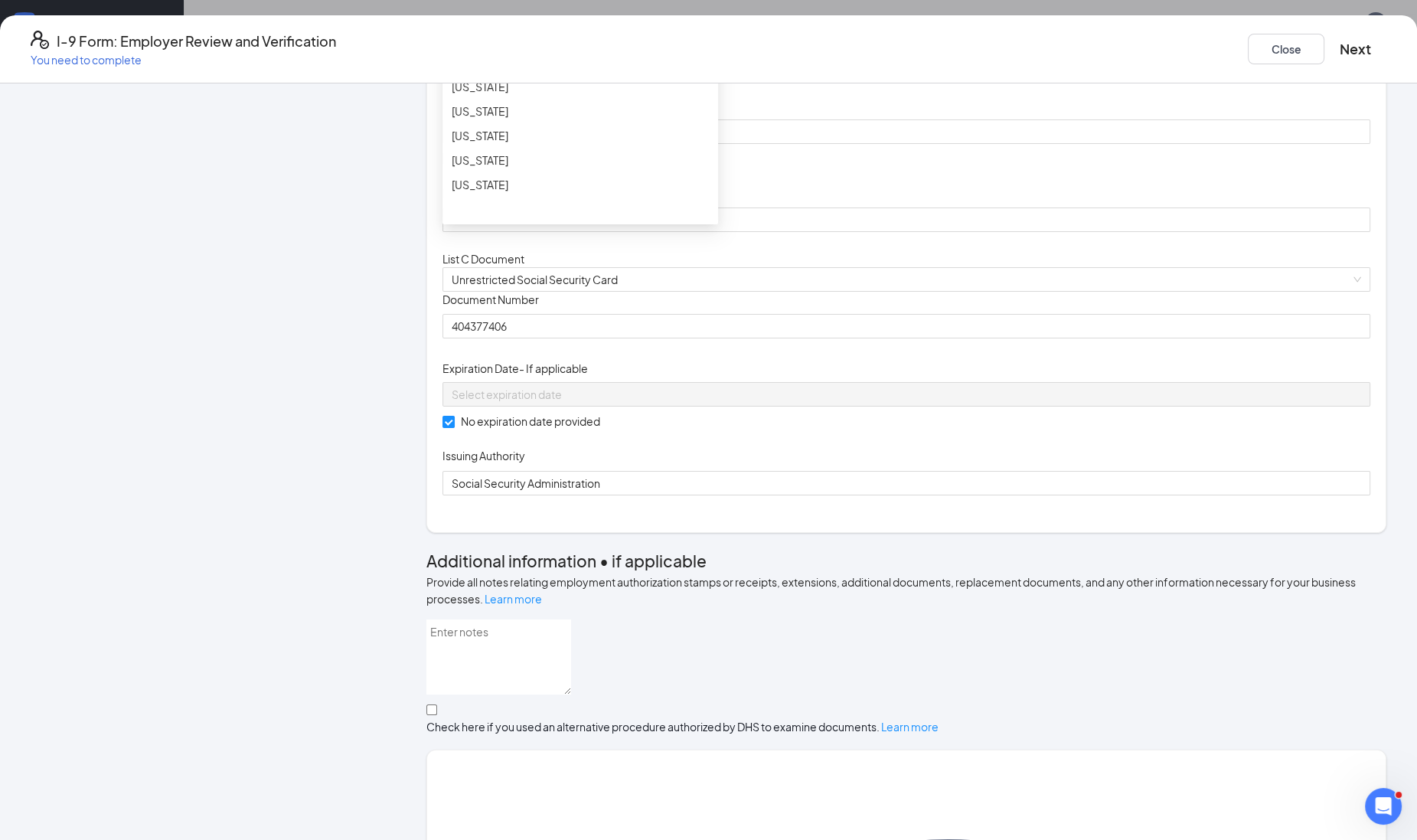
click at [701, 12] on span at bounding box center [906, 1] width 909 height 23
click at [526, 109] on div "Kentucky" at bounding box center [580, 100] width 258 height 17
drag, startPoint x: 540, startPoint y: 203, endPoint x: 590, endPoint y: 185, distance: 53.1
click at [540, 78] on input "Document Number" at bounding box center [907, 66] width 928 height 24
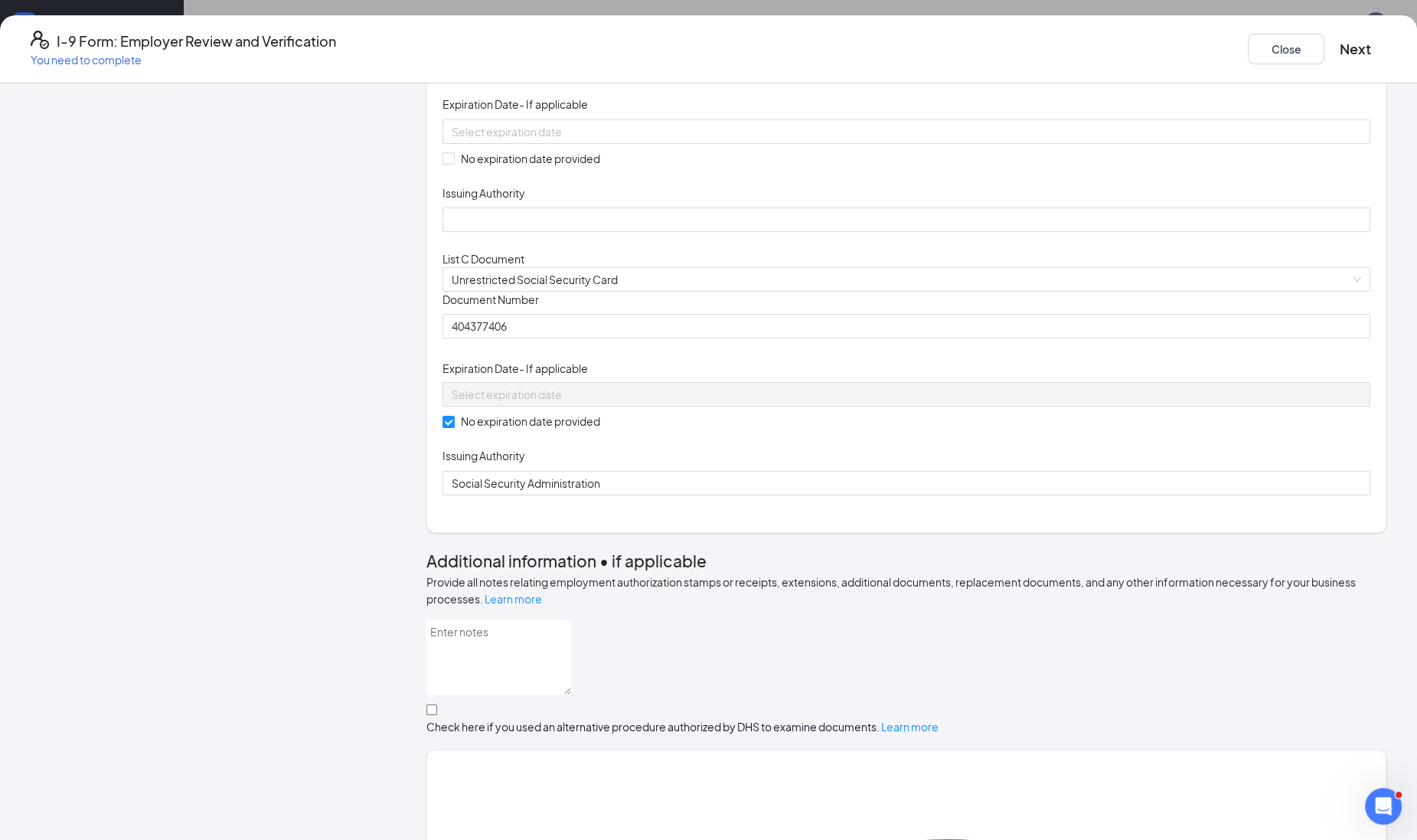
type input "f"
type input "F05-253-908"
click at [577, 140] on input at bounding box center [905, 132] width 907 height 17
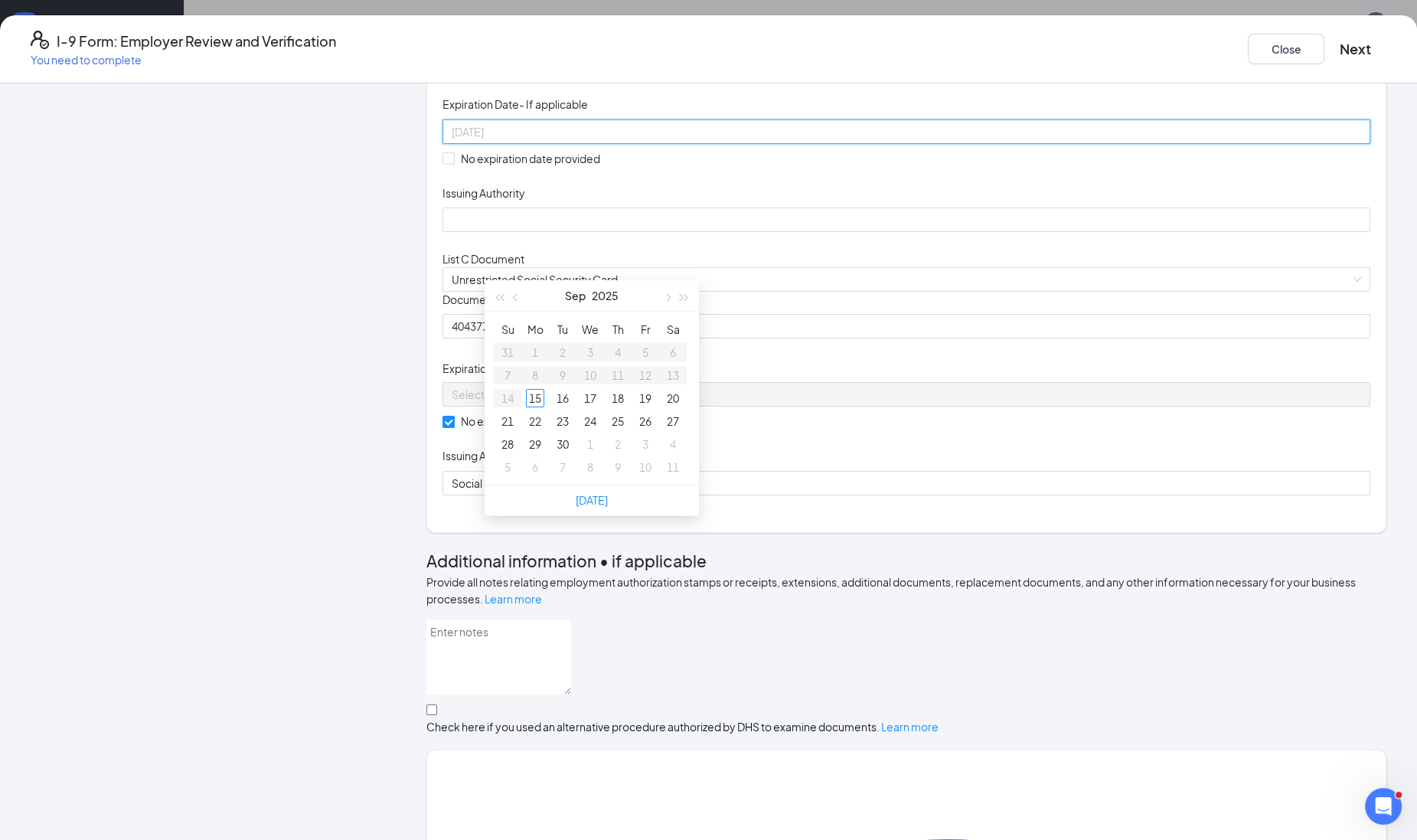
type input "09/16/2025"
click at [632, 351] on td "5" at bounding box center [645, 352] width 28 height 23
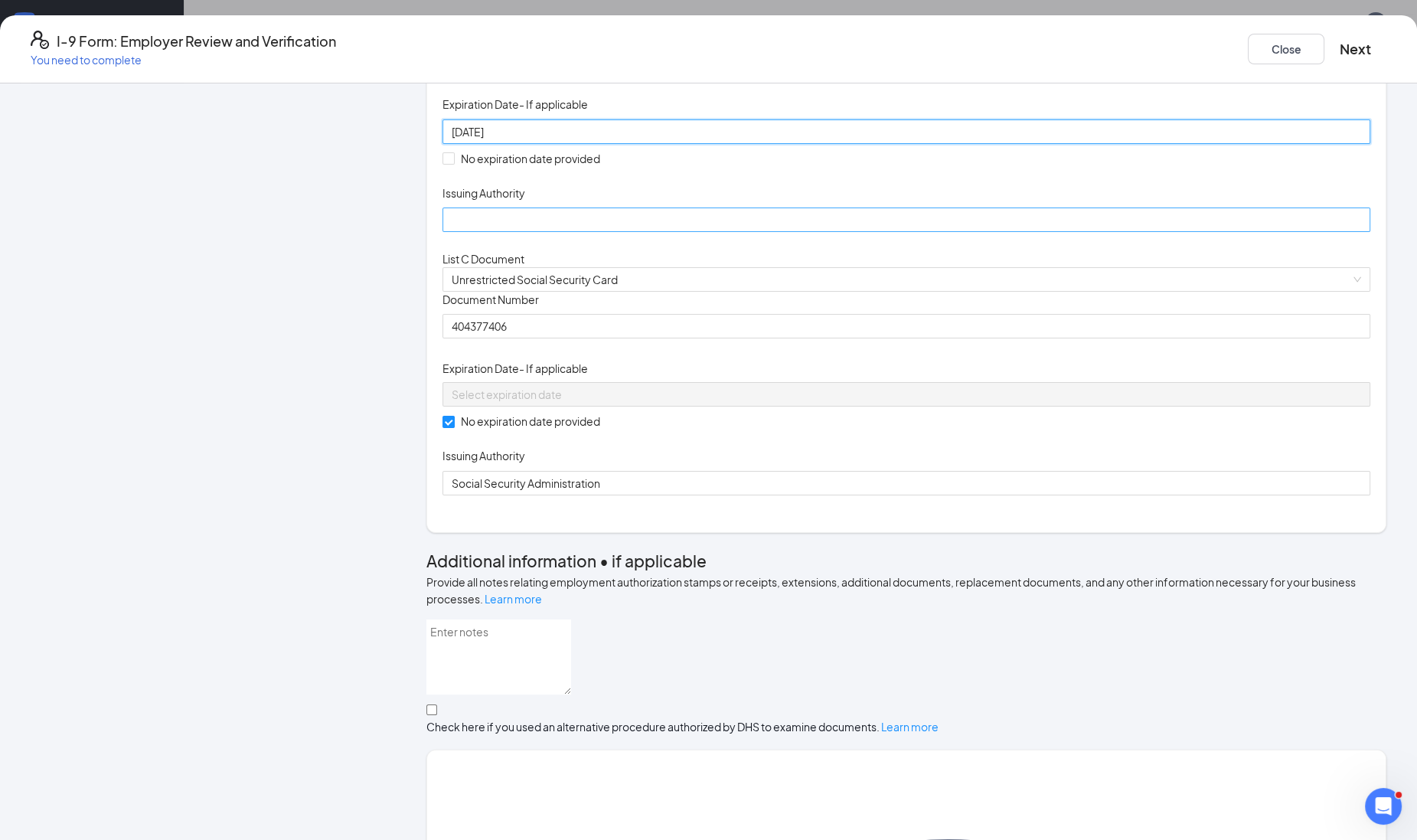
type input "05/05/2028"
click at [552, 232] on input "Issuing Authority" at bounding box center [907, 219] width 928 height 24
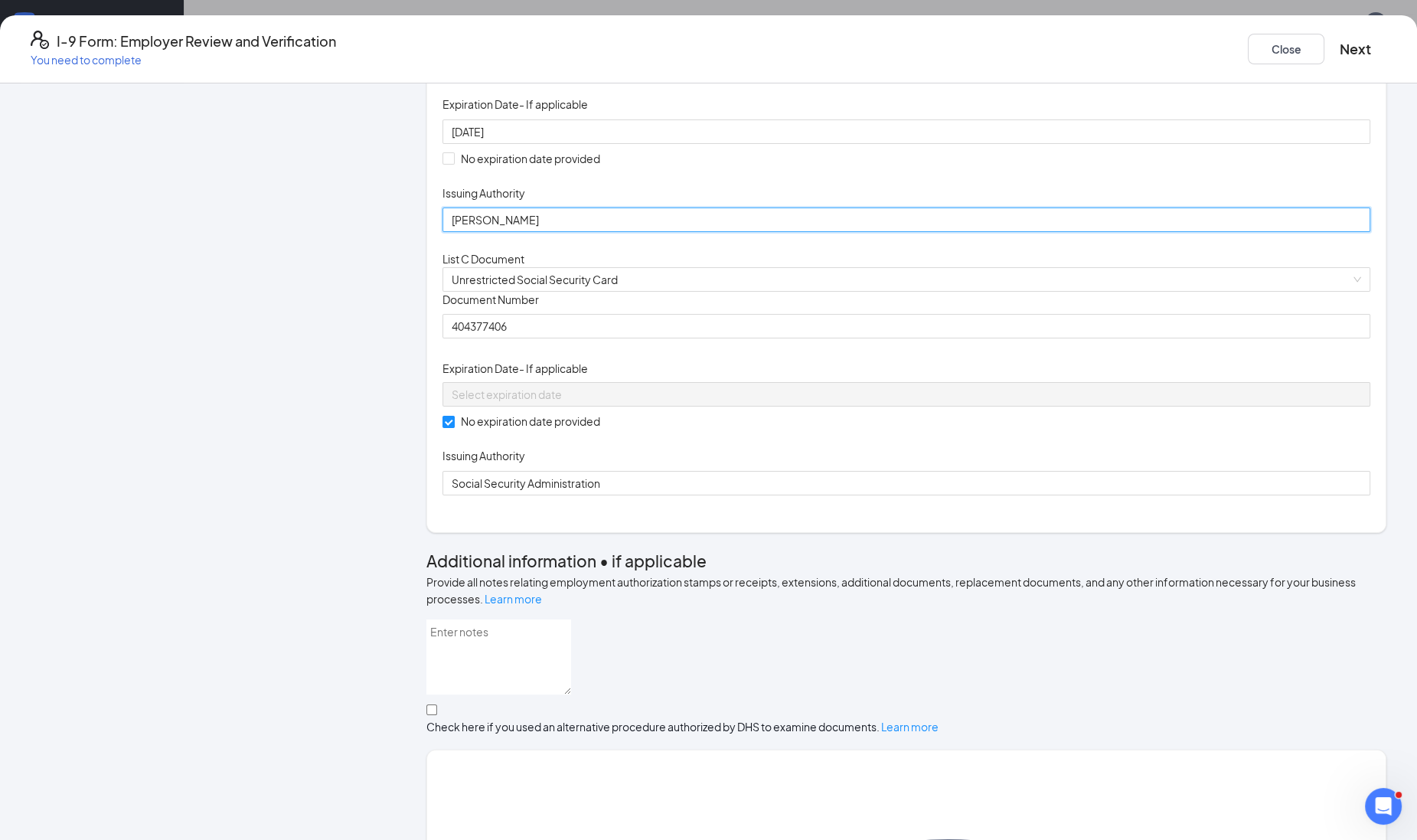
type input "Kentucky"
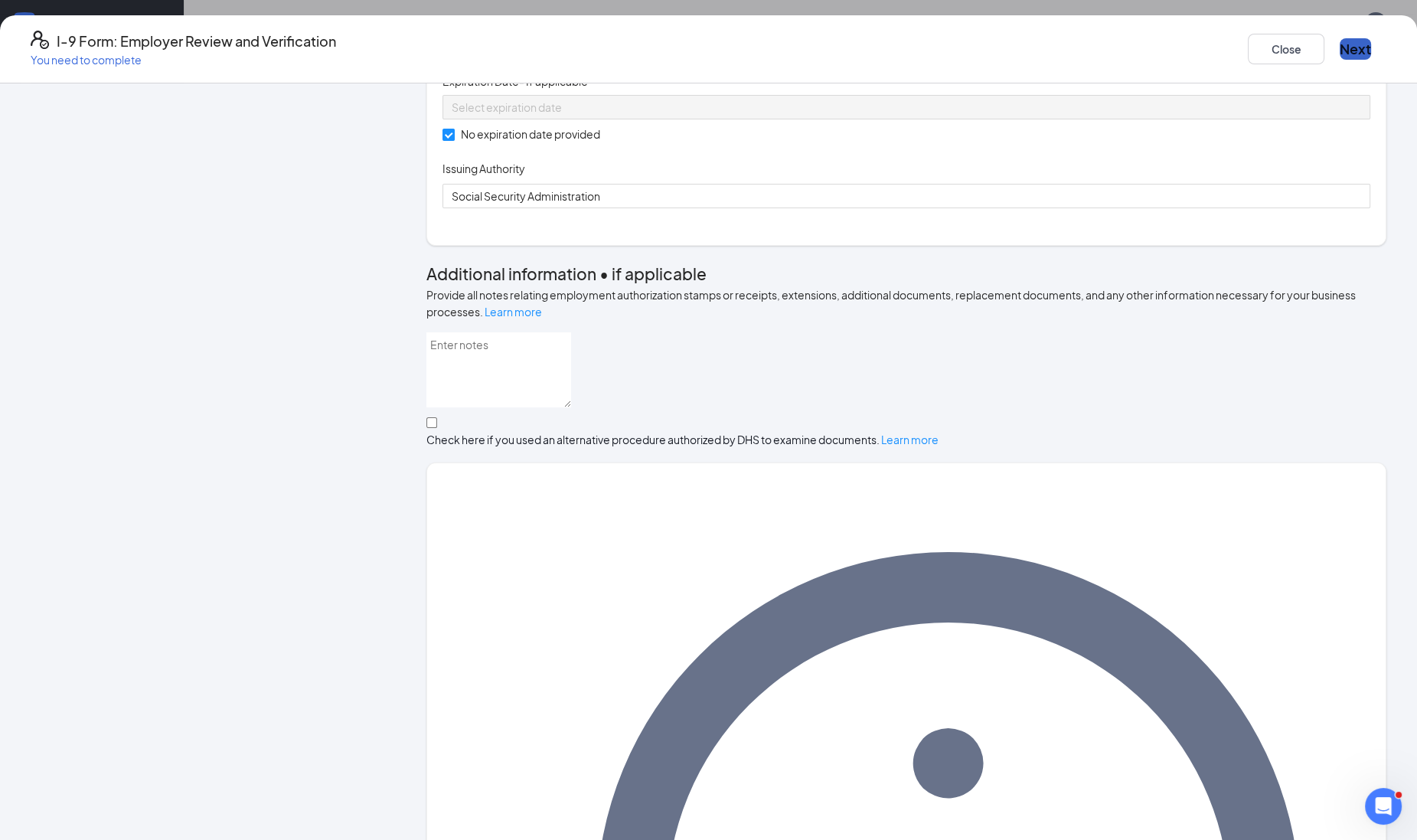
click at [1340, 38] on button "Next" at bounding box center [1355, 49] width 32 height 21
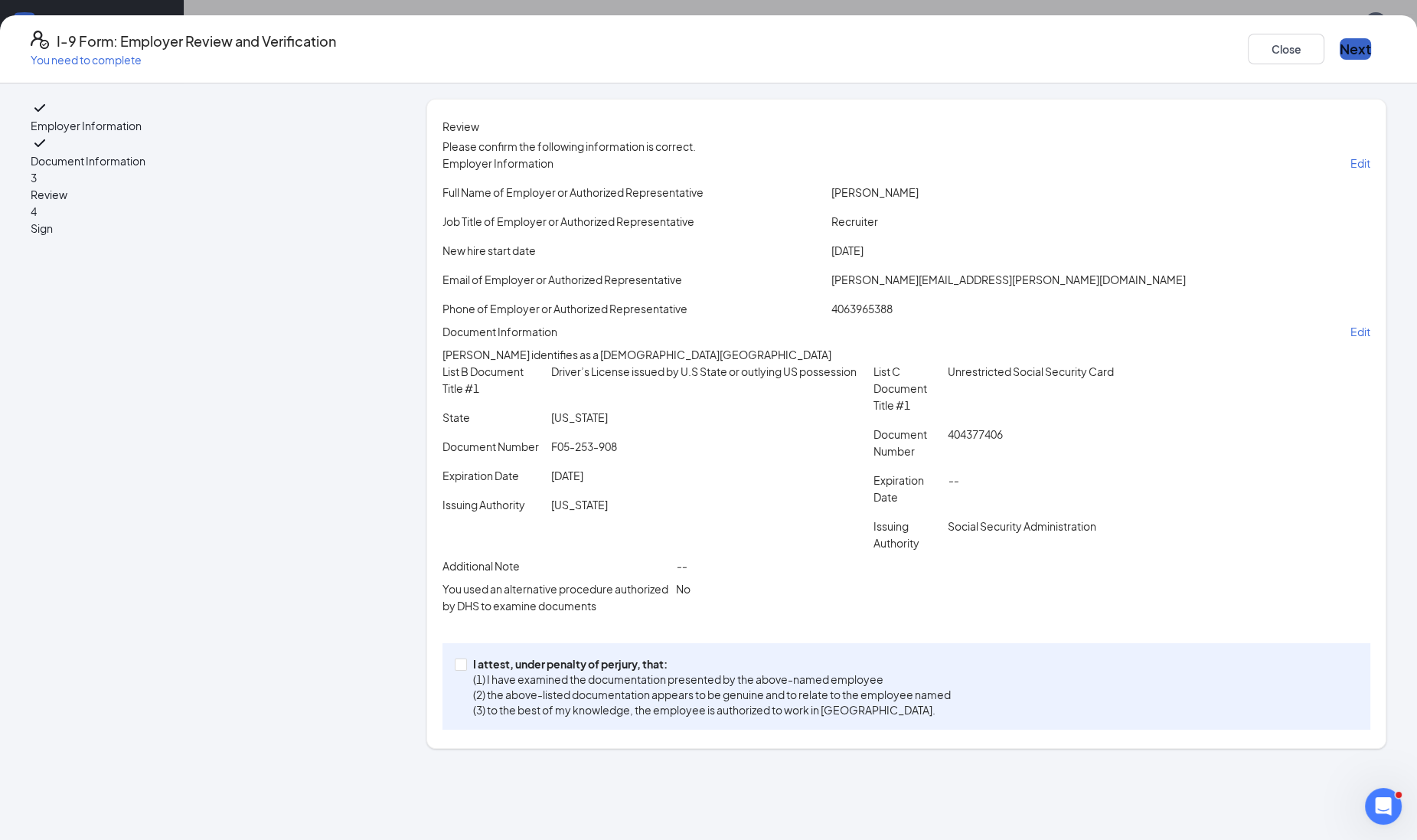
scroll to position [45, 0]
click at [467, 670] on span at bounding box center [461, 664] width 12 height 12
click at [466, 669] on input "I attest, under penalty of perjury, that: (1) I have examined the documentation…" at bounding box center [460, 663] width 11 height 11
checkbox input "true"
click at [1340, 50] on button "Next" at bounding box center [1355, 49] width 32 height 21
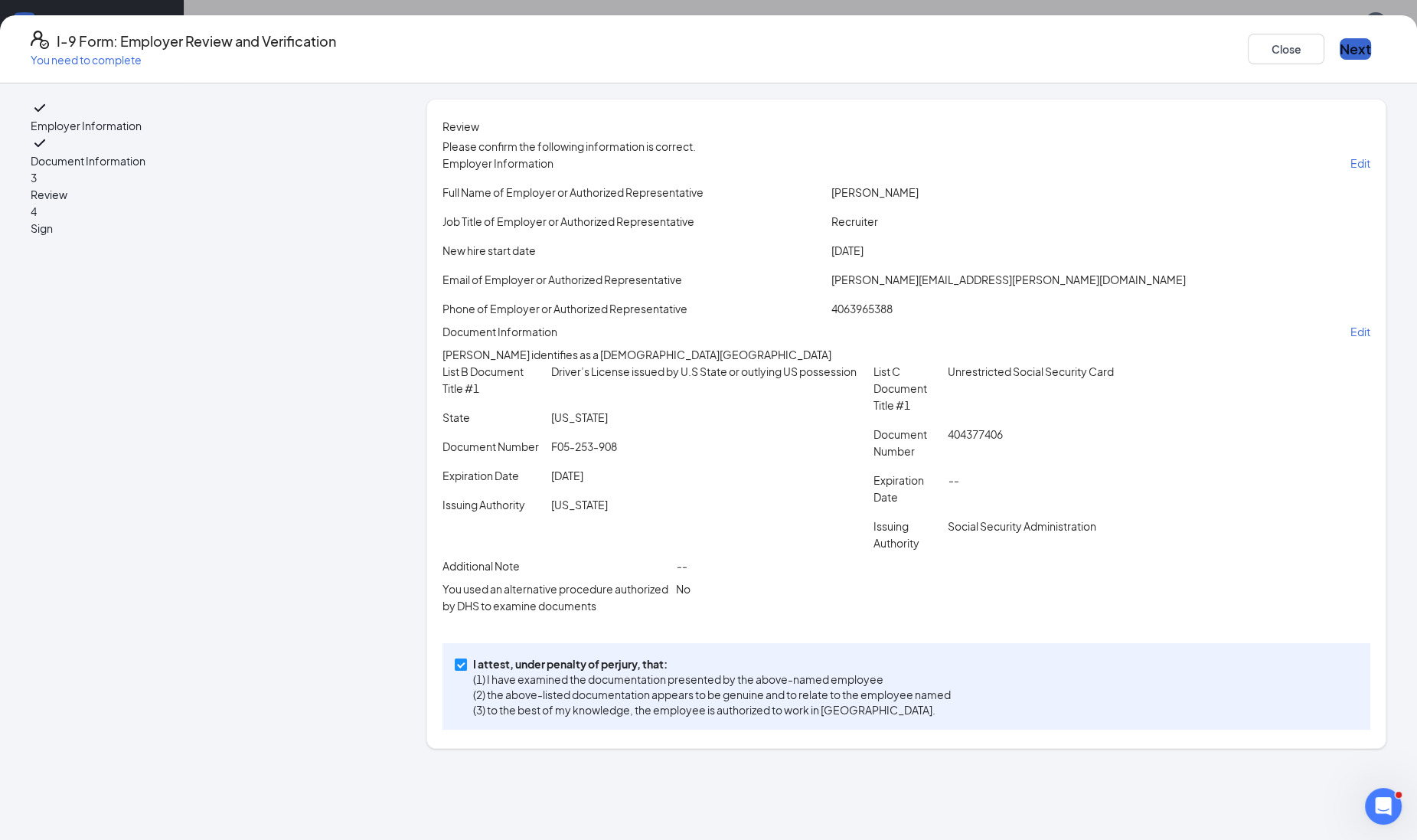
scroll to position [0, 0]
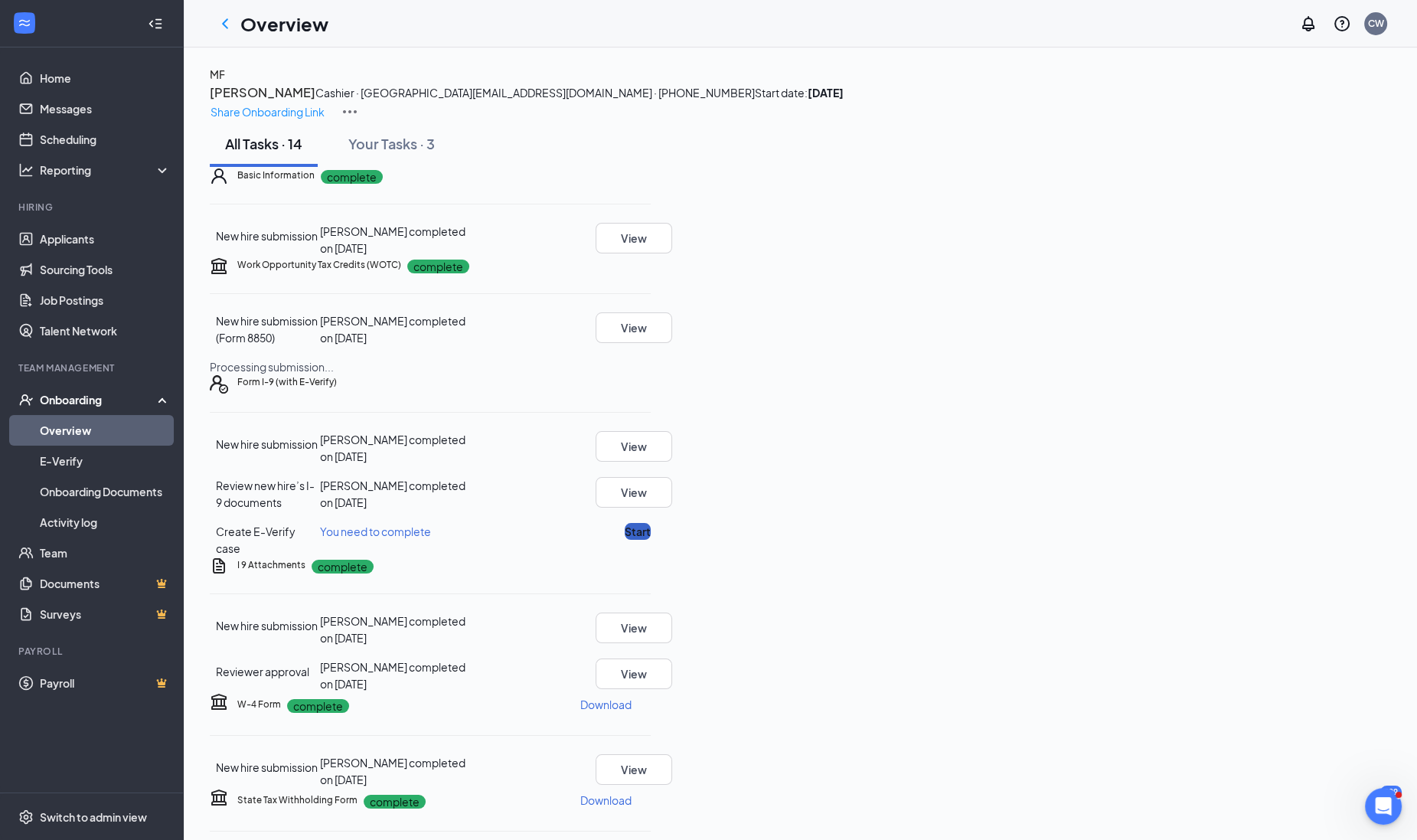
click at [651, 539] on button "Start" at bounding box center [638, 531] width 26 height 17
